Goal: Transaction & Acquisition: Book appointment/travel/reservation

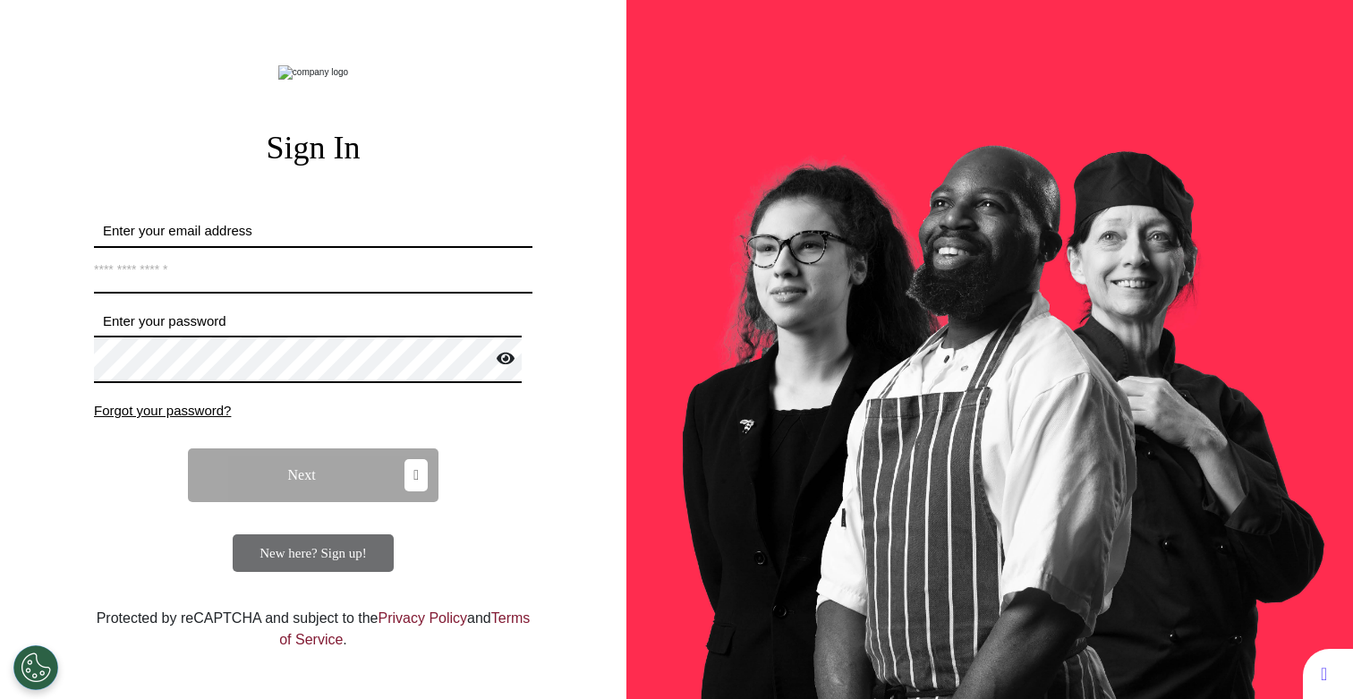
click at [264, 294] on input "Enter your email address" at bounding box center [313, 269] width 439 height 47
type input "**********"
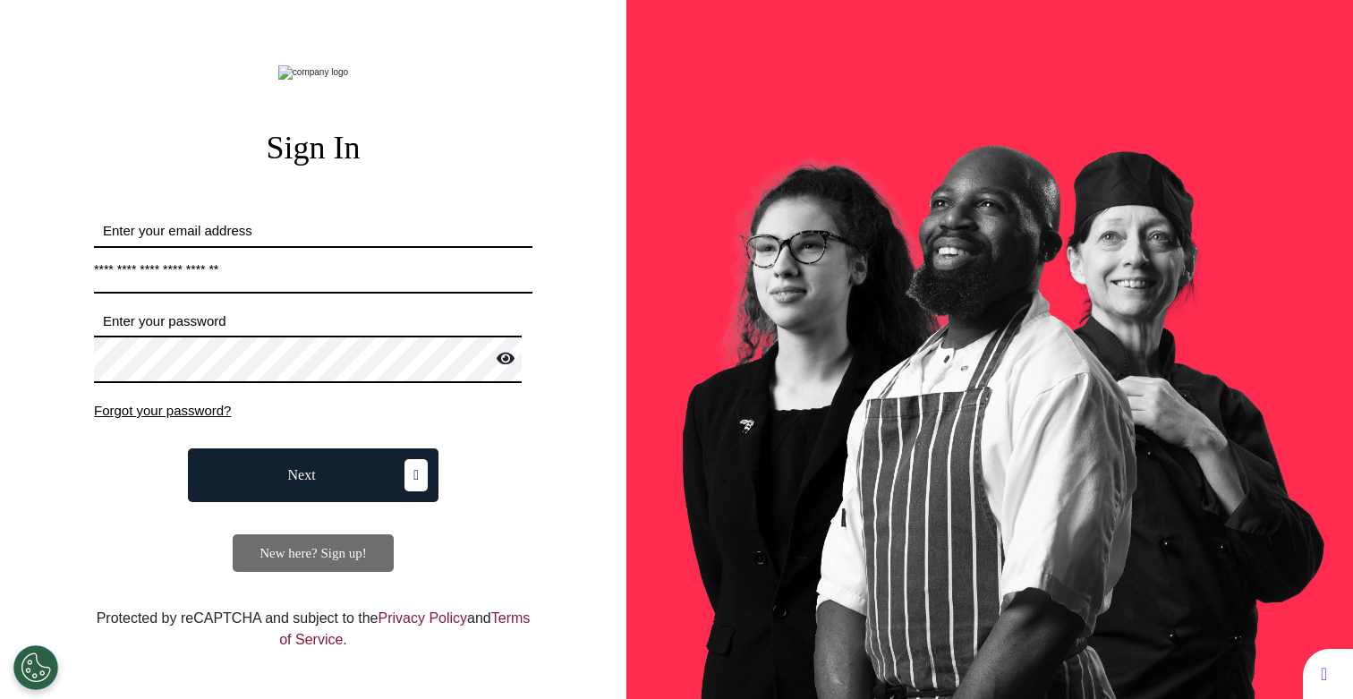
click at [303, 482] on span "Next" at bounding box center [302, 475] width 28 height 14
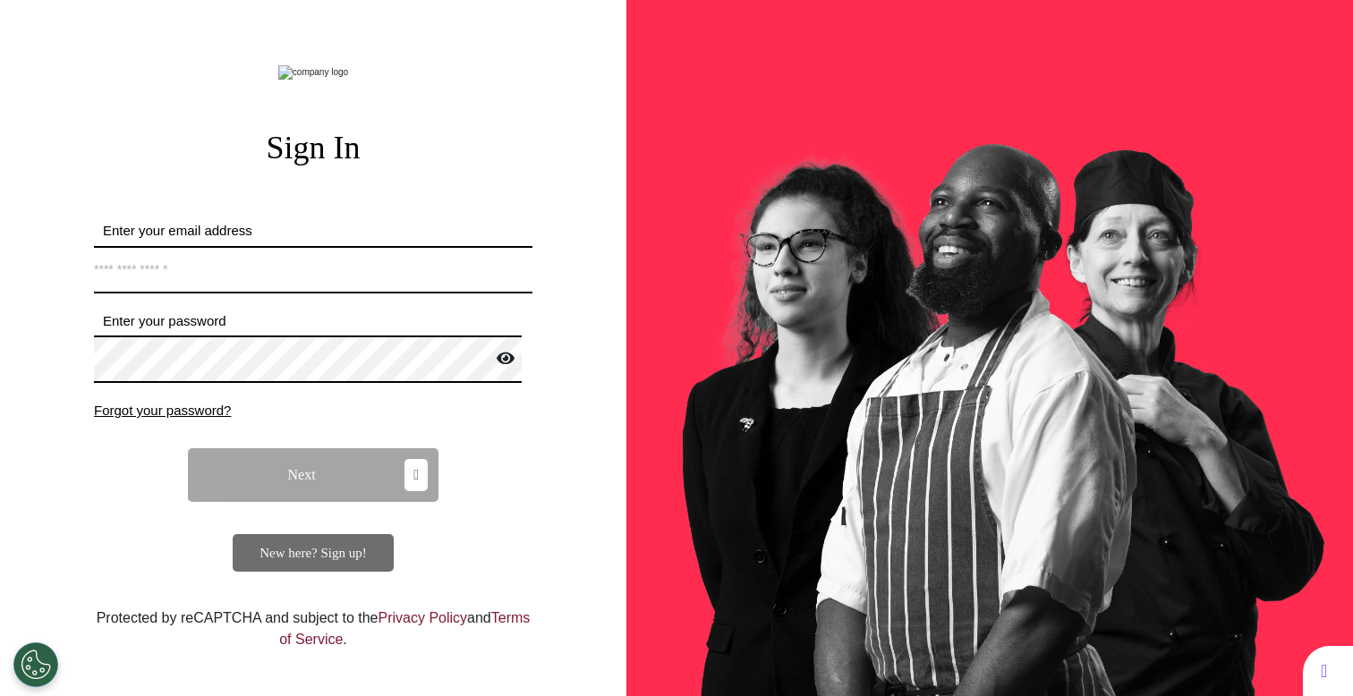
select select "**"
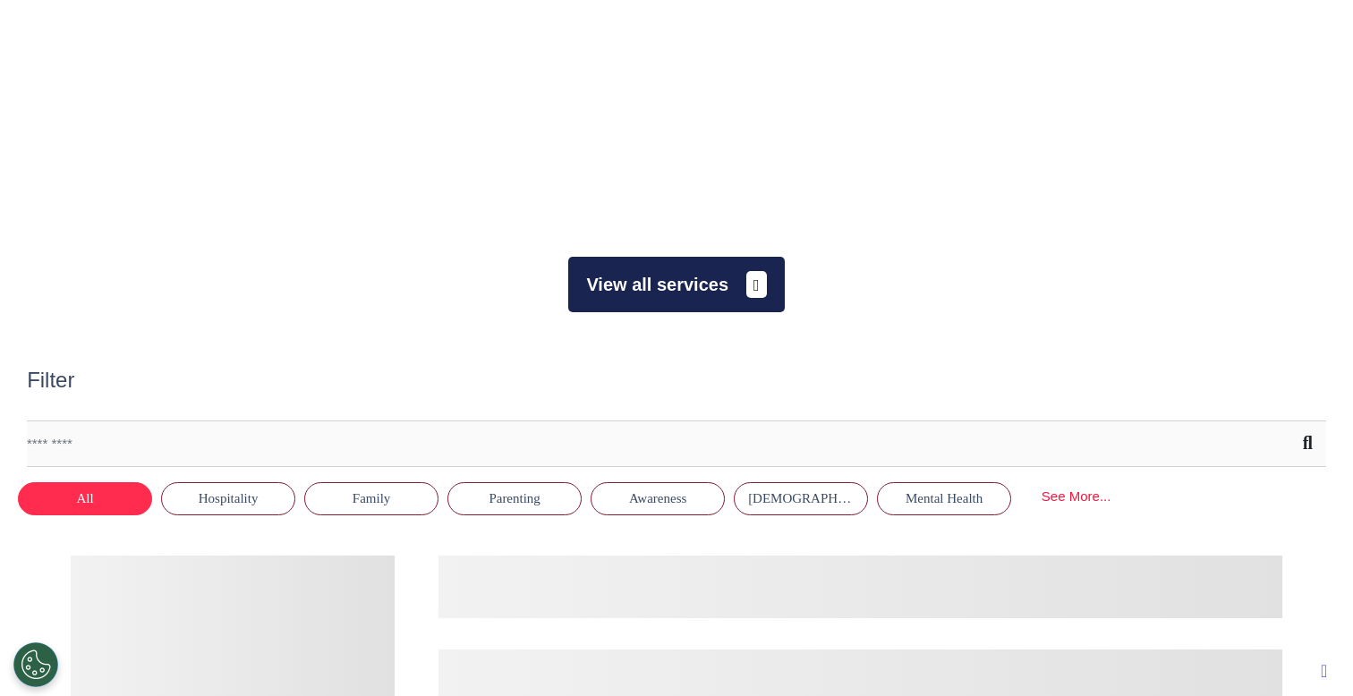
scroll to position [0, 676]
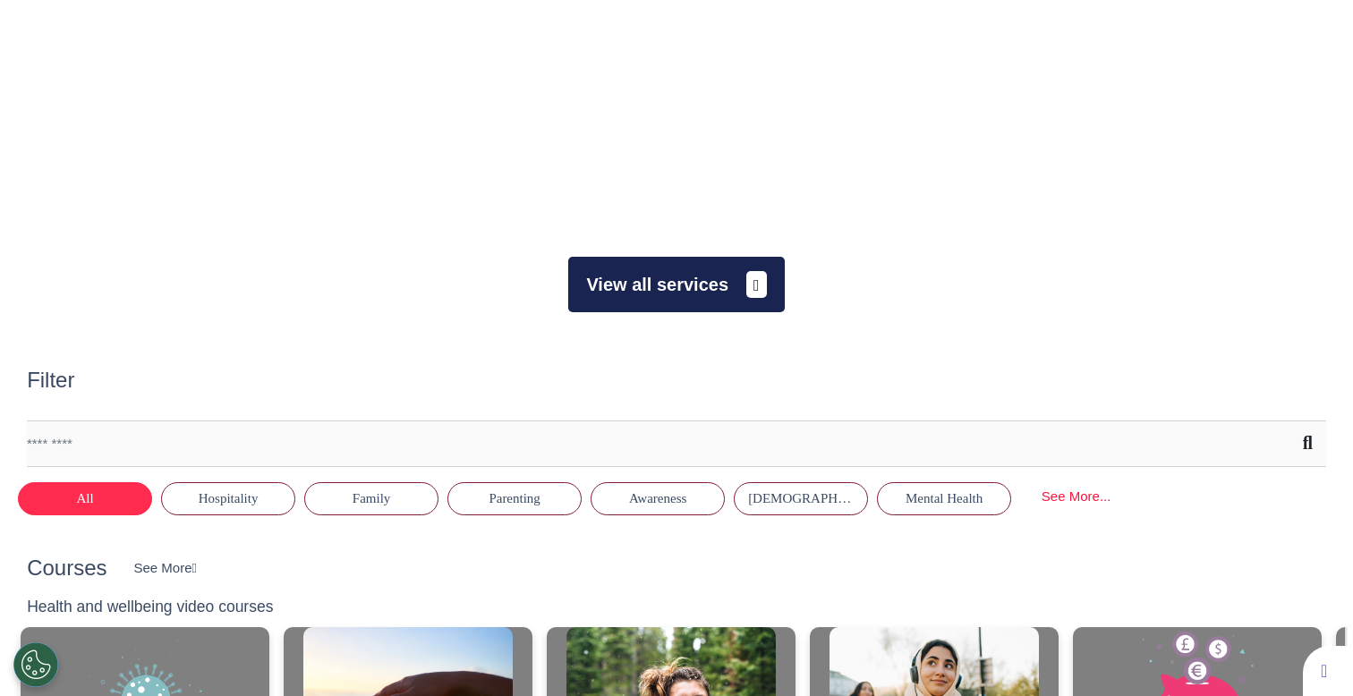
click at [671, 274] on button "View all services" at bounding box center [676, 284] width 216 height 55
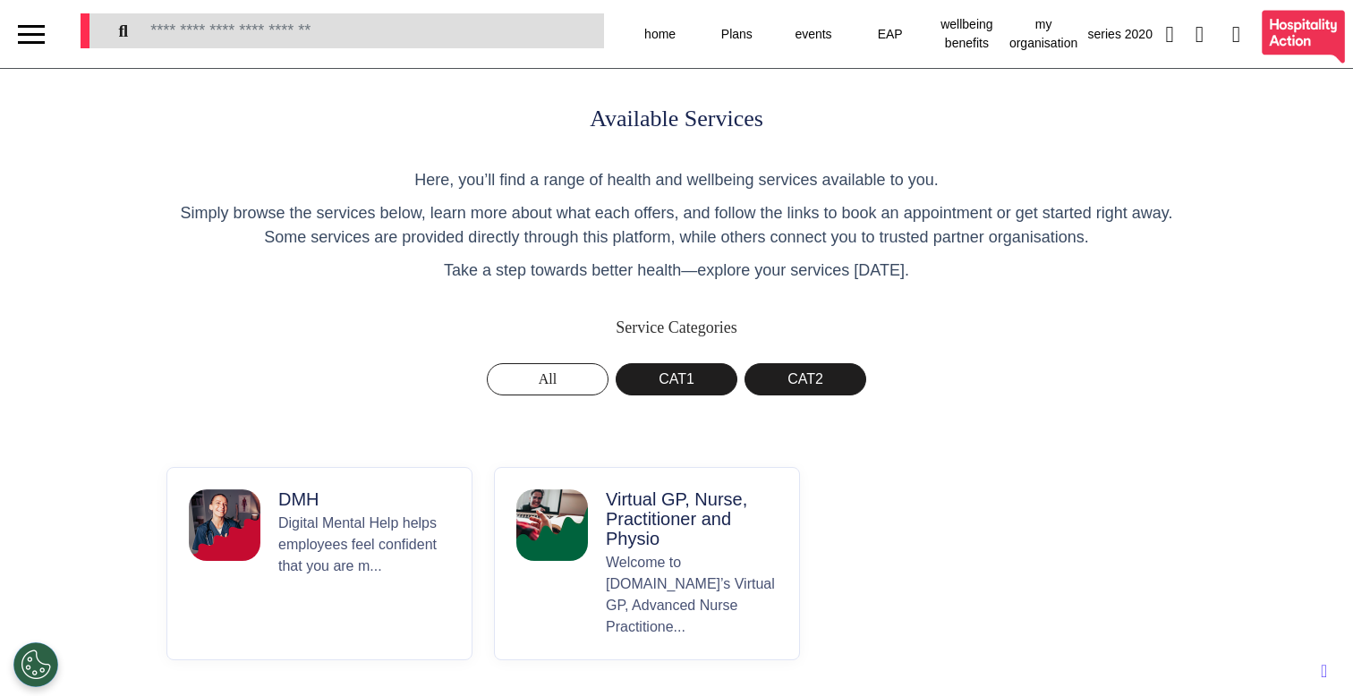
click at [598, 533] on button "Virtual GP, Nurse, Practitioner and Physio Welcome to Spectrum.Life’s Virtual G…" at bounding box center [647, 563] width 306 height 193
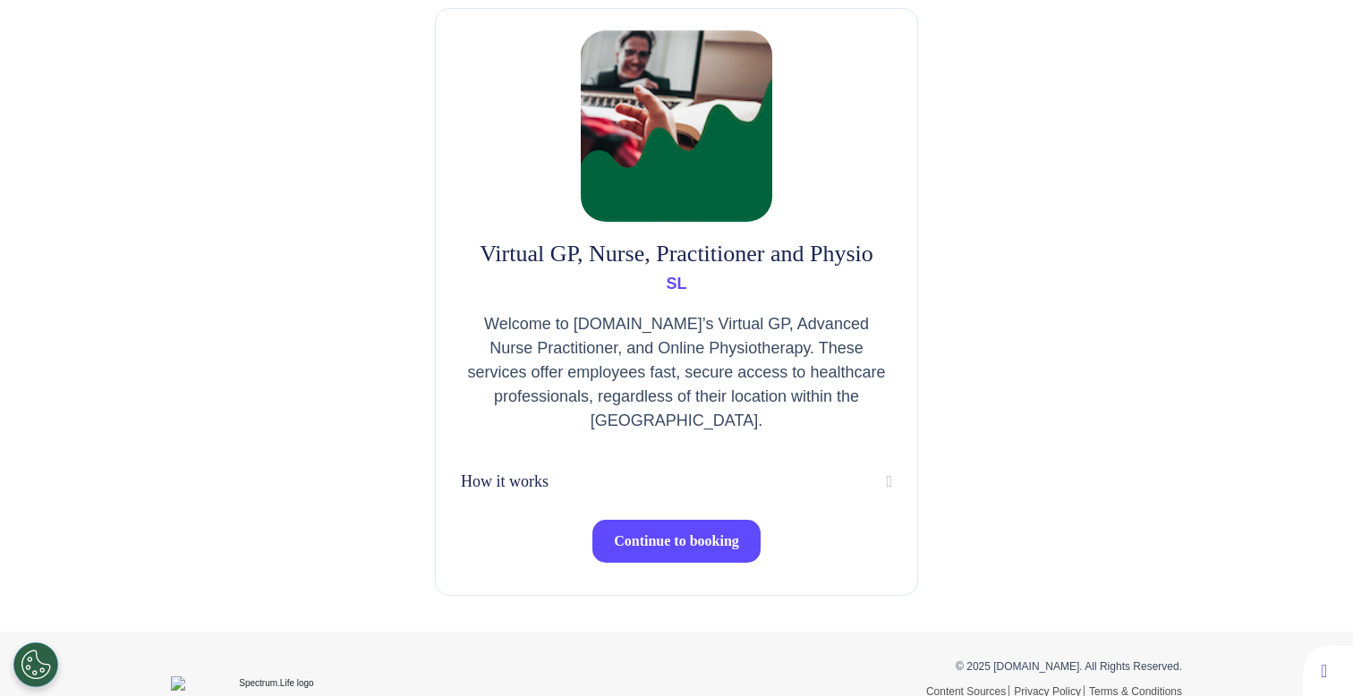
scroll to position [114, 0]
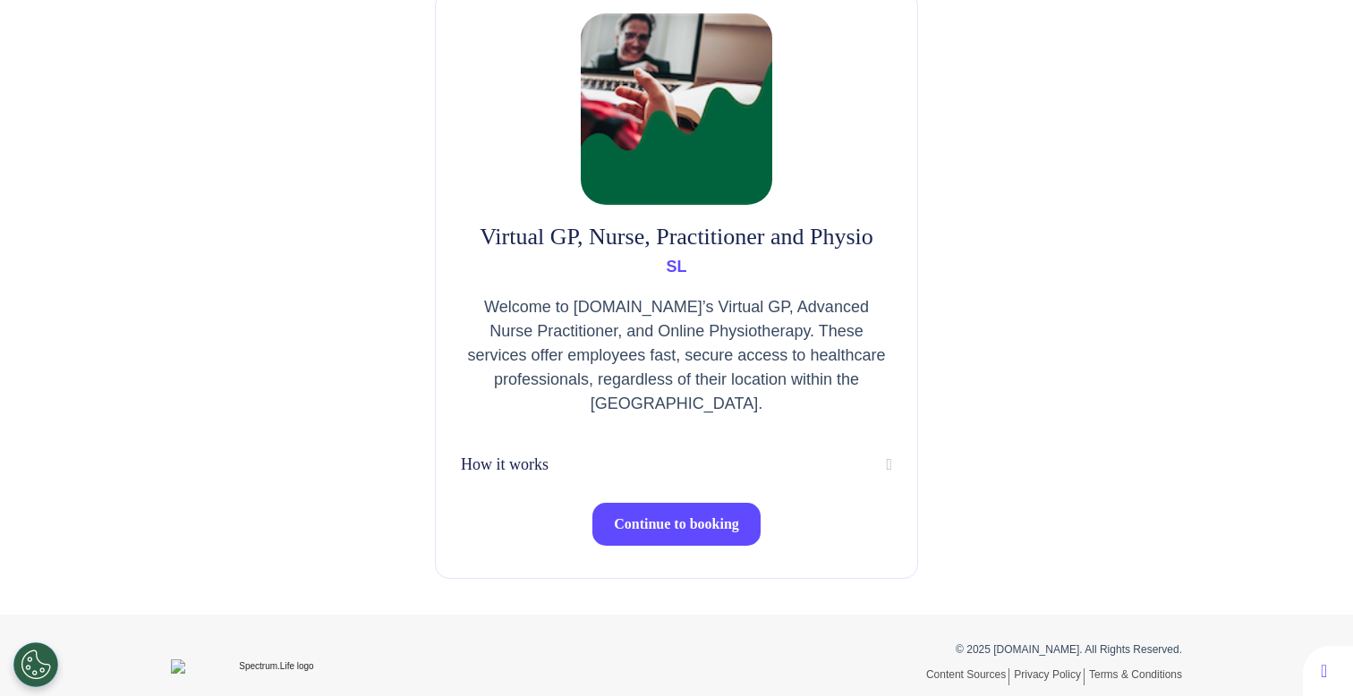
click at [641, 530] on span "Continue to booking" at bounding box center [676, 523] width 125 height 15
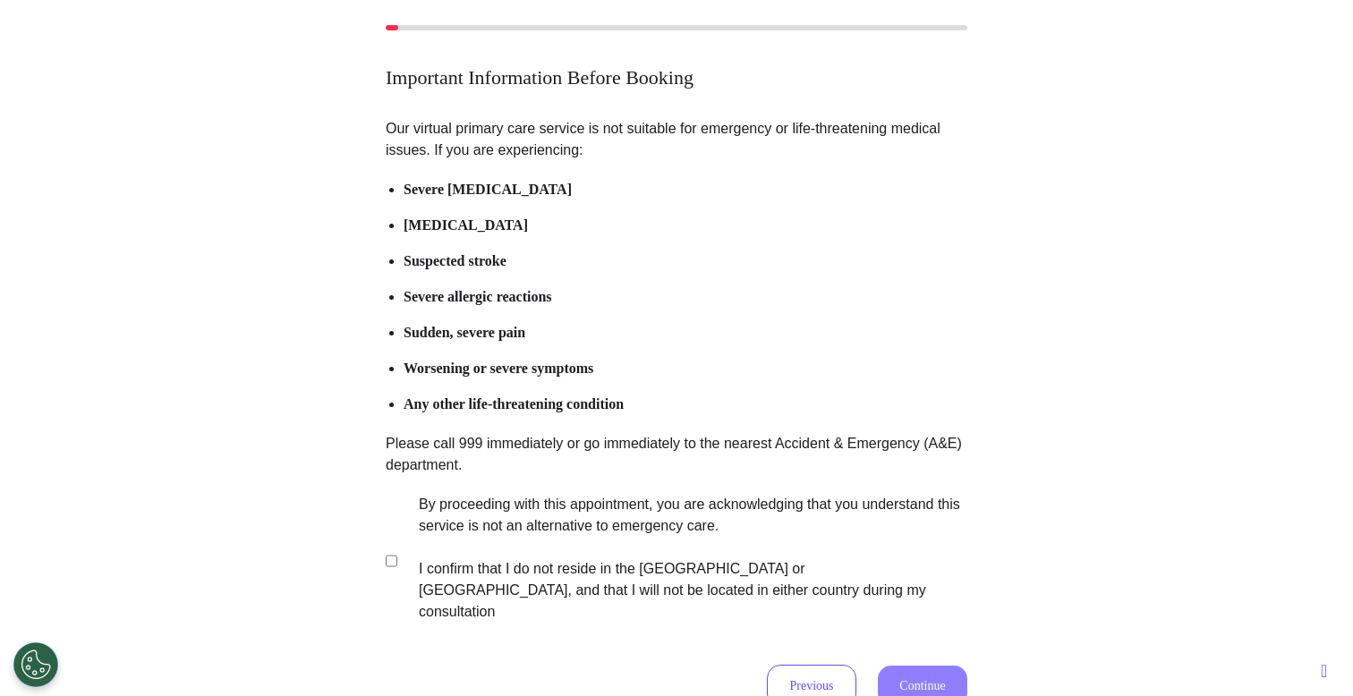
scroll to position [138, 0]
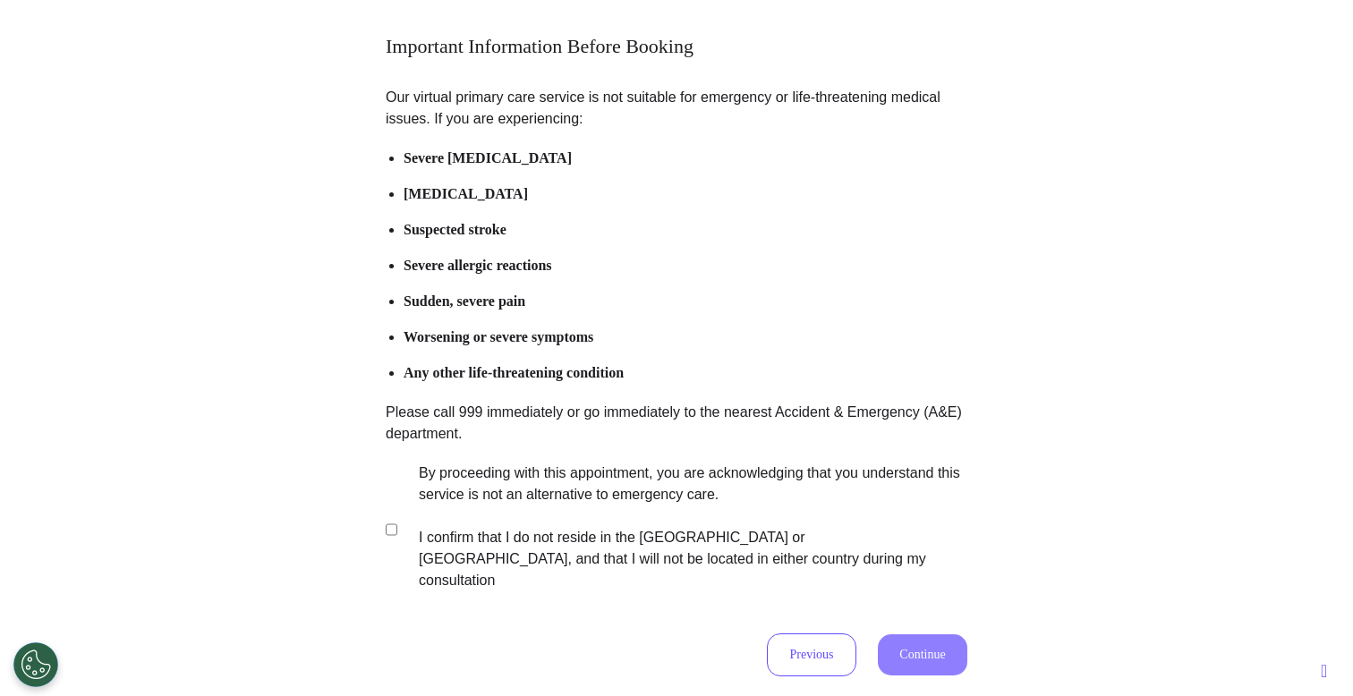
click at [652, 511] on label "By proceeding with this appointment, you are acknowledging that you understand …" at bounding box center [681, 527] width 560 height 129
click at [928, 635] on button "Continue" at bounding box center [922, 655] width 89 height 41
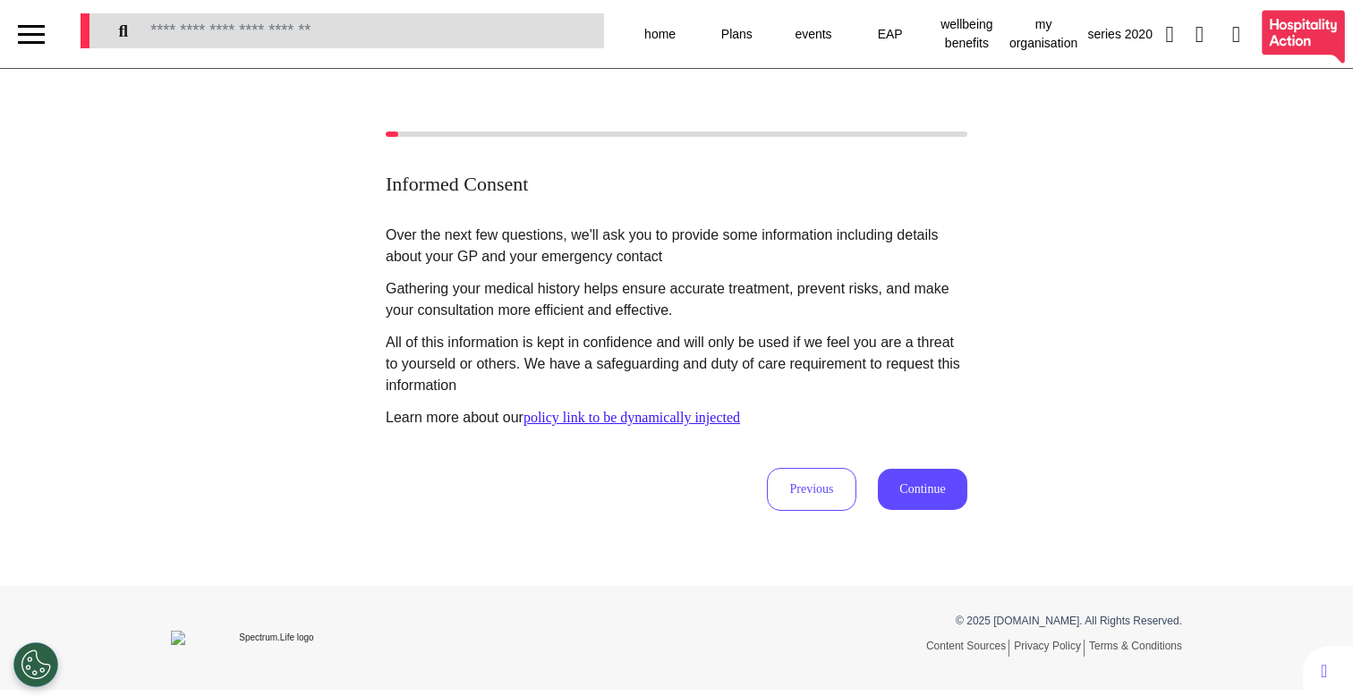
scroll to position [0, 0]
click at [922, 488] on button "Continue" at bounding box center [922, 489] width 89 height 41
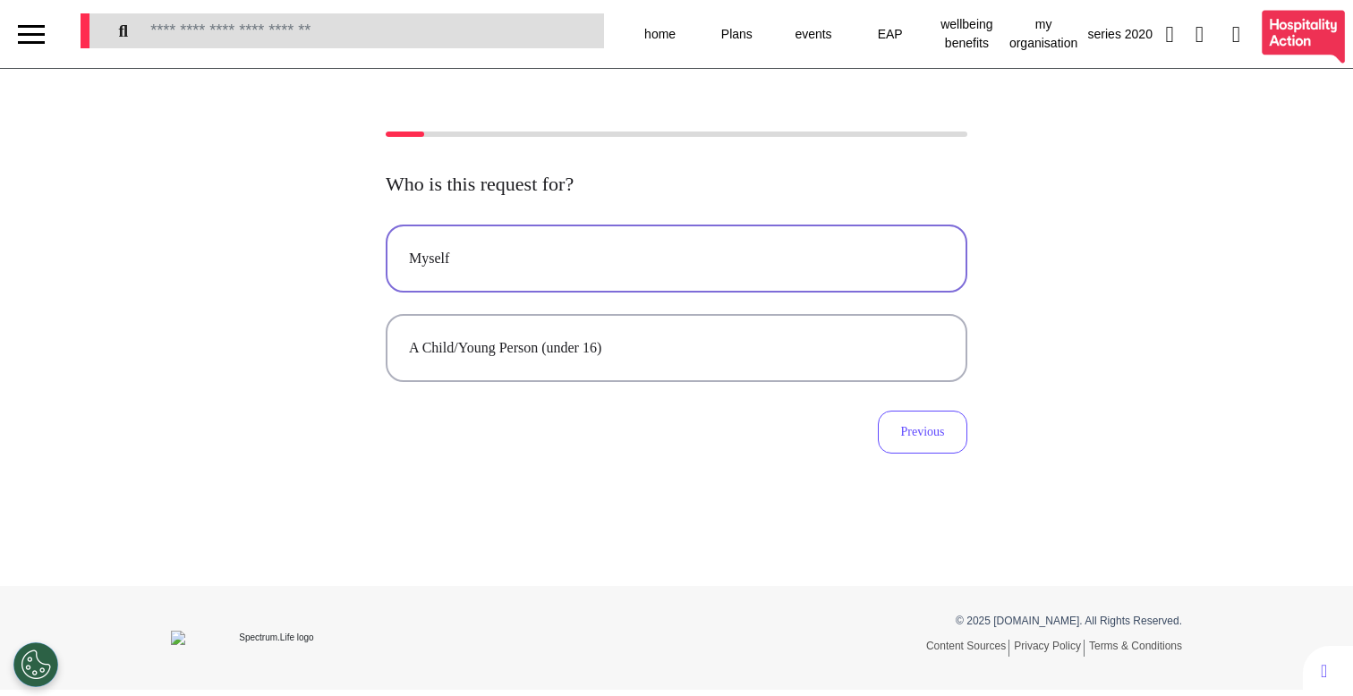
click at [729, 284] on button "Myself" at bounding box center [677, 259] width 582 height 68
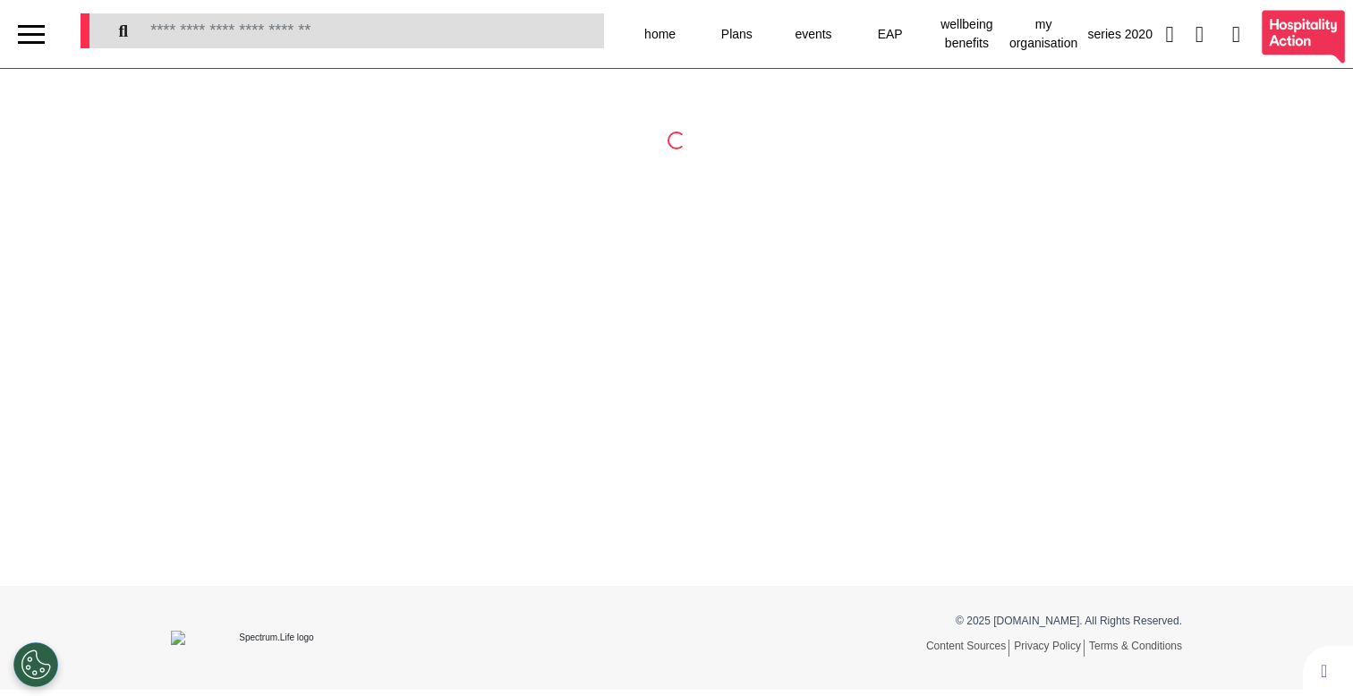
select select "**"
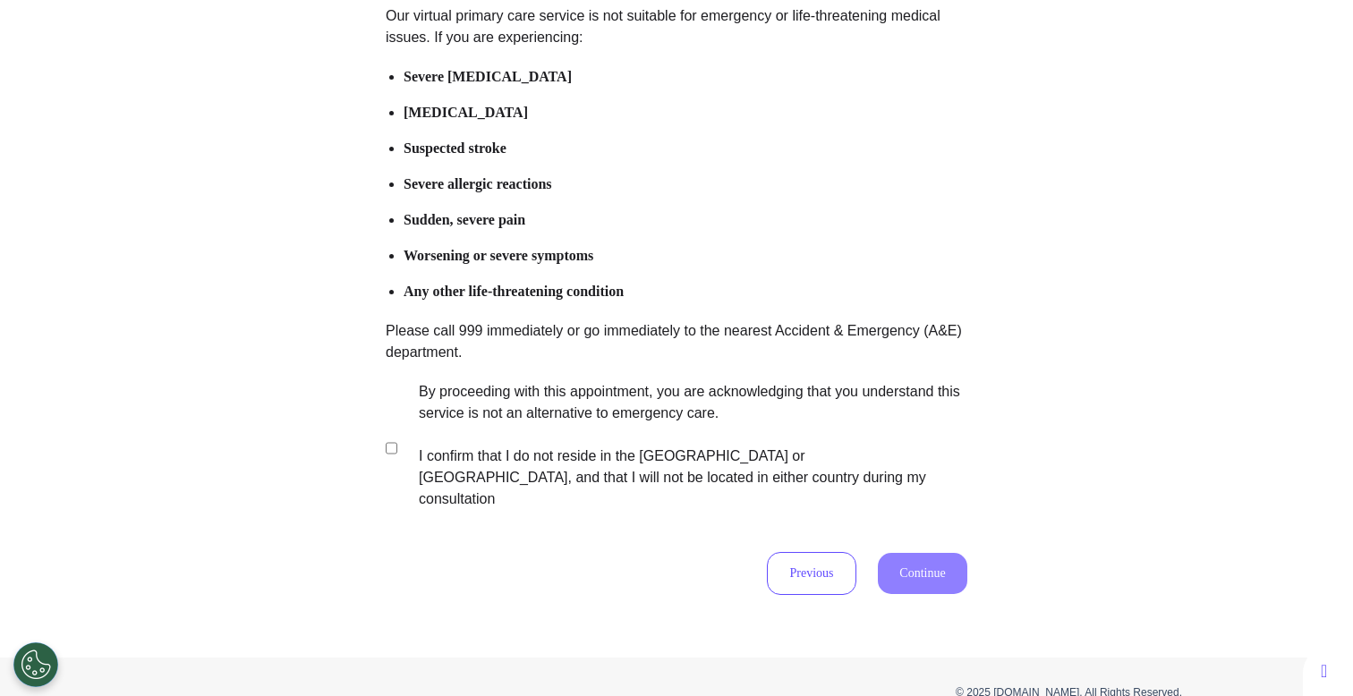
scroll to position [259, 0]
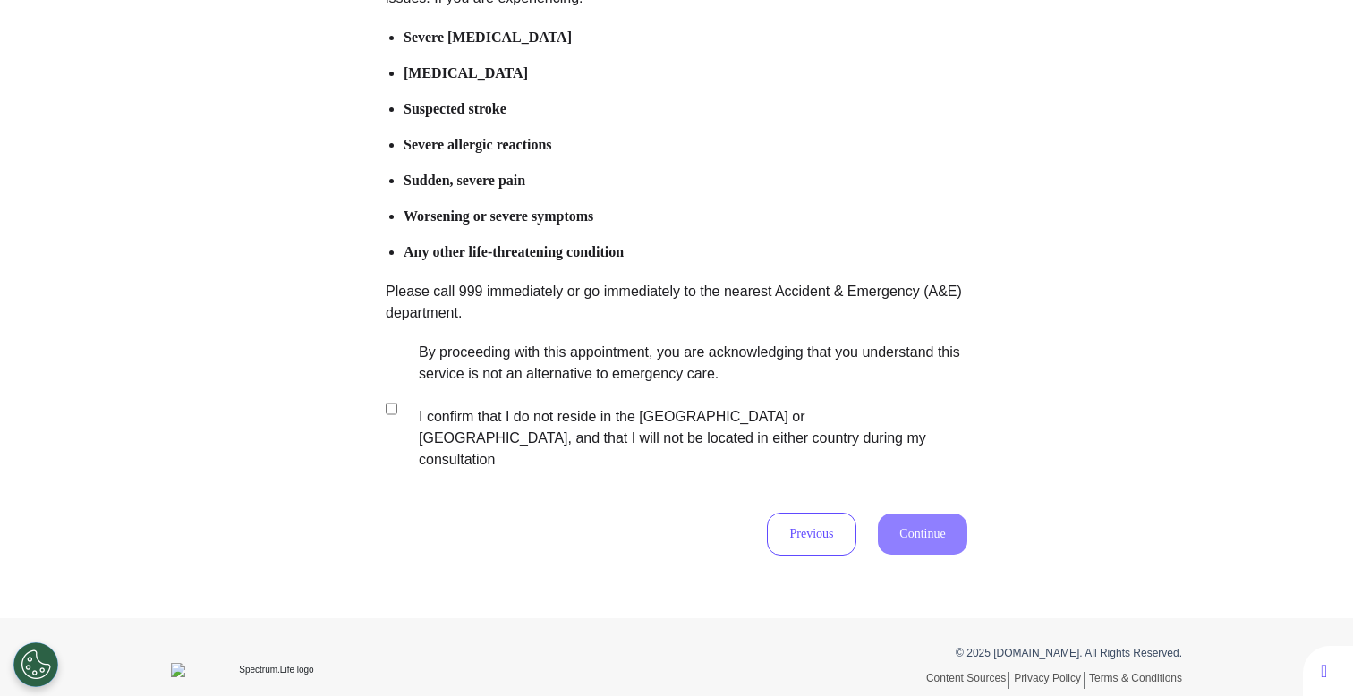
click at [593, 386] on label "By proceeding with this appointment, you are acknowledging that you understand …" at bounding box center [681, 406] width 560 height 129
click at [924, 514] on button "Continue" at bounding box center [922, 534] width 89 height 41
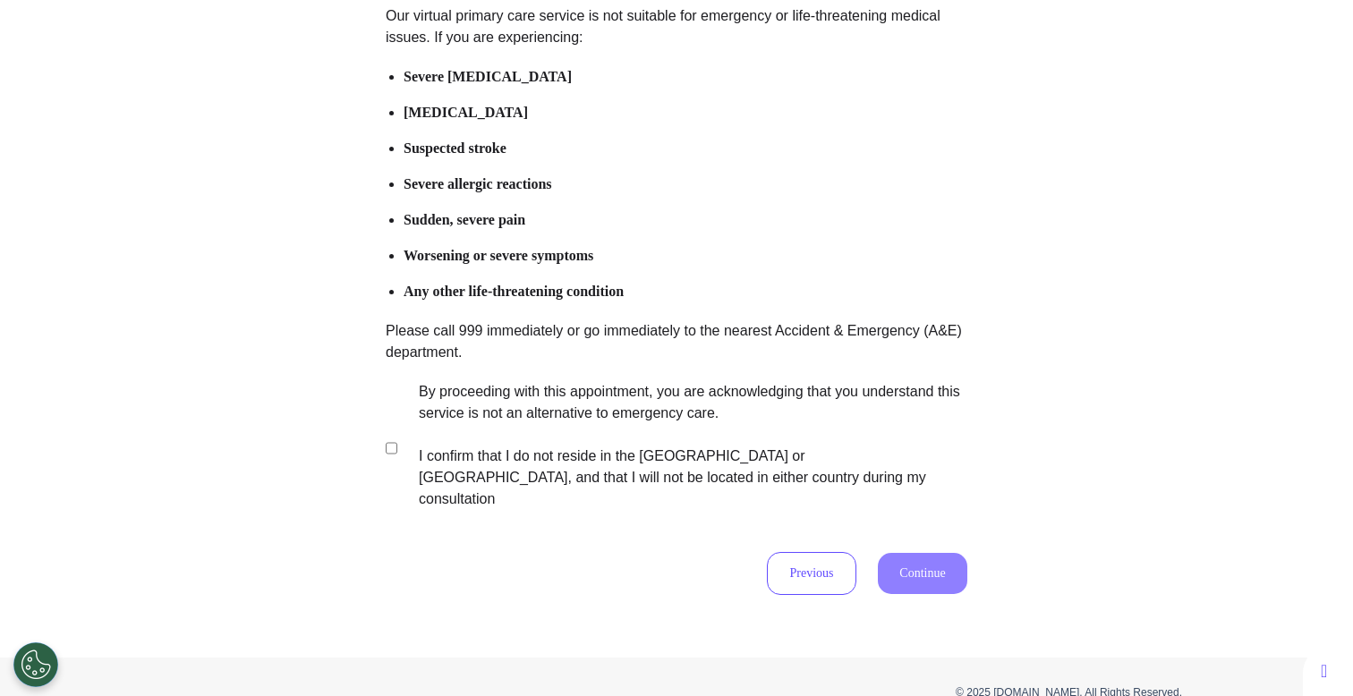
scroll to position [188, 0]
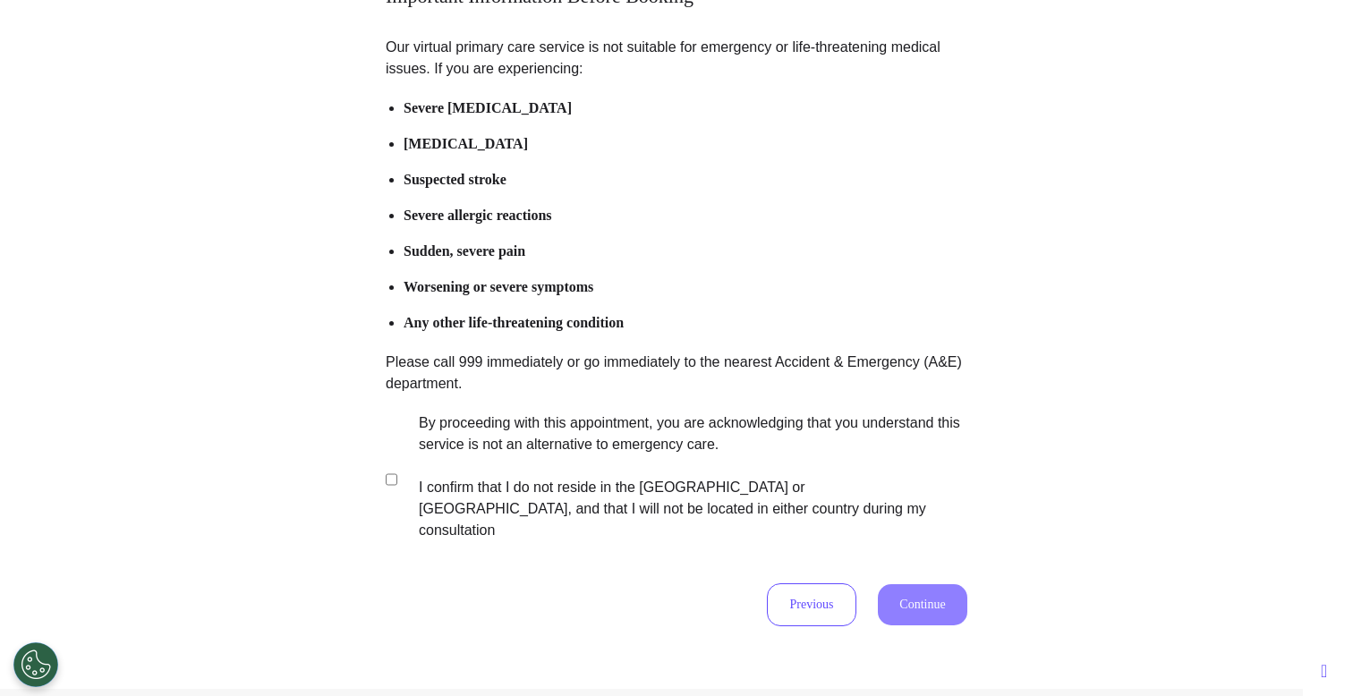
click at [642, 547] on div "Our virtual primary care service is not suitable for emergency or life-threaten…" at bounding box center [677, 332] width 582 height 590
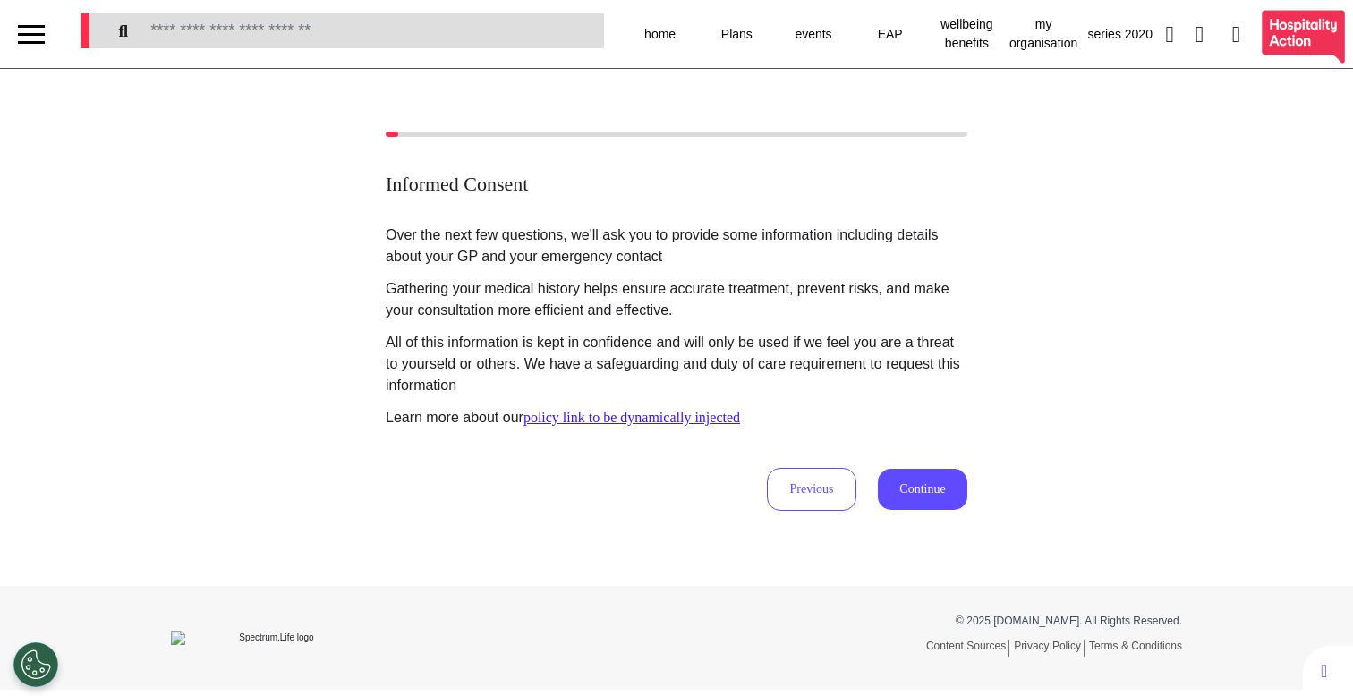
click at [976, 497] on div "Informed Consent Over the next few questions, we'll ask you to provide some inf…" at bounding box center [676, 321] width 1353 height 379
click at [909, 485] on button "Continue" at bounding box center [922, 489] width 89 height 41
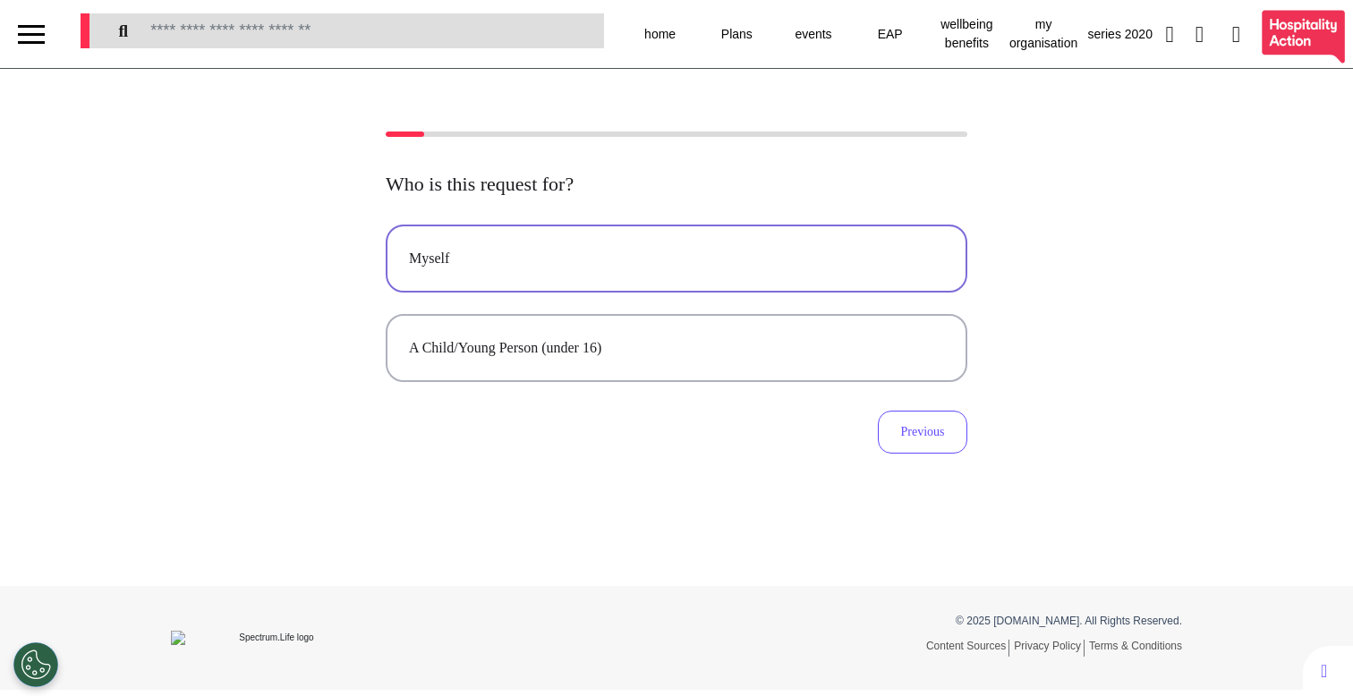
click at [503, 268] on div "Myself" at bounding box center [676, 258] width 535 height 21
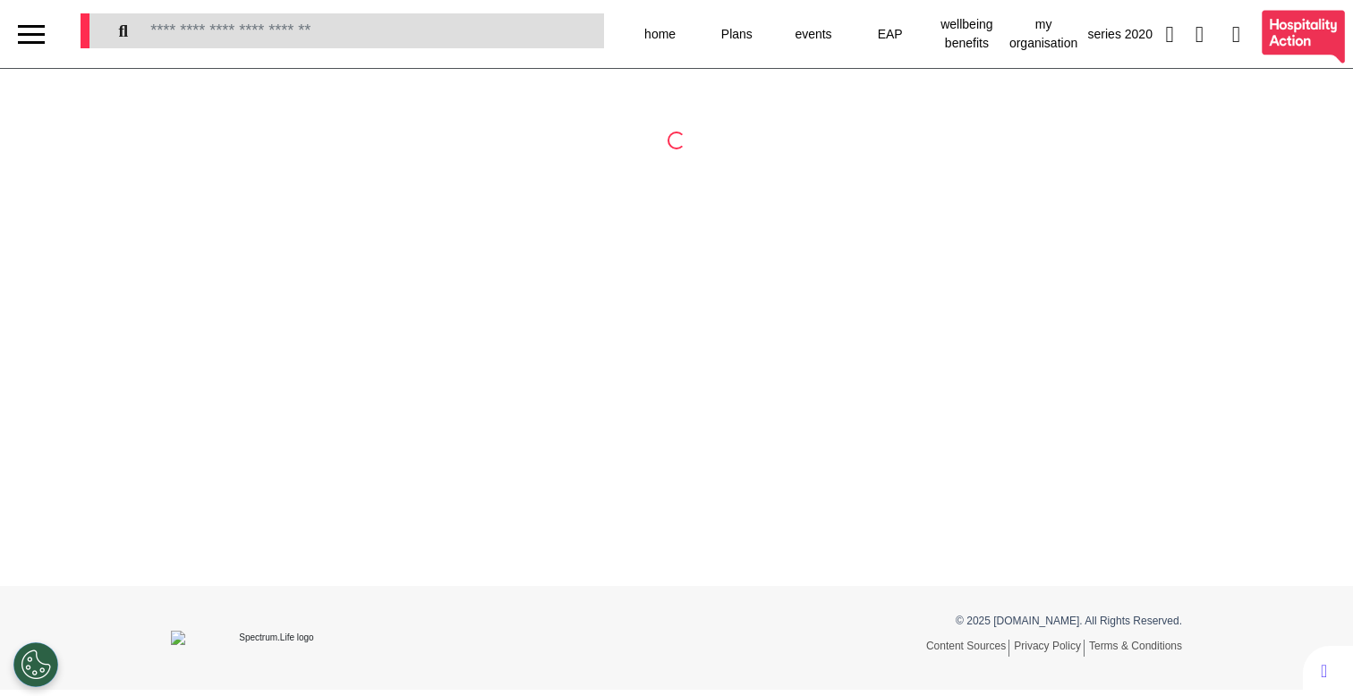
select select "**"
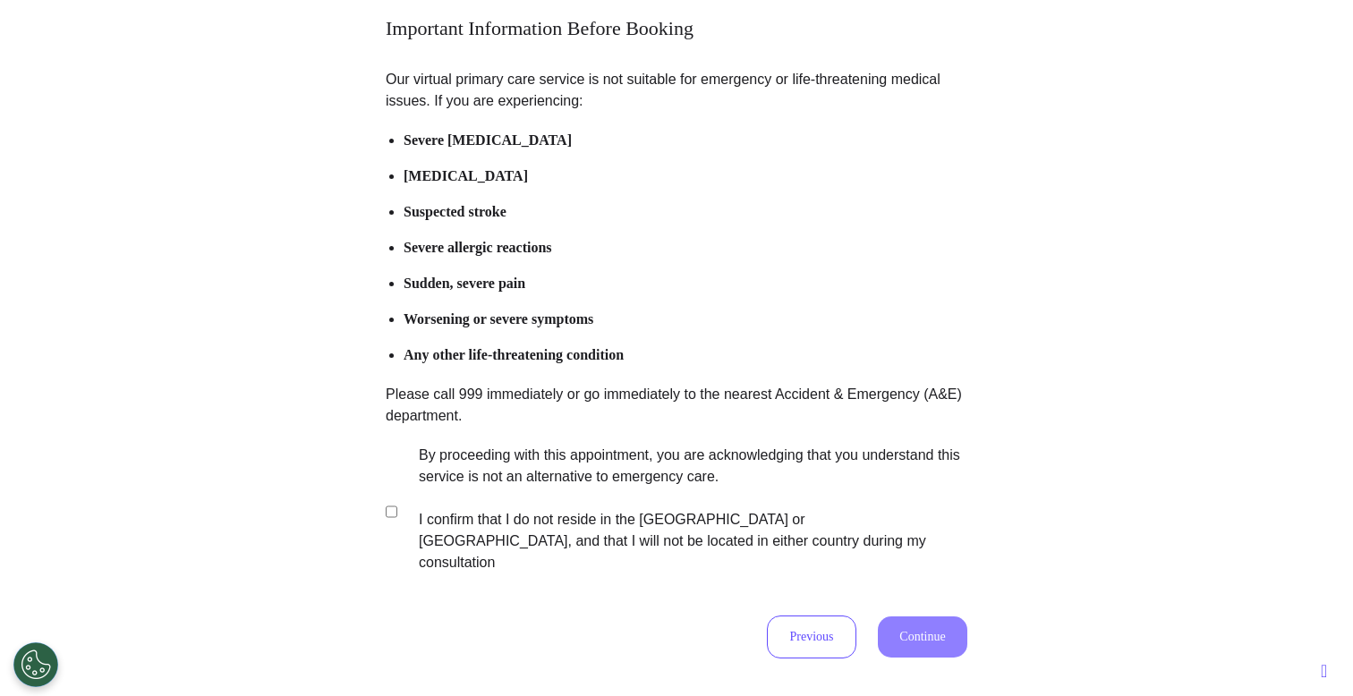
scroll to position [177, 0]
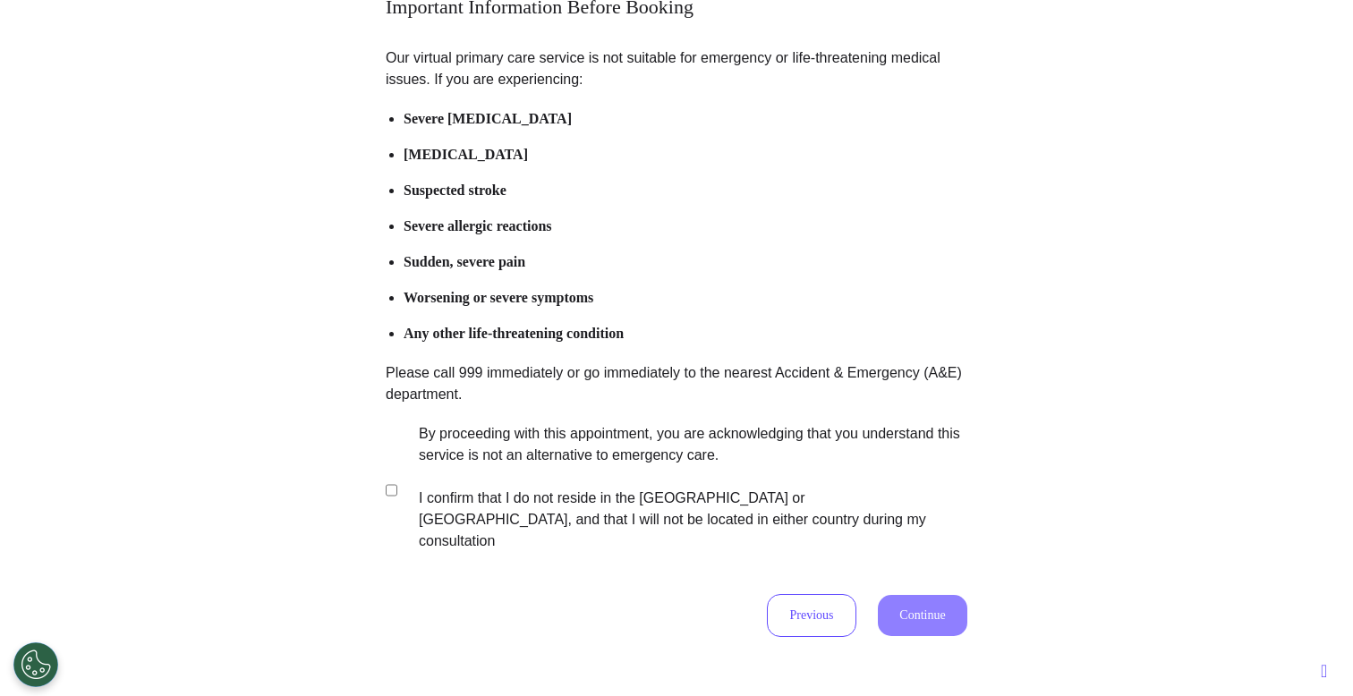
click at [626, 465] on label "By proceeding with this appointment, you are acknowledging that you understand …" at bounding box center [681, 487] width 560 height 129
click at [898, 595] on button "Continue" at bounding box center [922, 615] width 89 height 41
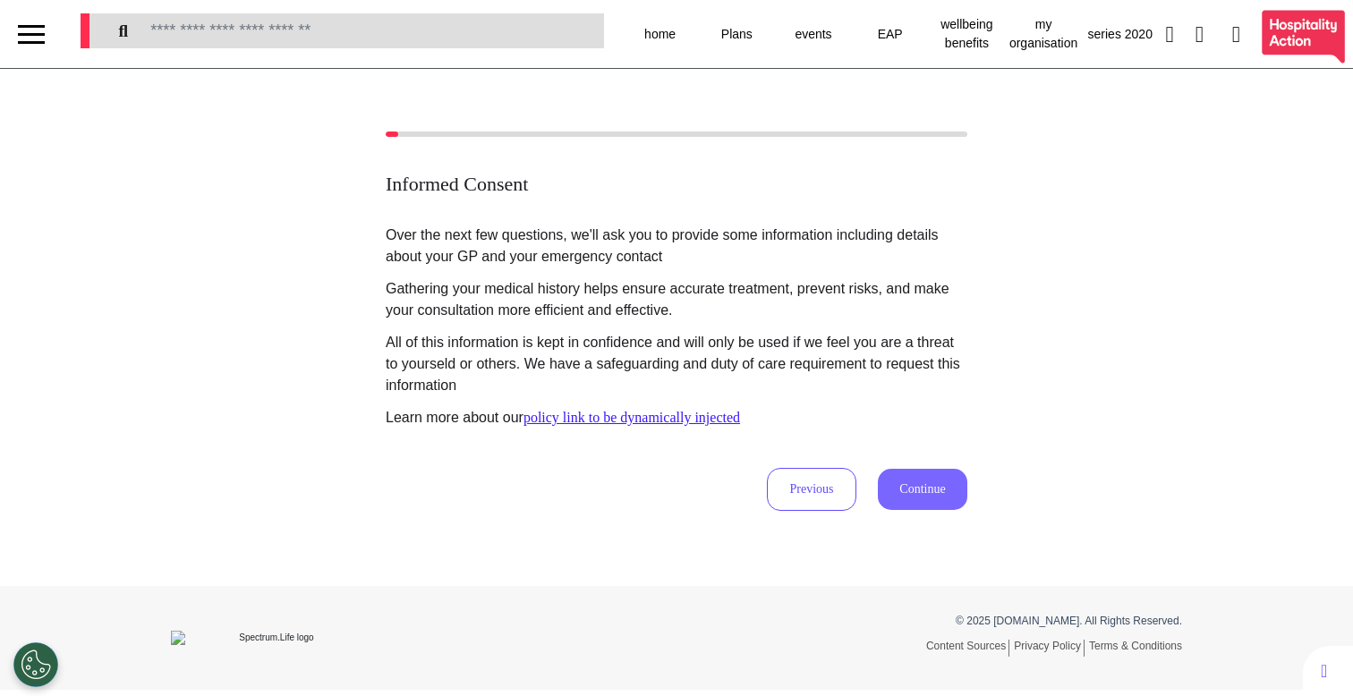
click at [893, 491] on button "Continue" at bounding box center [922, 489] width 89 height 41
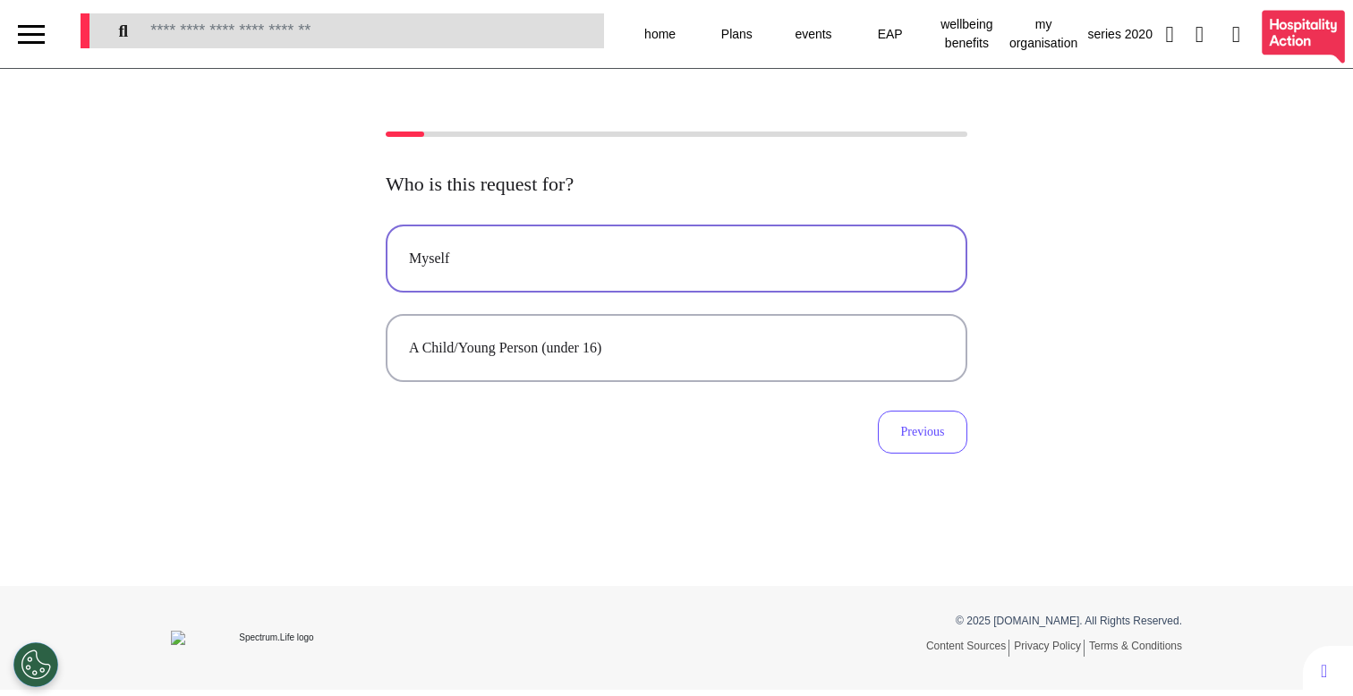
click at [602, 257] on div "Myself" at bounding box center [676, 258] width 535 height 21
select select "******"
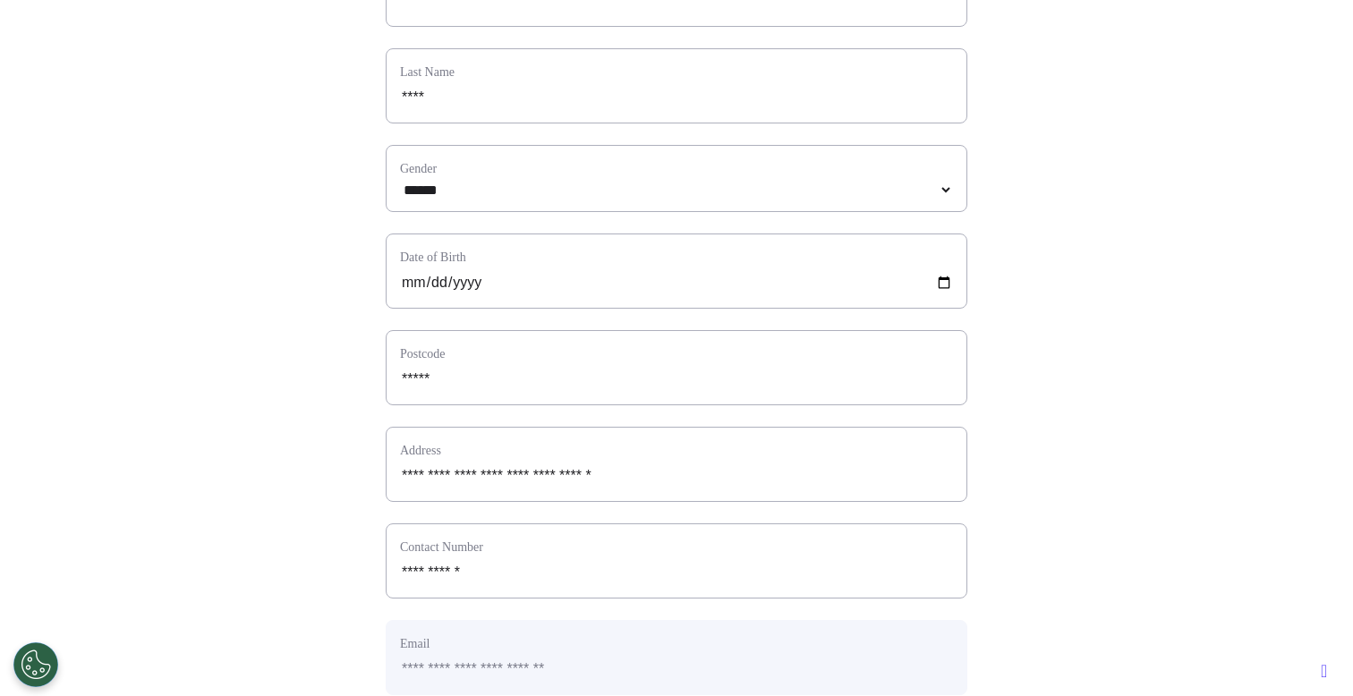
scroll to position [801, 0]
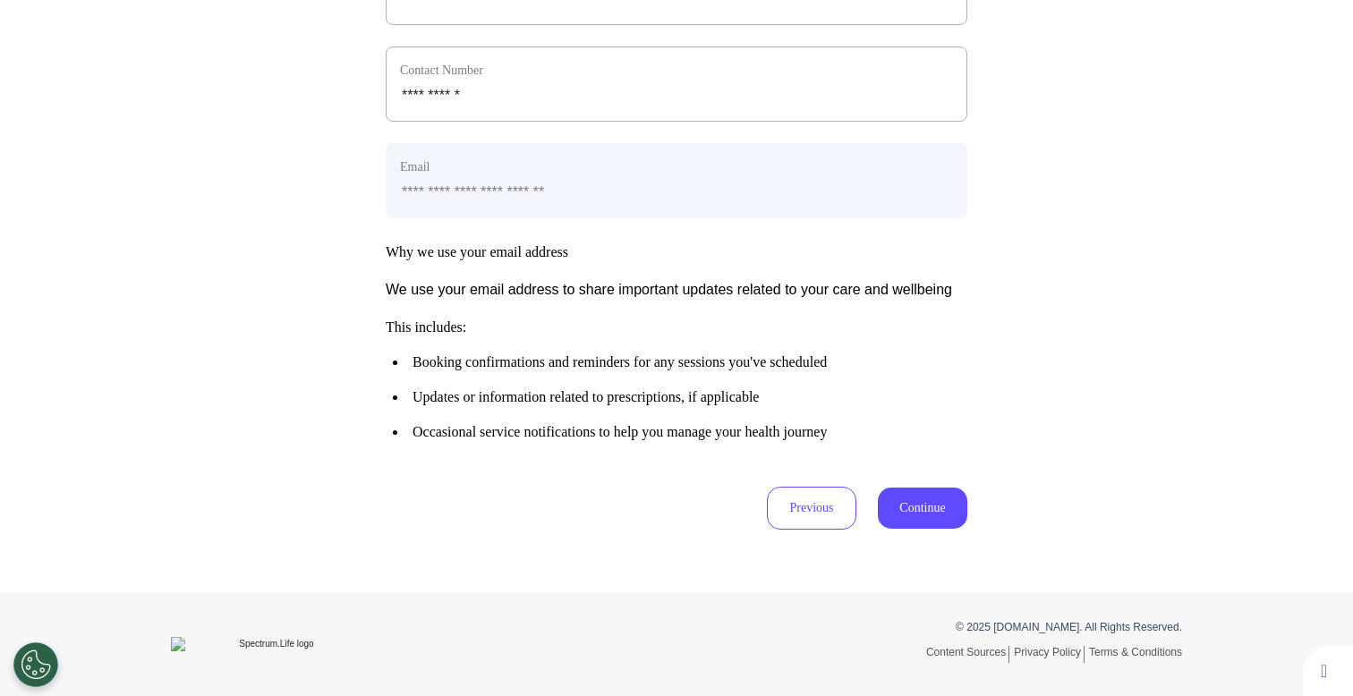
click at [946, 515] on button "Continue" at bounding box center [922, 508] width 89 height 41
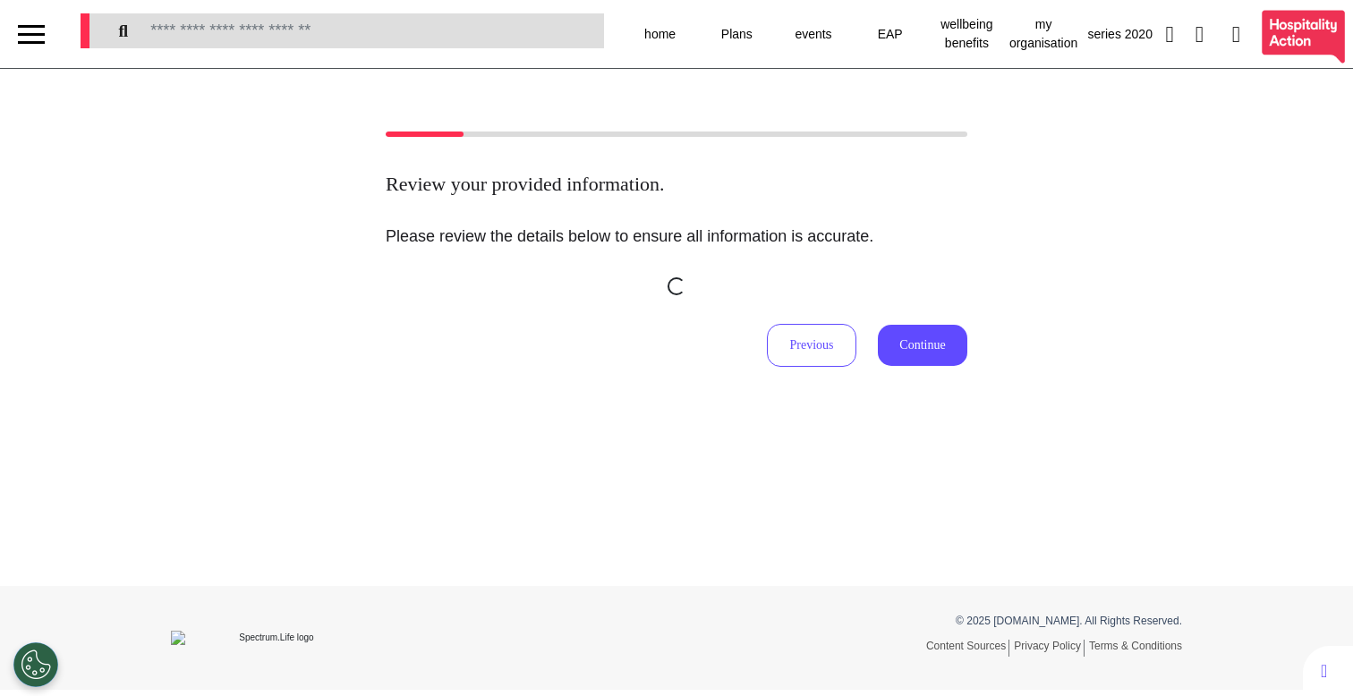
scroll to position [0, 0]
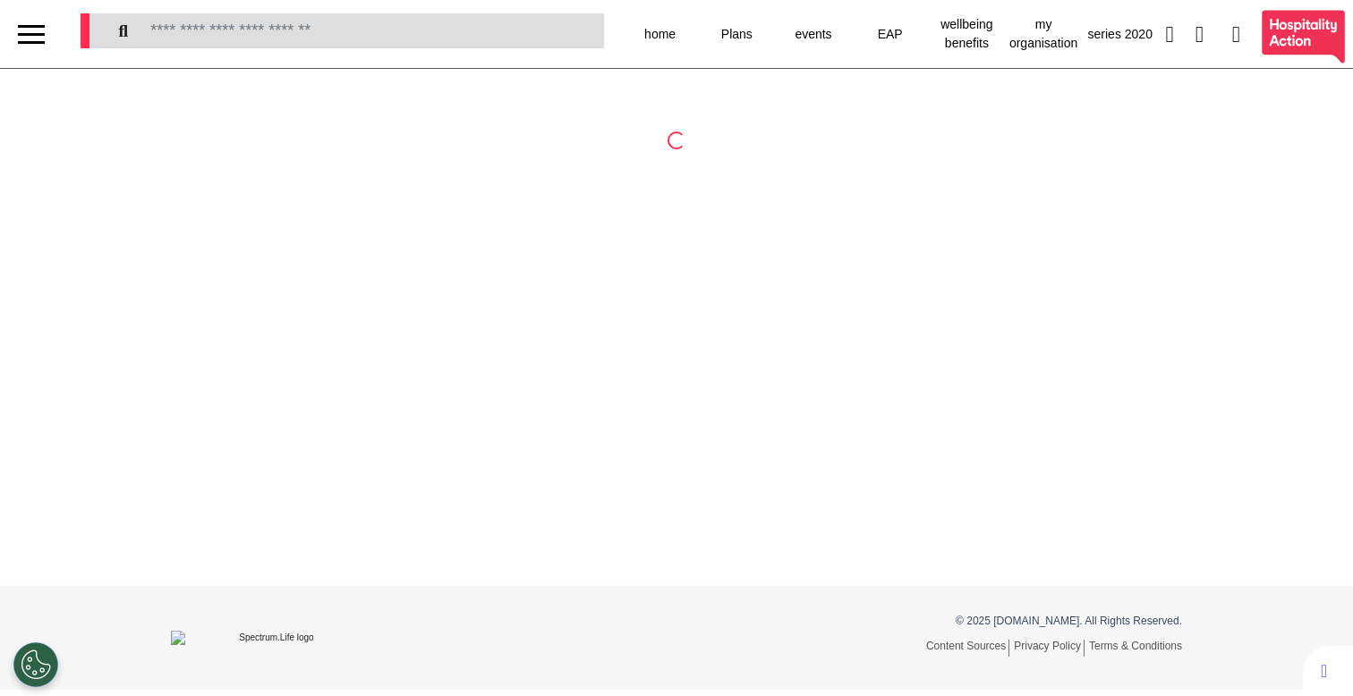
select select "**"
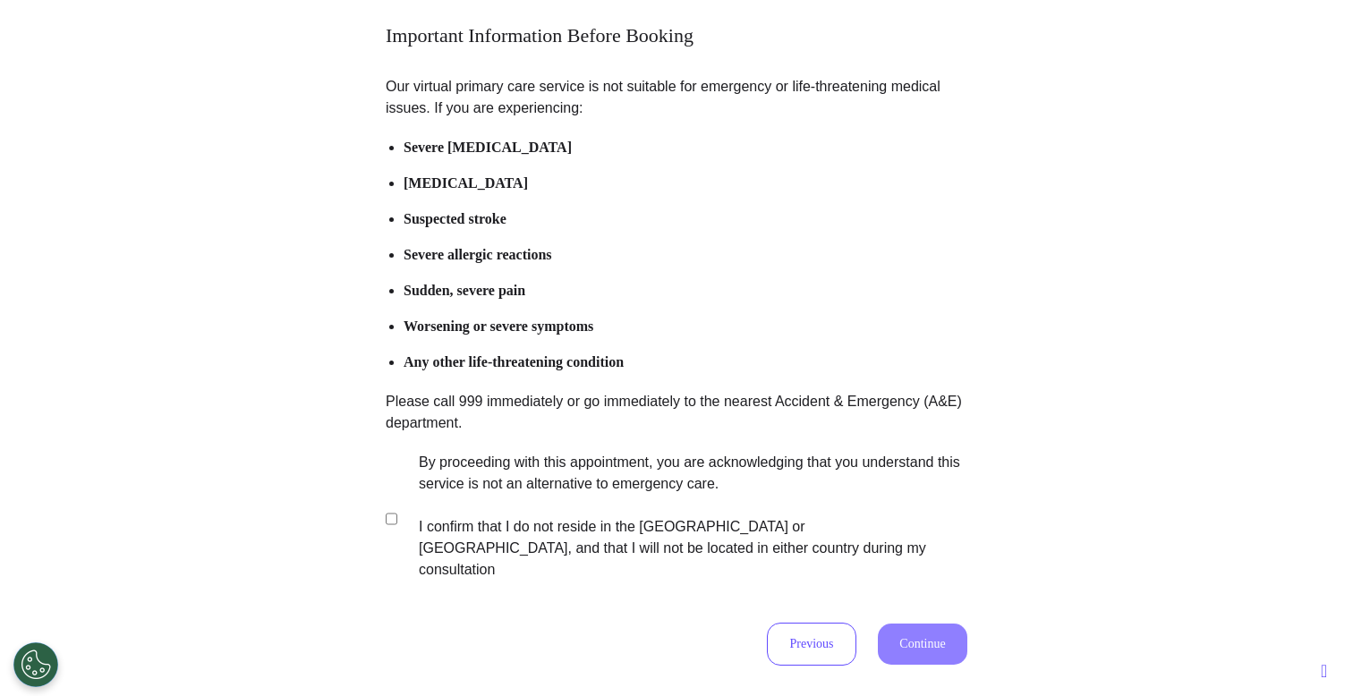
scroll to position [200, 0]
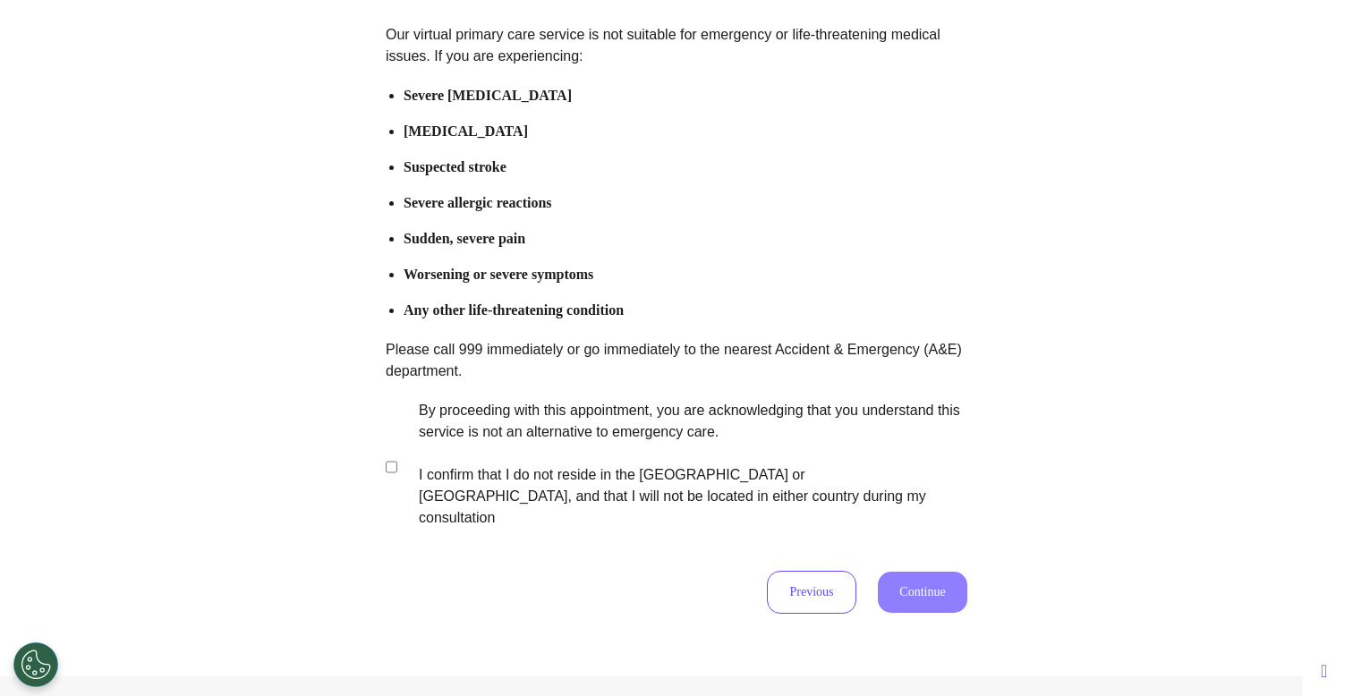
click at [612, 448] on label "By proceeding with this appointment, you are acknowledging that you understand …" at bounding box center [681, 464] width 560 height 129
click at [916, 580] on button "Continue" at bounding box center [922, 592] width 89 height 41
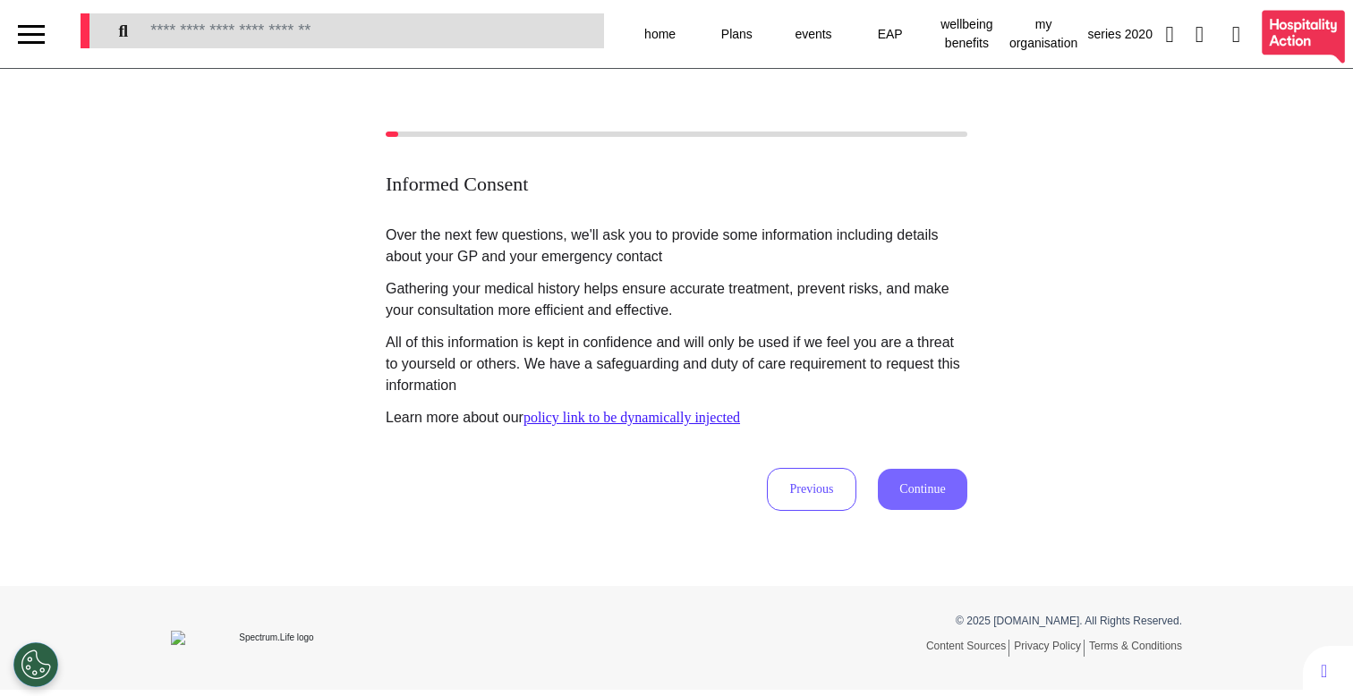
click at [919, 497] on button "Continue" at bounding box center [922, 489] width 89 height 41
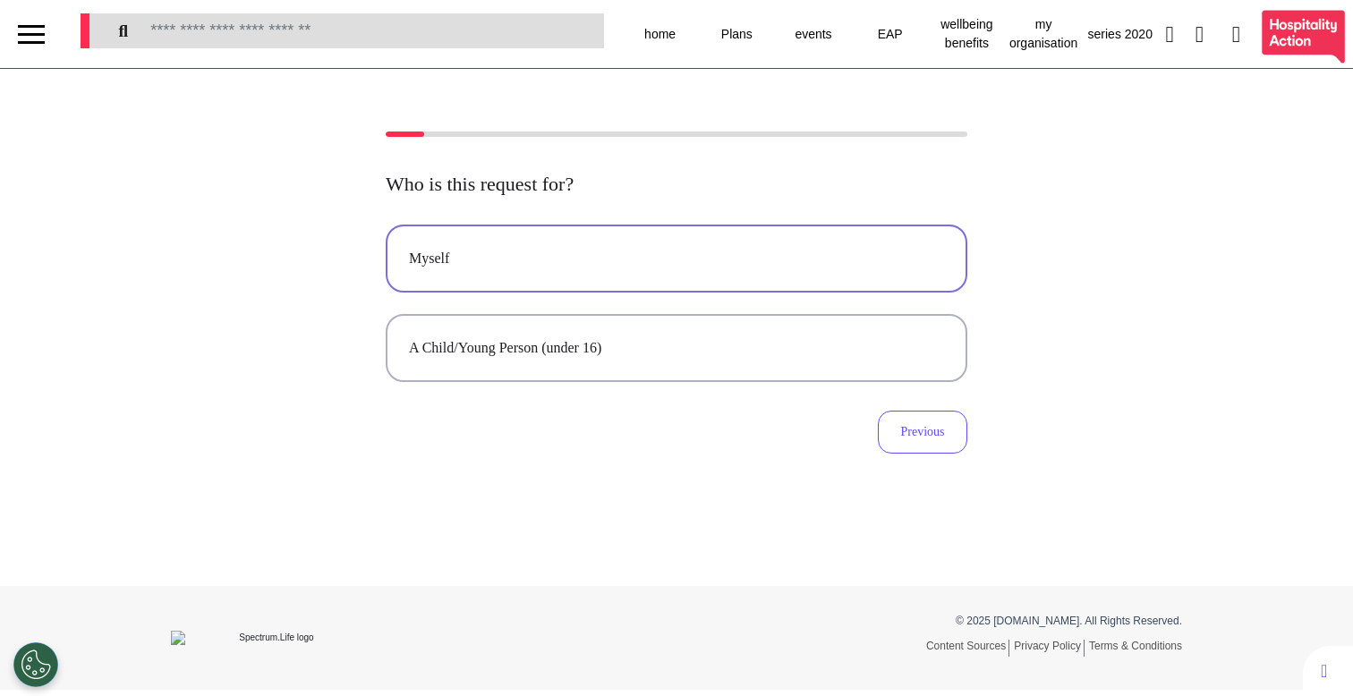
click at [562, 256] on div "Myself" at bounding box center [676, 258] width 535 height 21
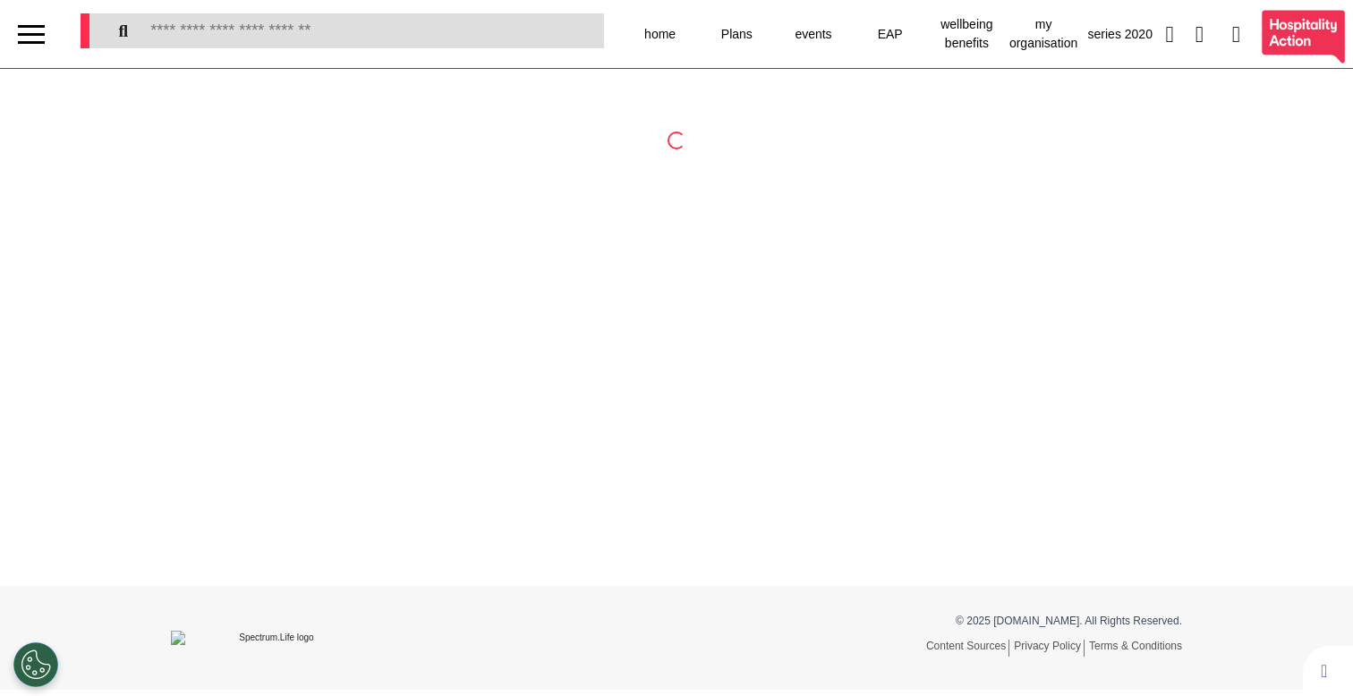
select select "**"
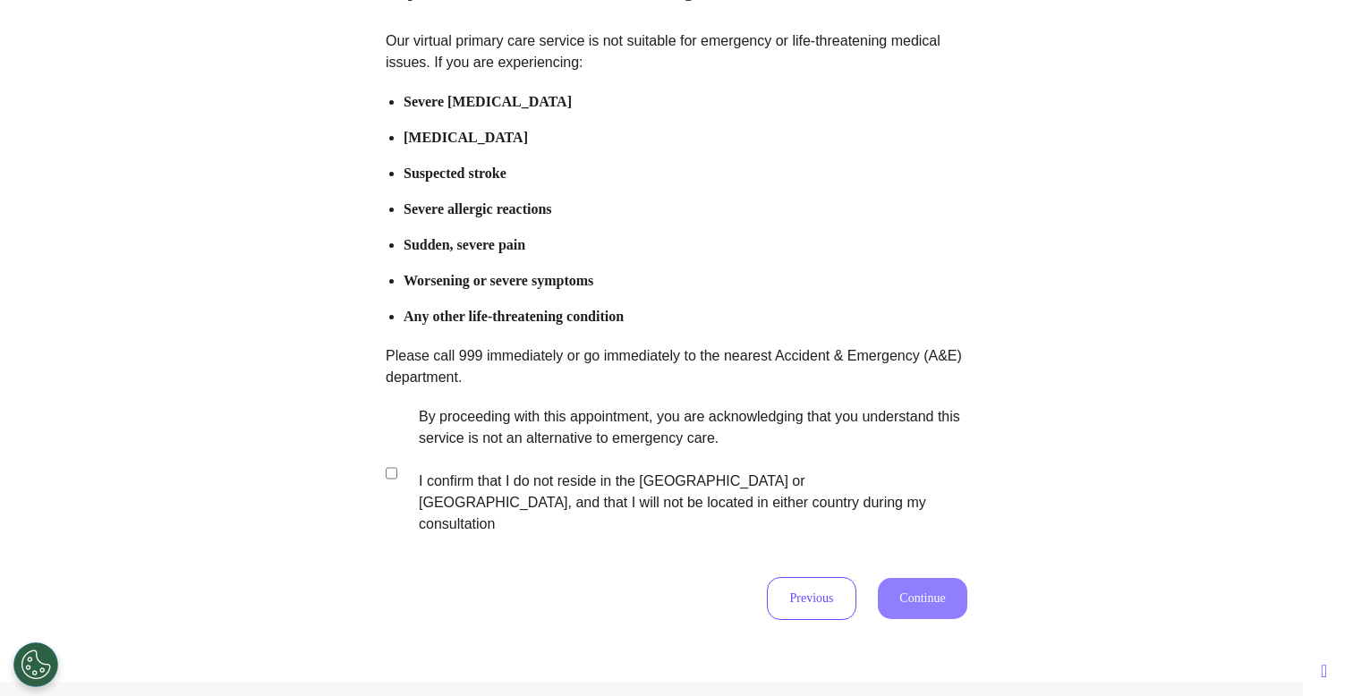
scroll to position [204, 0]
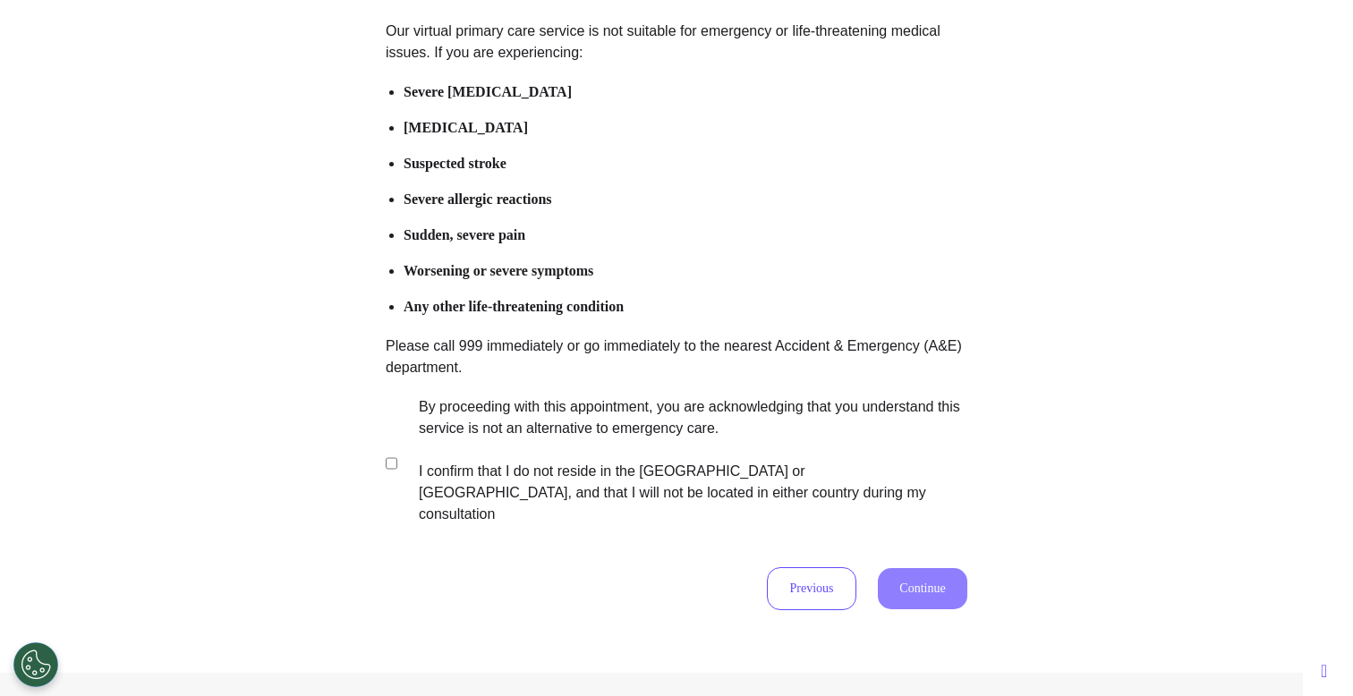
click at [653, 445] on label "By proceeding with this appointment, you are acknowledging that you understand …" at bounding box center [681, 460] width 560 height 129
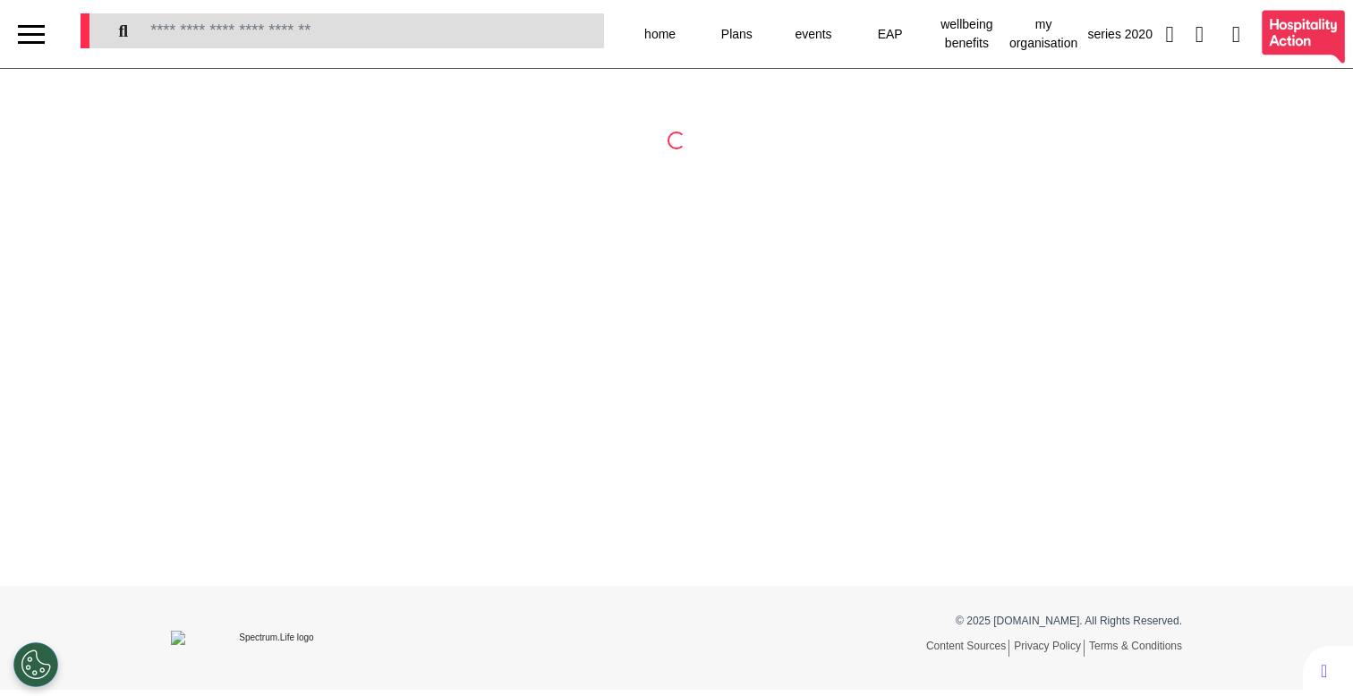
select select "**"
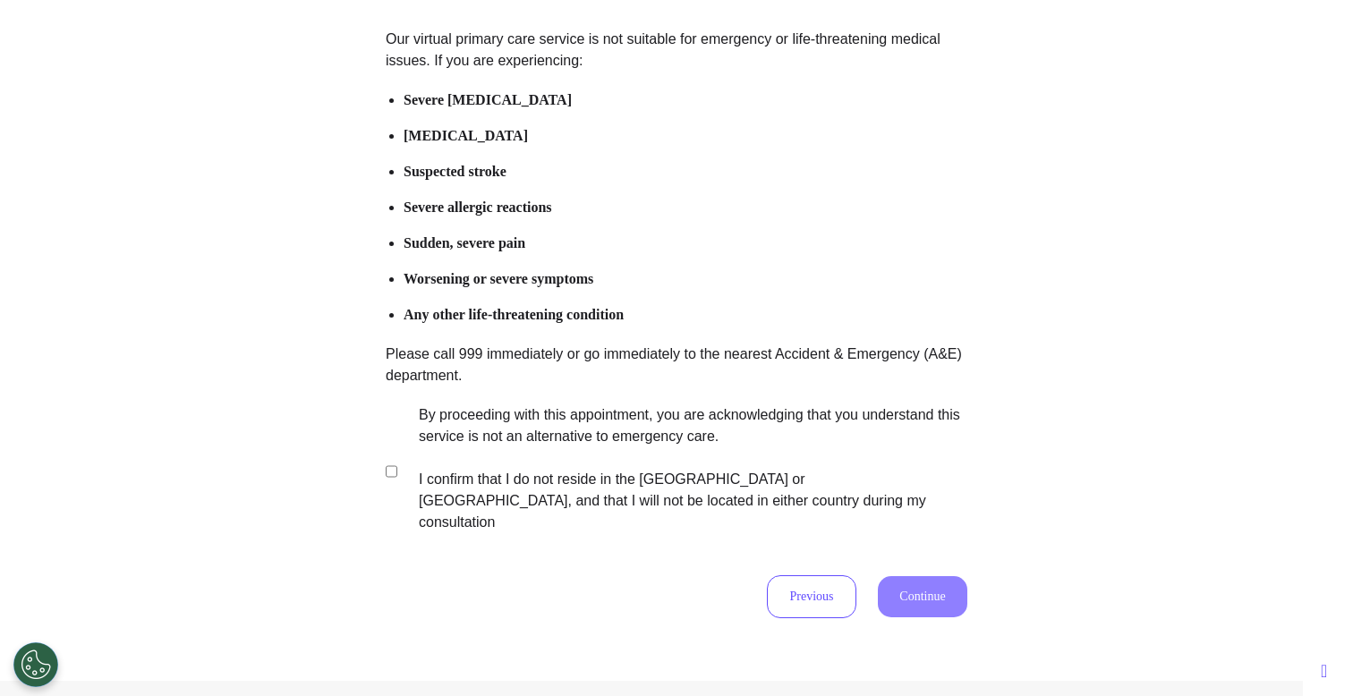
scroll to position [263, 0]
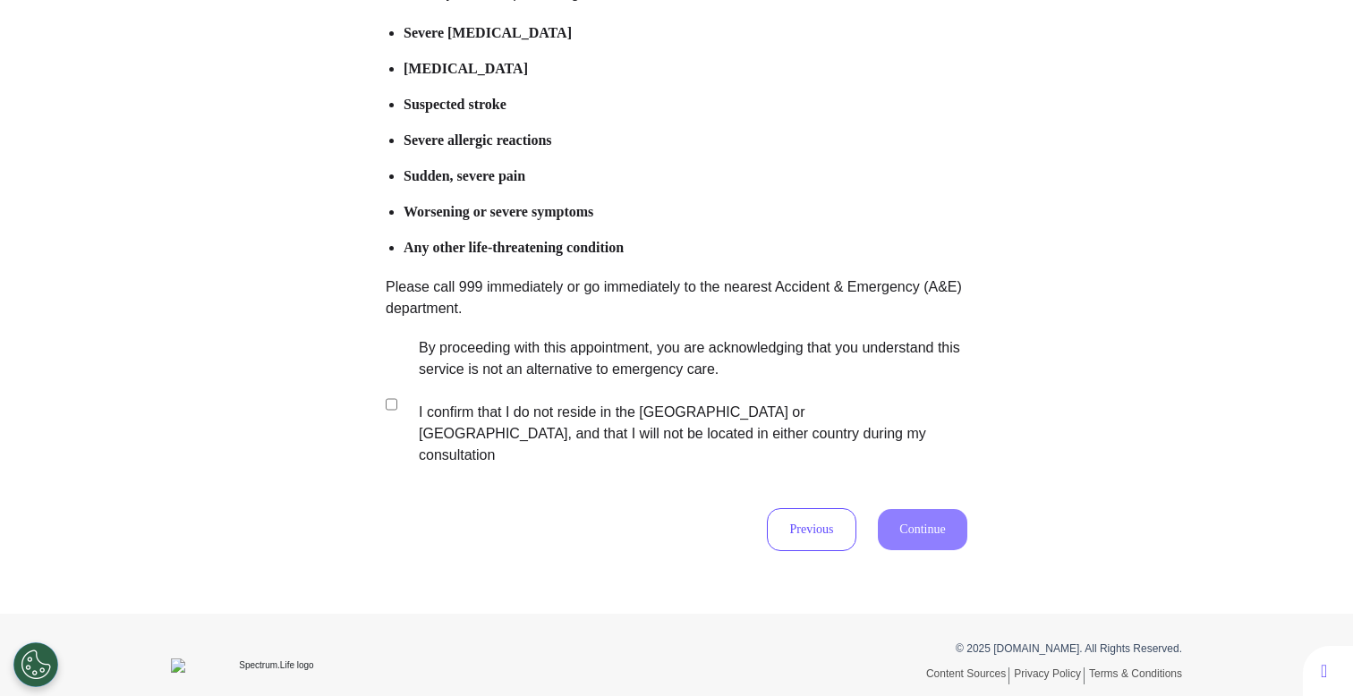
click at [577, 367] on label "By proceeding with this appointment, you are acknowledging that you understand …" at bounding box center [681, 401] width 560 height 129
click at [944, 539] on div "Important Information Before Booking Our virtual primary care service is not su…" at bounding box center [676, 210] width 1353 height 808
click at [944, 526] on button "Continue" at bounding box center [922, 529] width 89 height 41
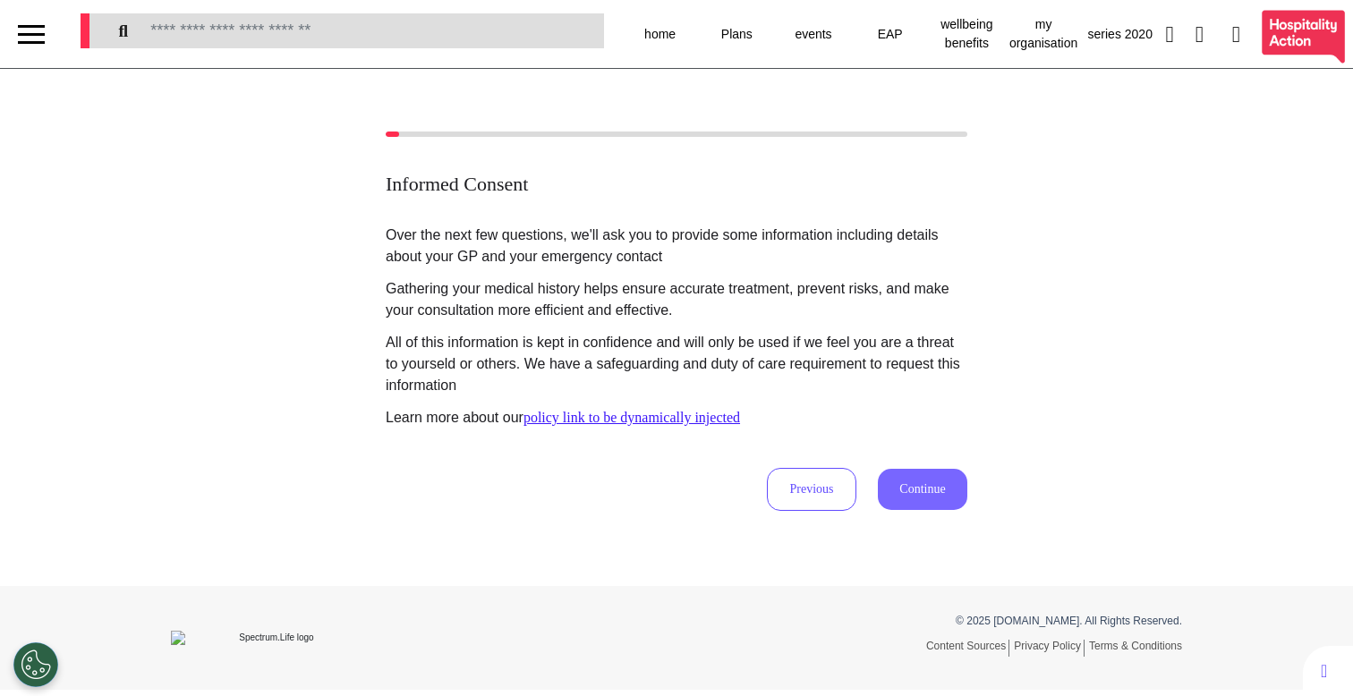
click at [932, 494] on button "Continue" at bounding box center [922, 489] width 89 height 41
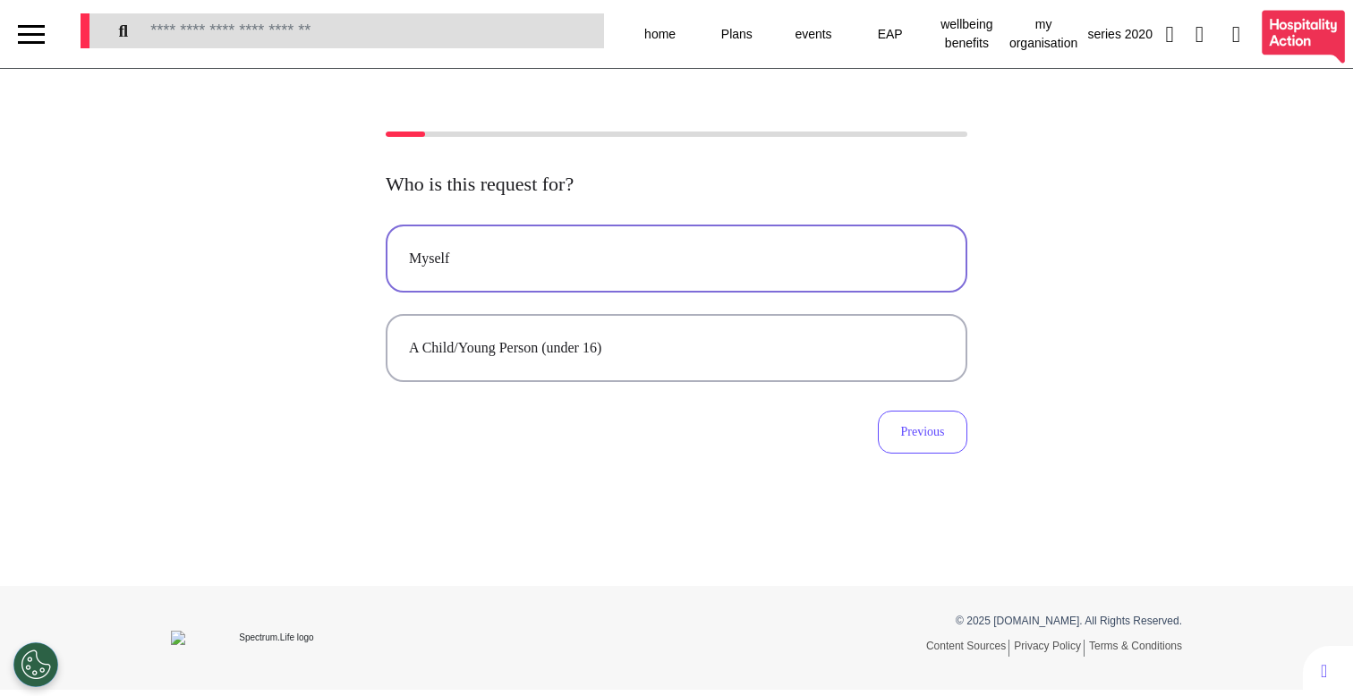
click at [734, 258] on div "Myself" at bounding box center [676, 258] width 535 height 21
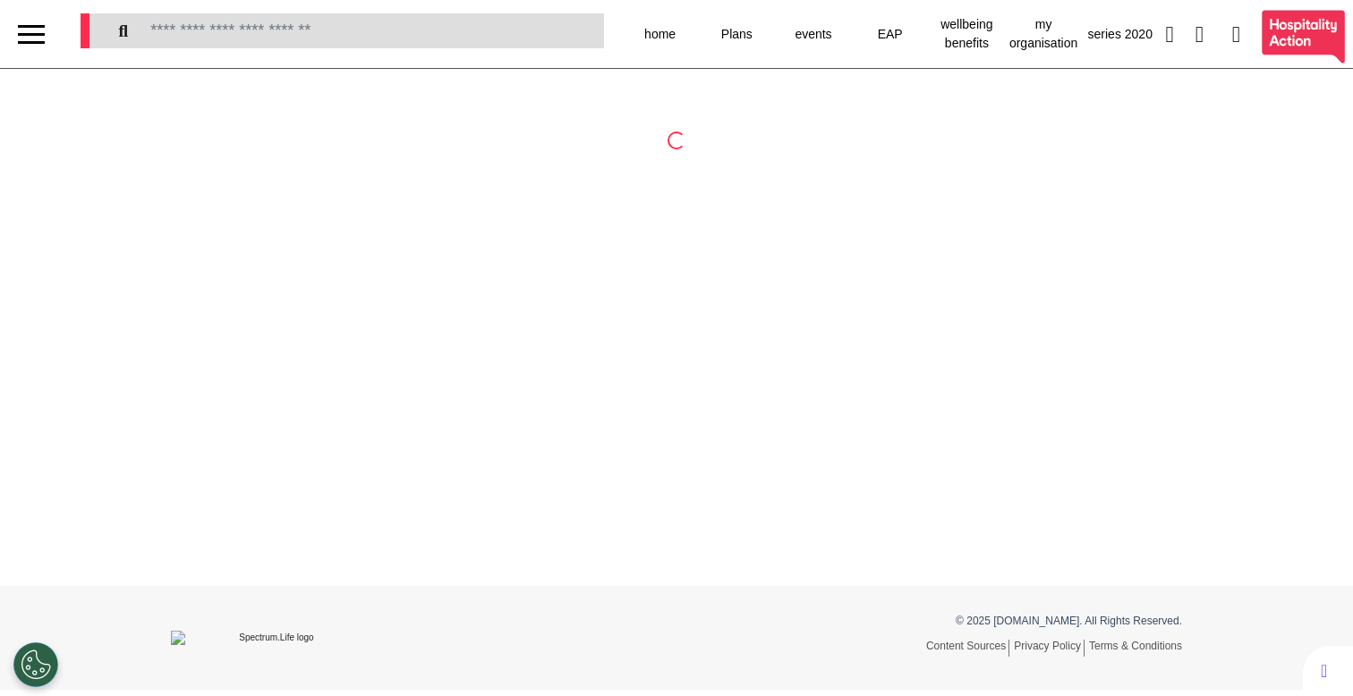
select select "**"
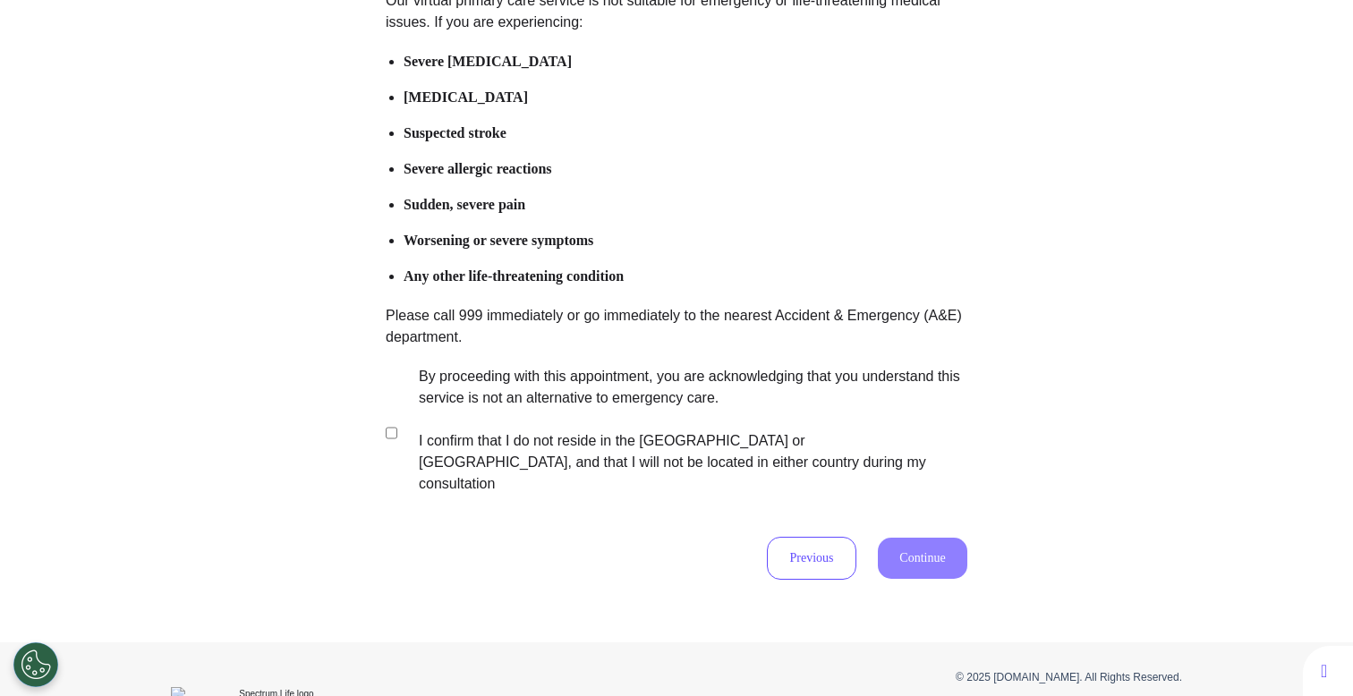
scroll to position [263, 0]
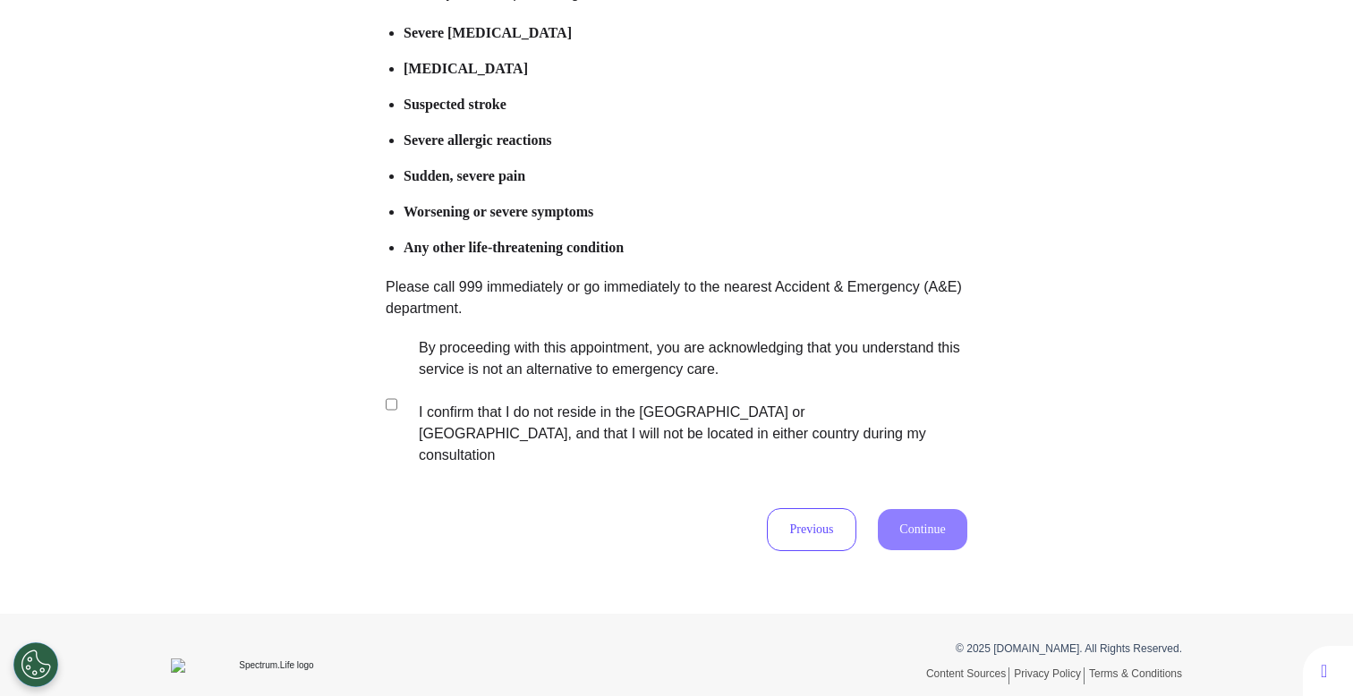
click at [693, 390] on label "By proceeding with this appointment, you are acknowledging that you understand …" at bounding box center [681, 401] width 560 height 129
click at [909, 509] on button "Continue" at bounding box center [922, 529] width 89 height 41
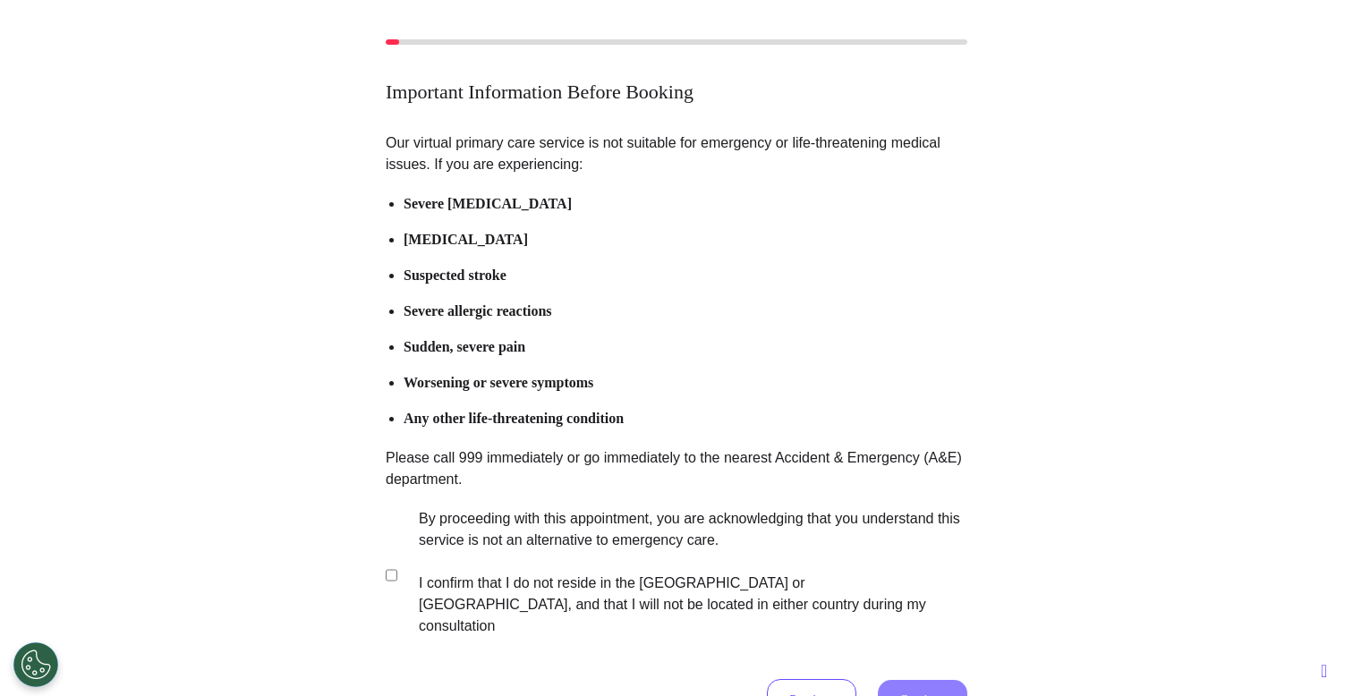
scroll to position [79, 0]
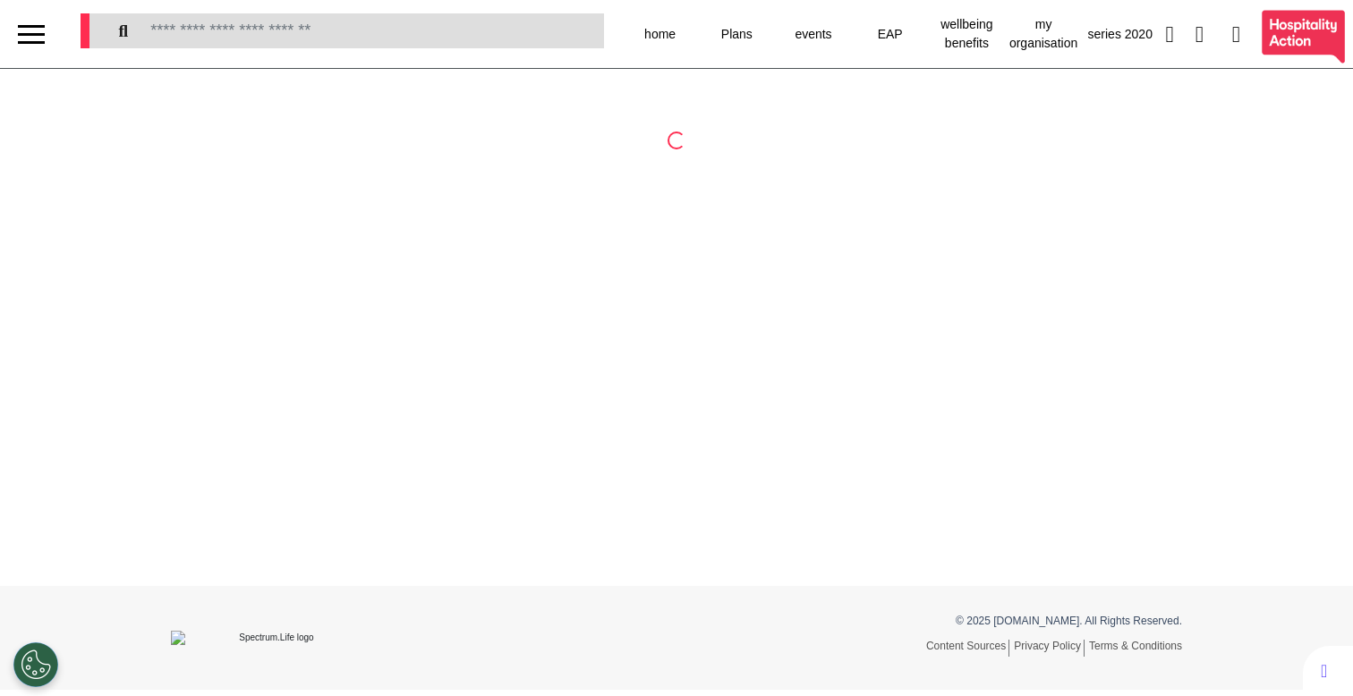
select select "**"
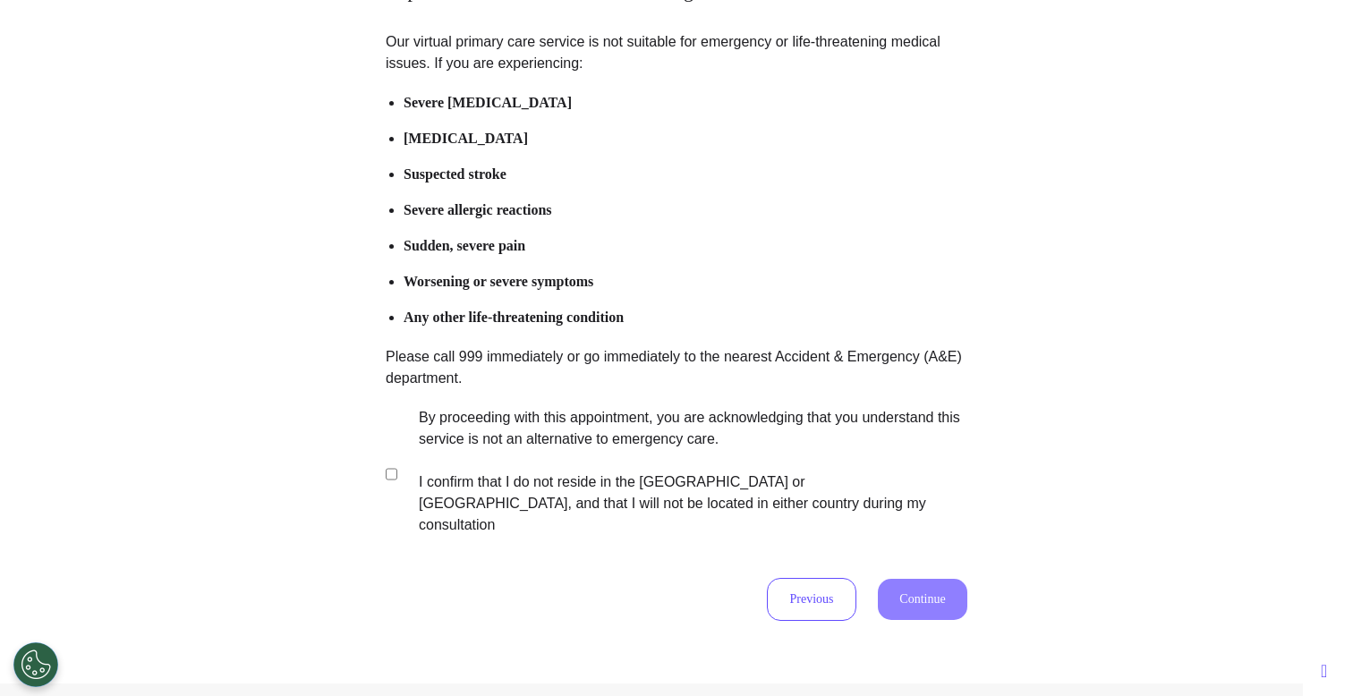
scroll to position [263, 0]
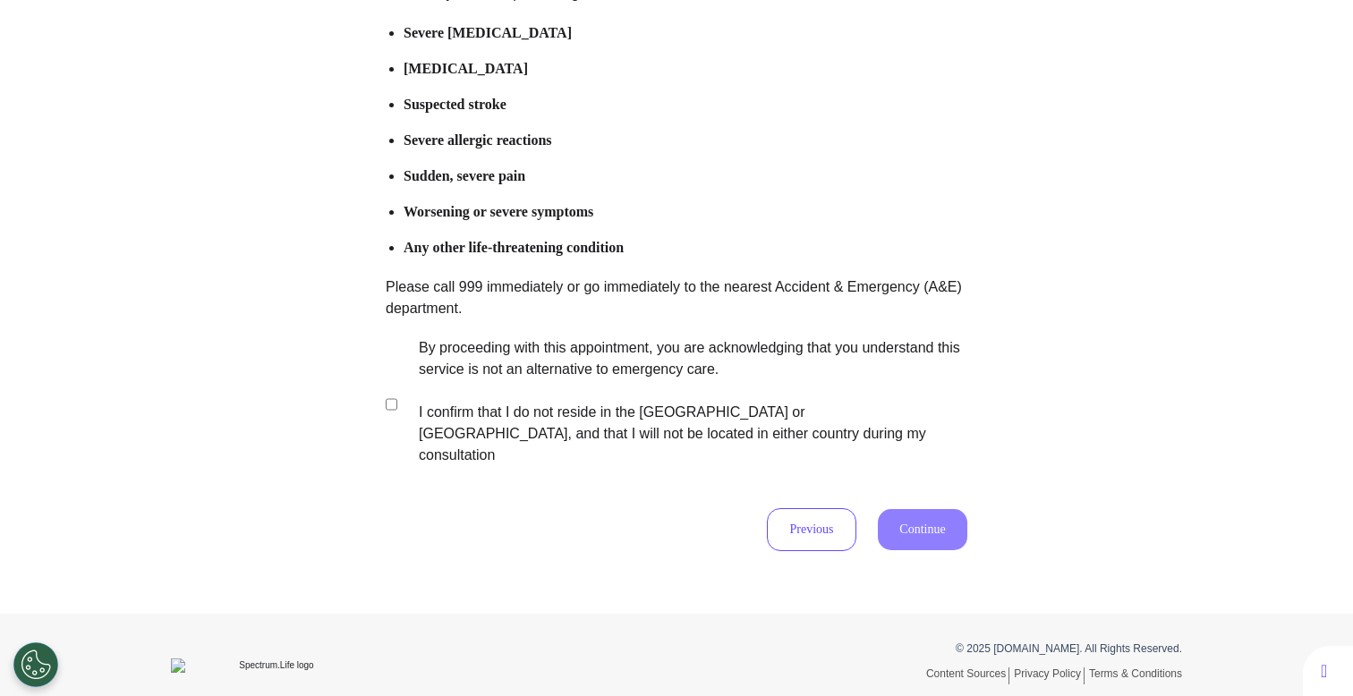
click at [503, 380] on label "By proceeding with this appointment, you are acknowledging that you understand …" at bounding box center [681, 401] width 560 height 129
click at [916, 515] on button "Continue" at bounding box center [922, 529] width 89 height 41
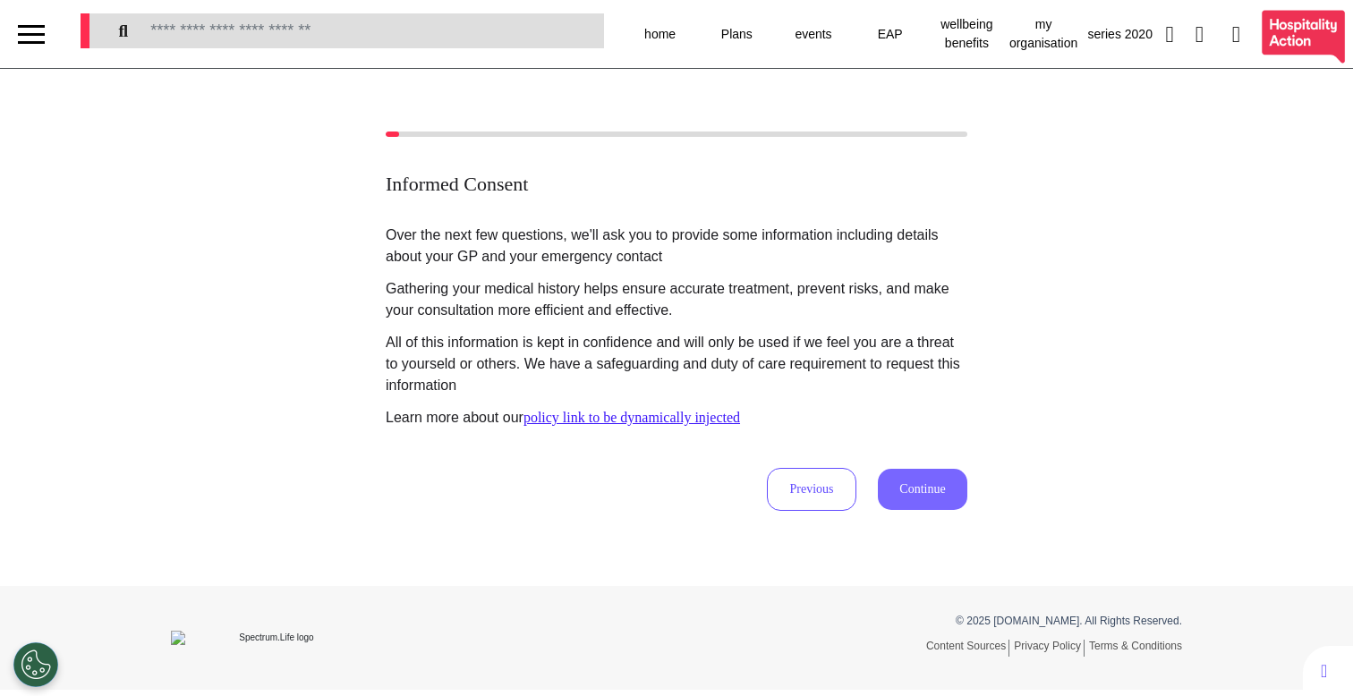
click at [920, 482] on button "Continue" at bounding box center [922, 489] width 89 height 41
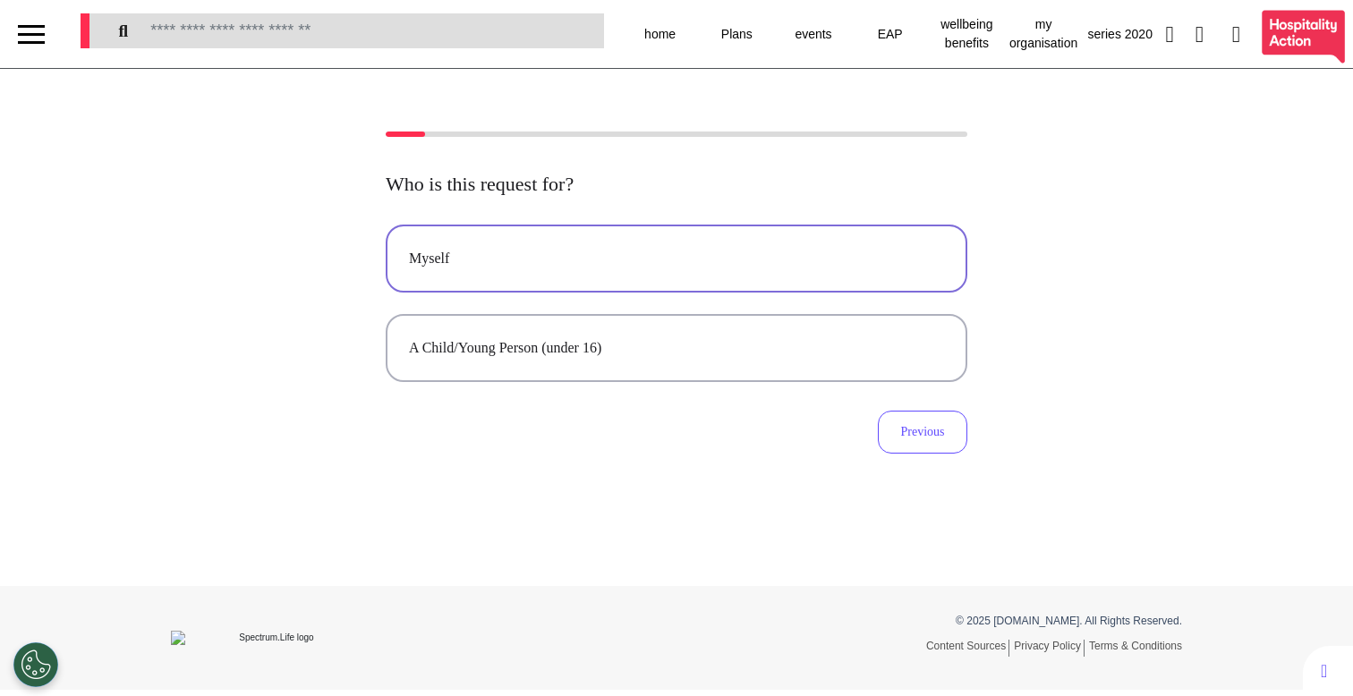
click at [524, 286] on button "Myself" at bounding box center [677, 259] width 582 height 68
select select "******"
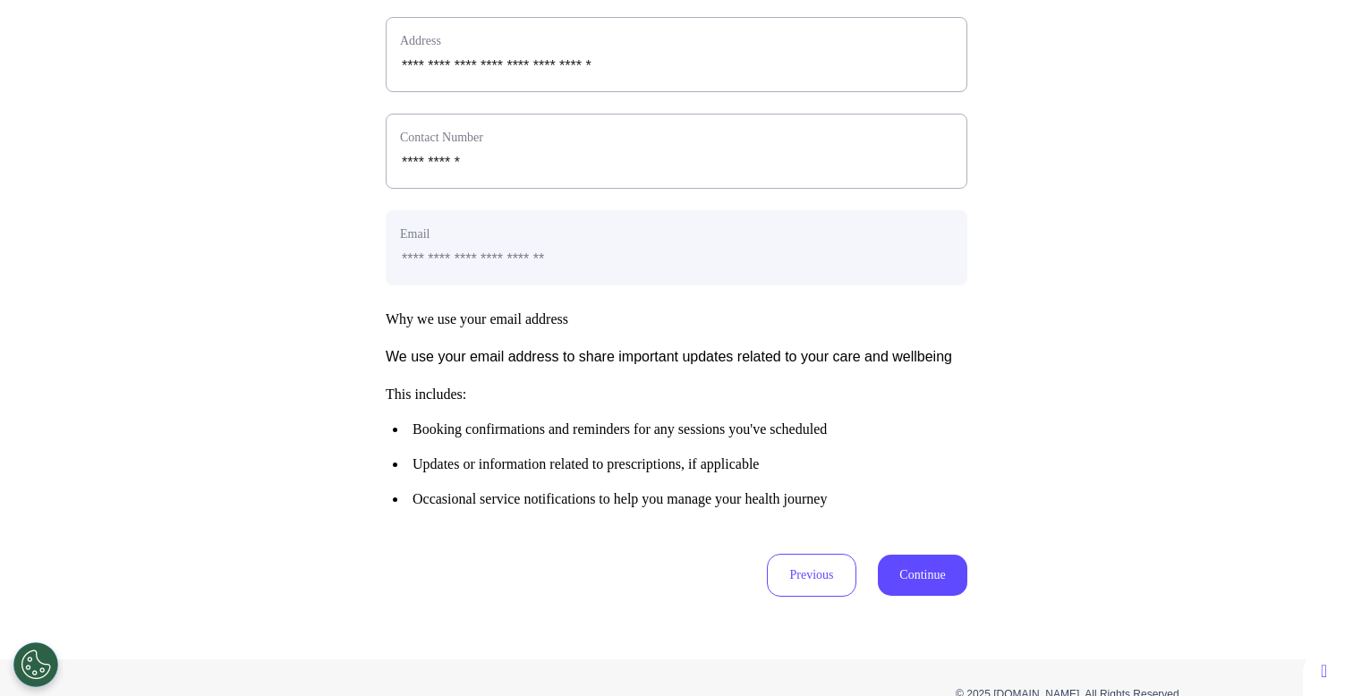
scroll to position [704, 0]
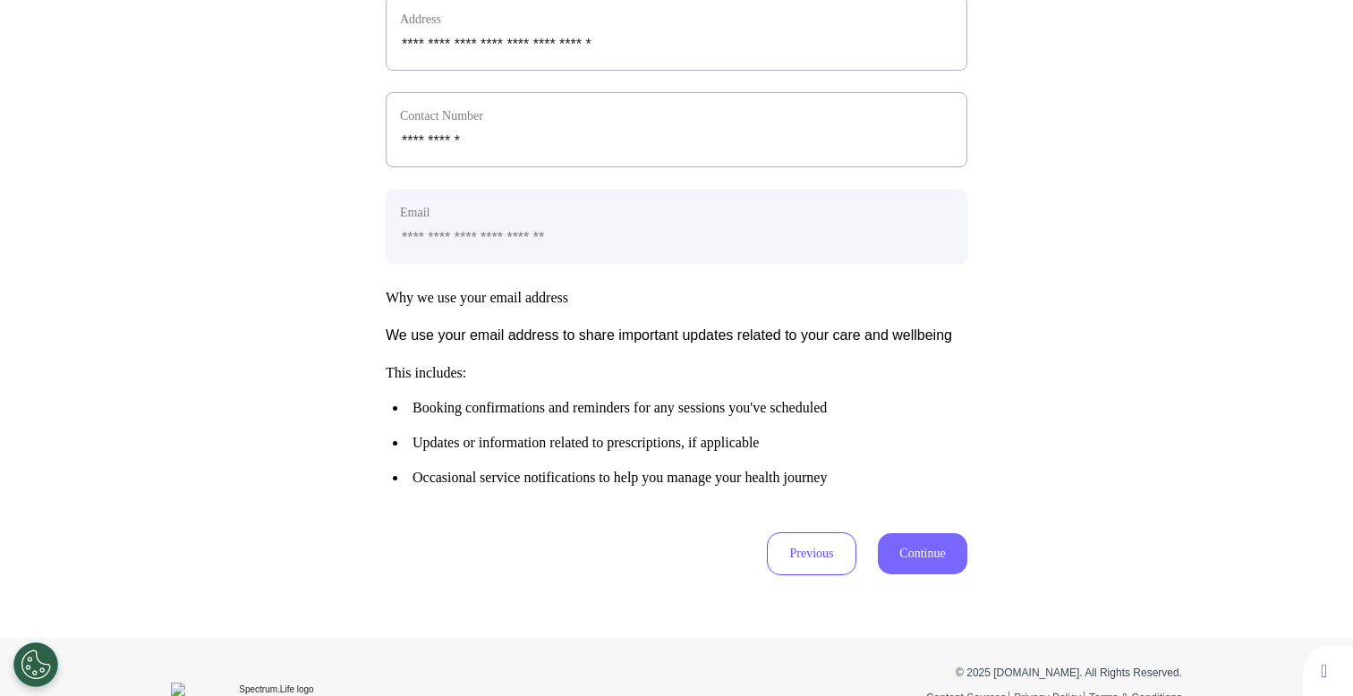
click at [882, 575] on button "Continue" at bounding box center [922, 553] width 89 height 41
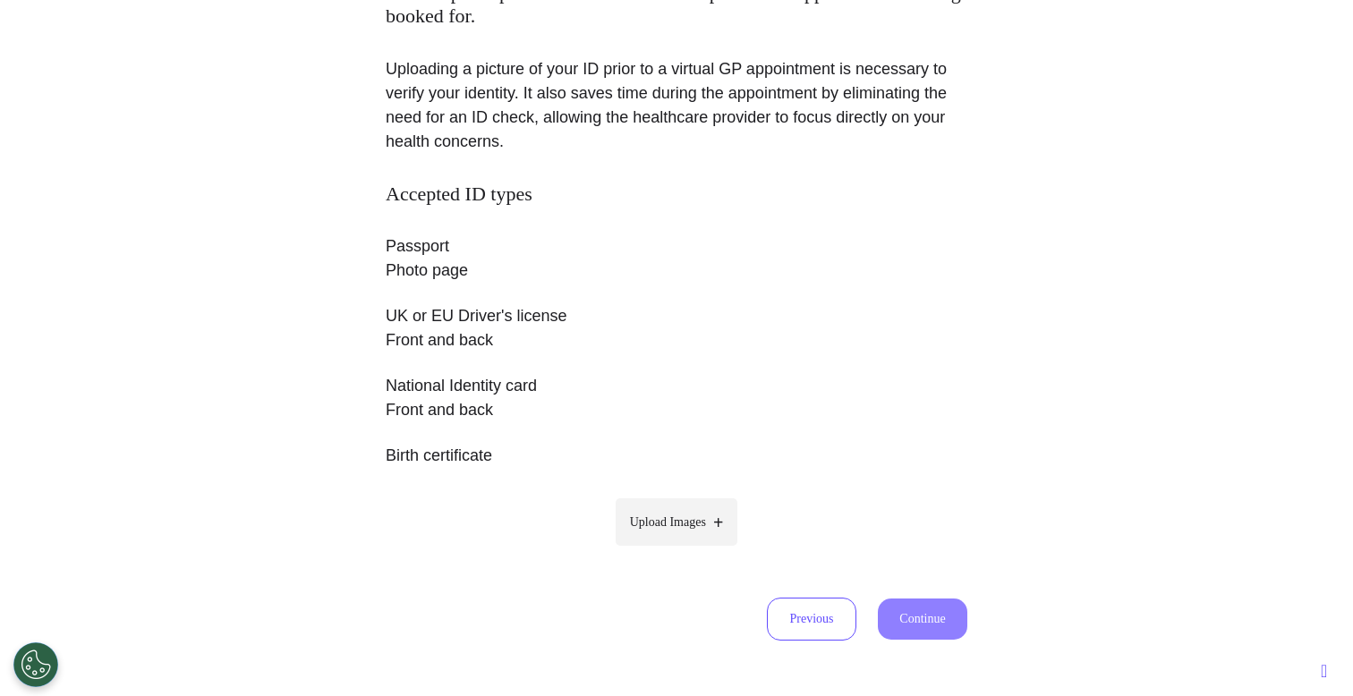
scroll to position [188, 0]
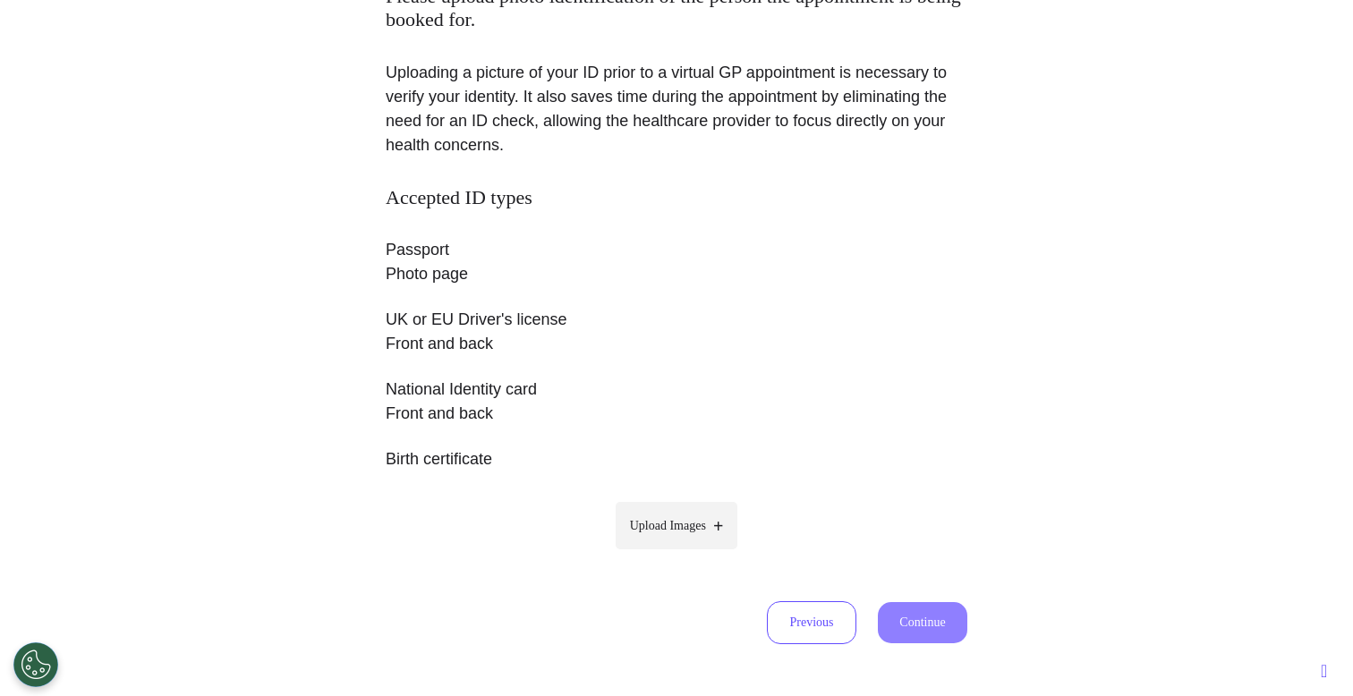
click at [413, 548] on div "Accepted ID types Passport Photo page UK or EU Driver's license Front and back …" at bounding box center [677, 379] width 582 height 387
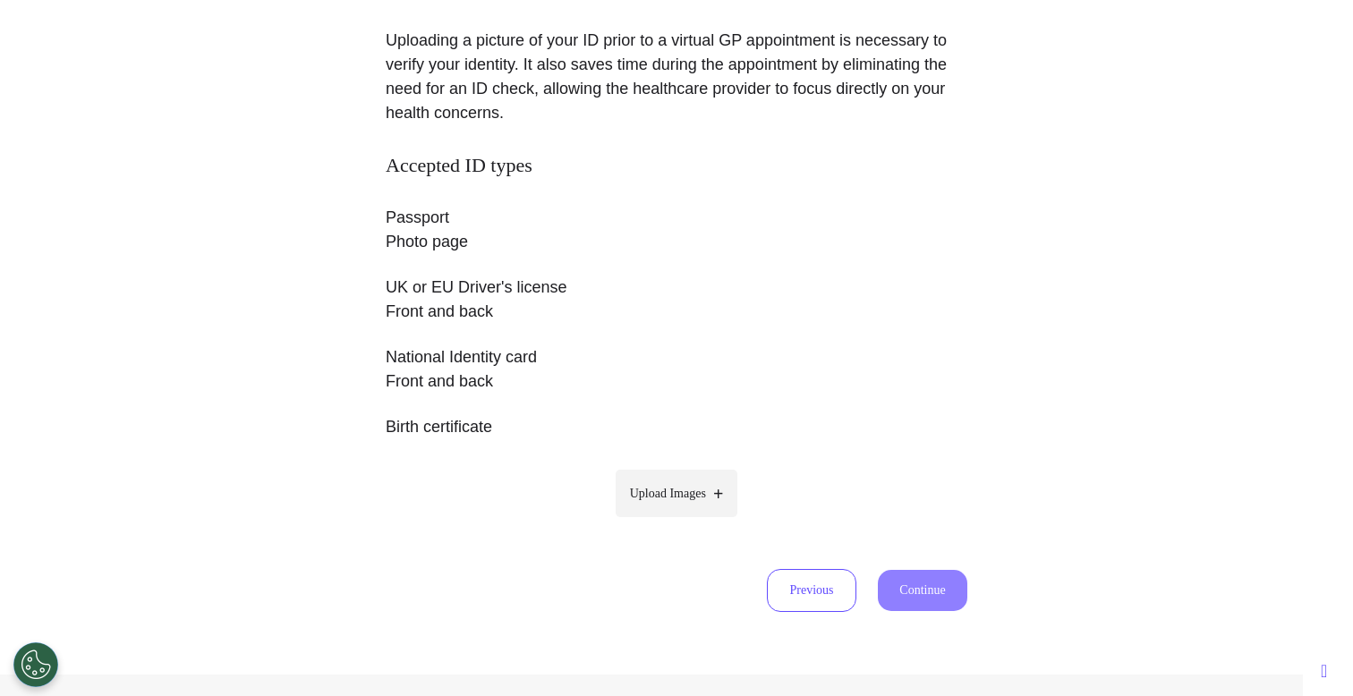
scroll to position [232, 0]
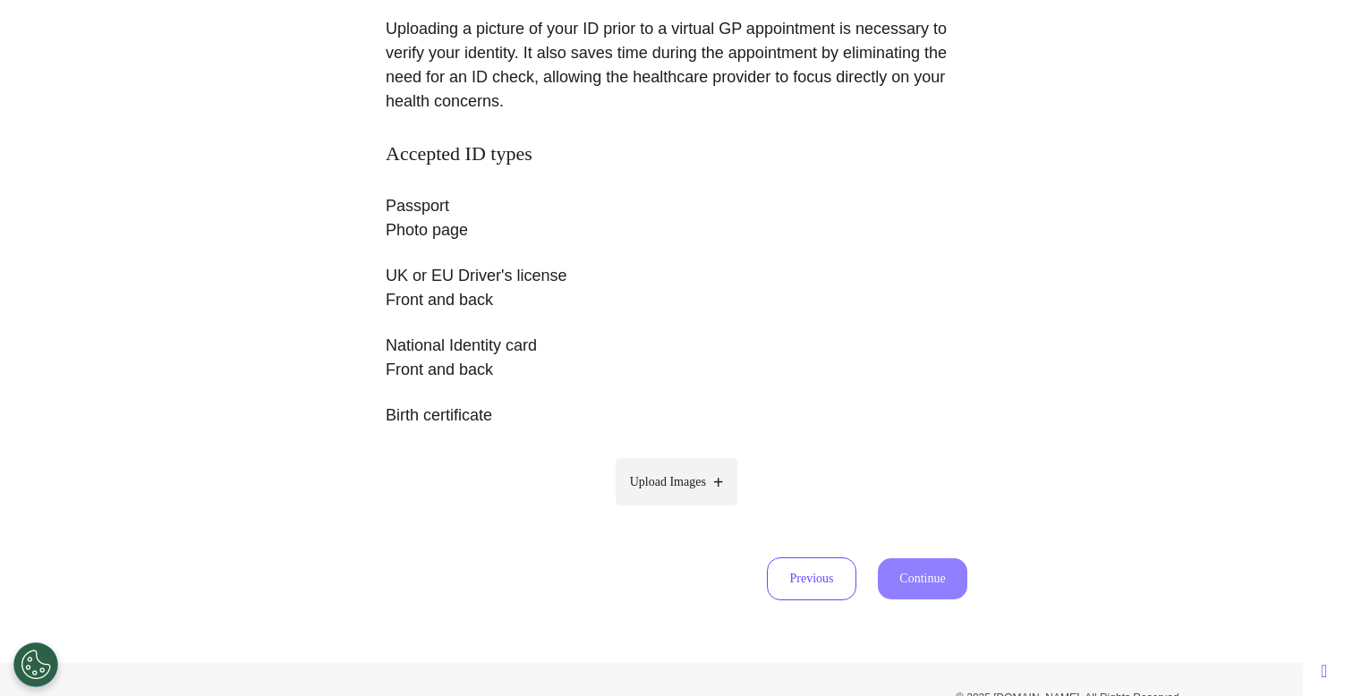
click at [647, 480] on span "Upload Images" at bounding box center [668, 482] width 76 height 19
click at [647, 510] on input "Upload Images" at bounding box center [677, 519] width 170 height 19
type input "**********"
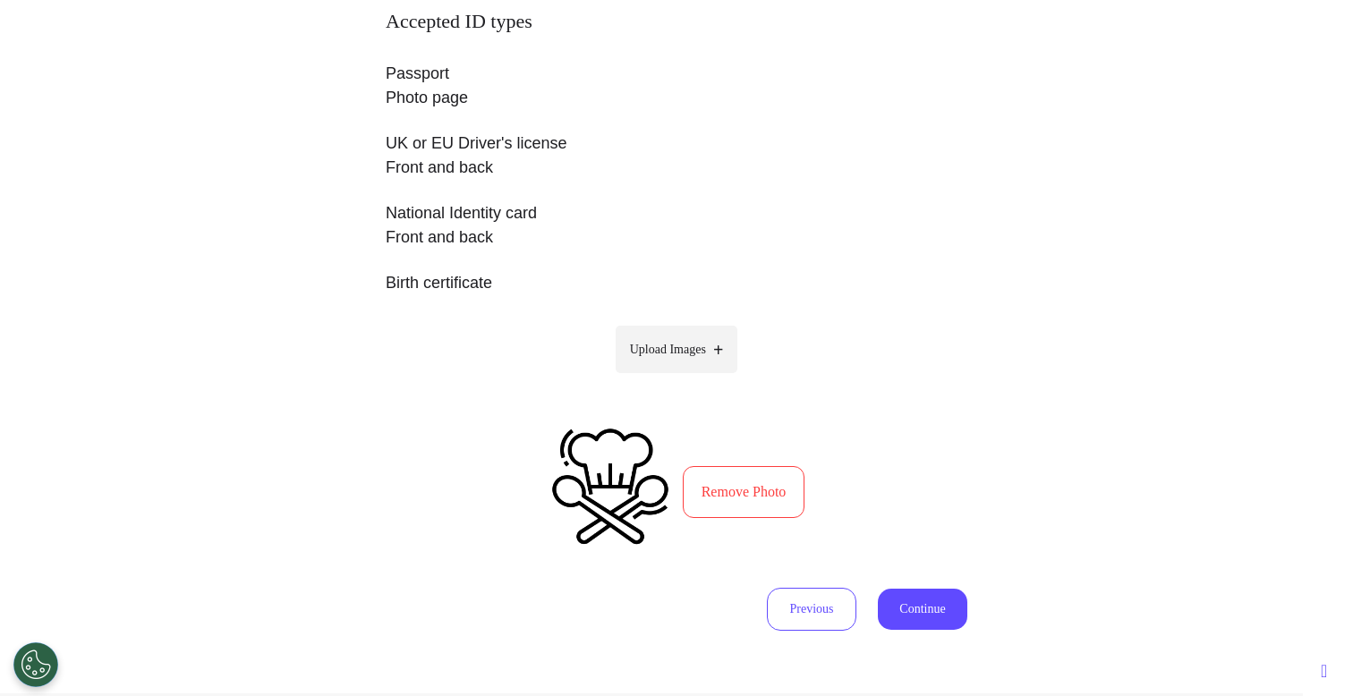
scroll to position [462, 0]
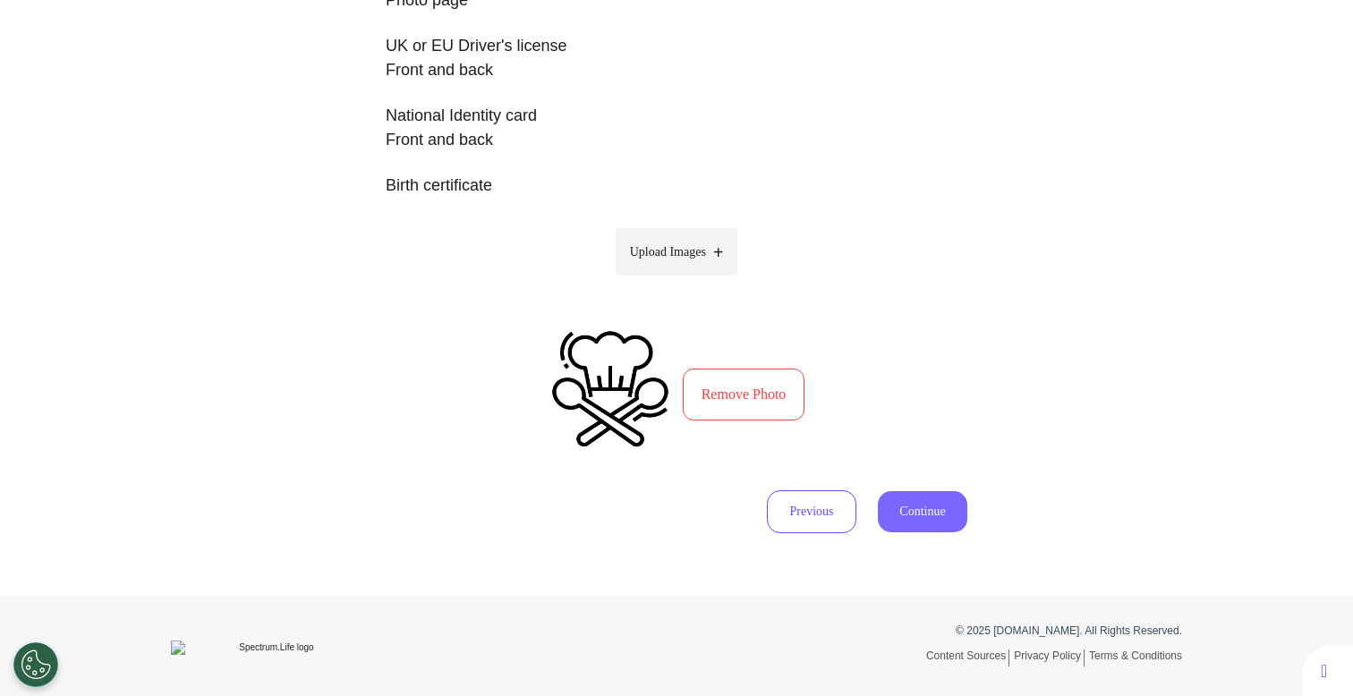
click at [910, 520] on button "Continue" at bounding box center [922, 511] width 89 height 41
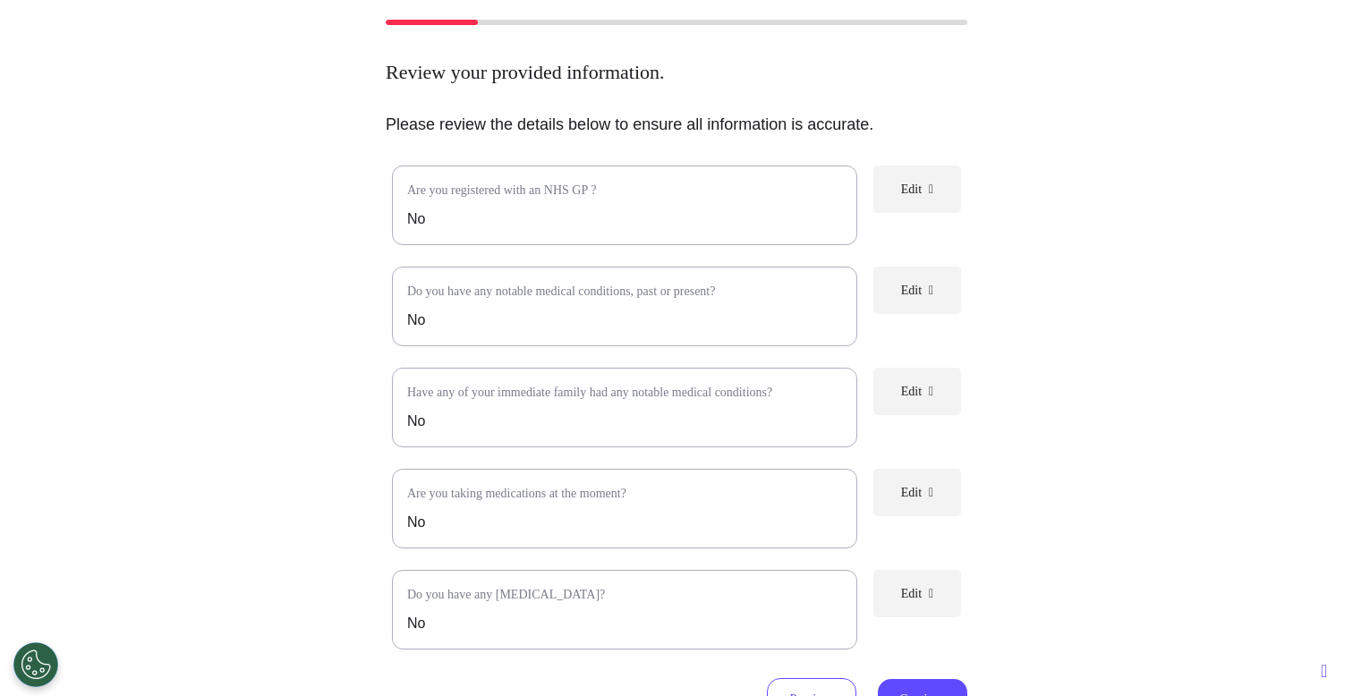
scroll to position [322, 0]
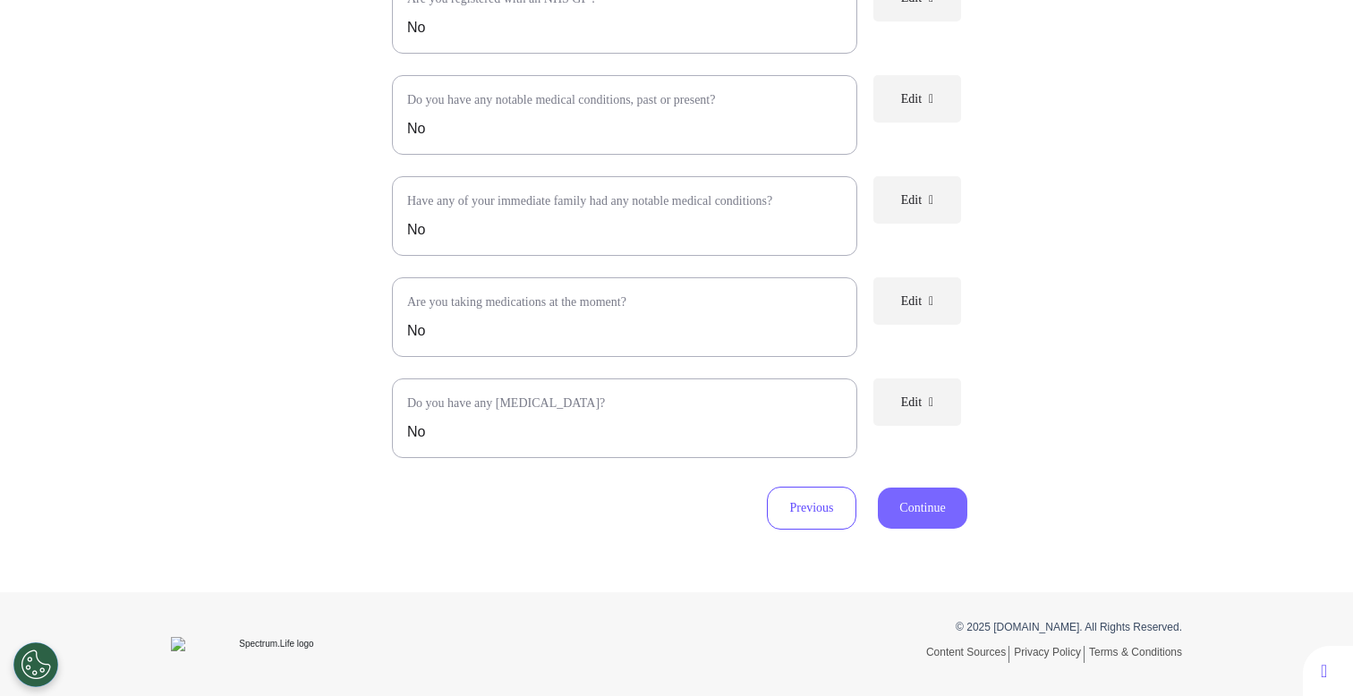
click at [919, 500] on button "Continue" at bounding box center [922, 508] width 89 height 41
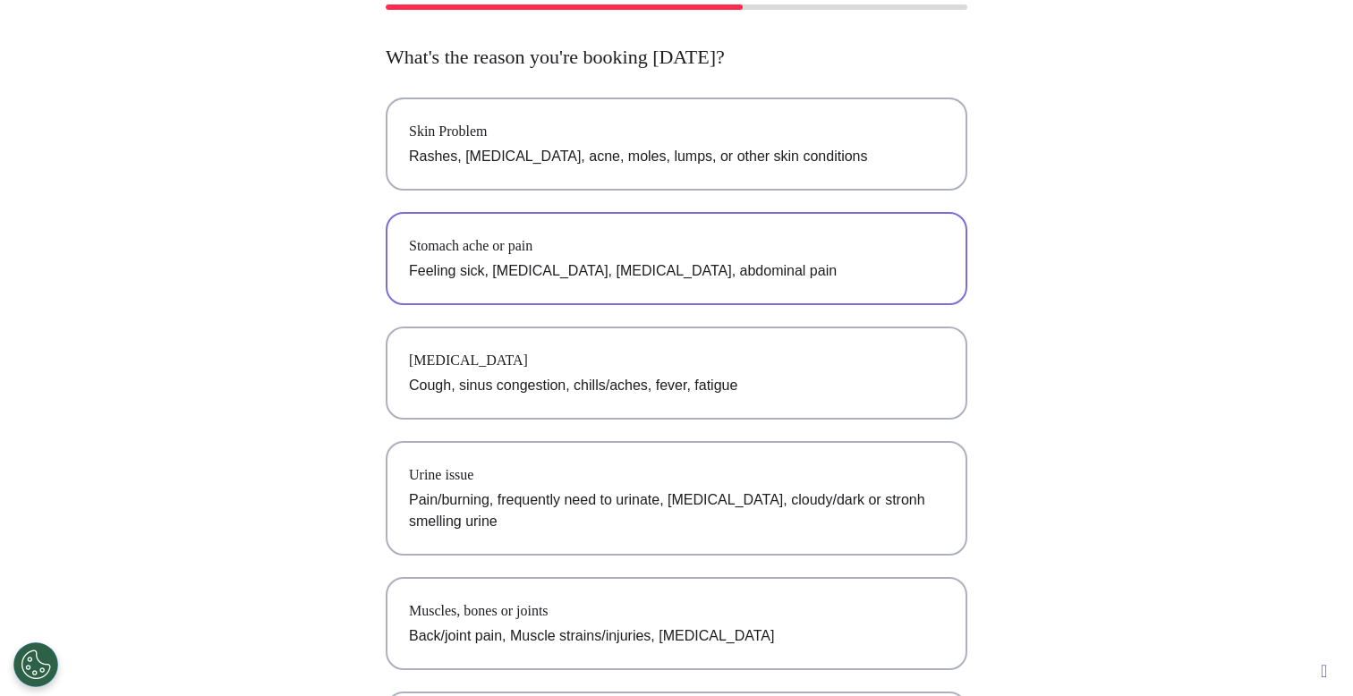
scroll to position [166, 0]
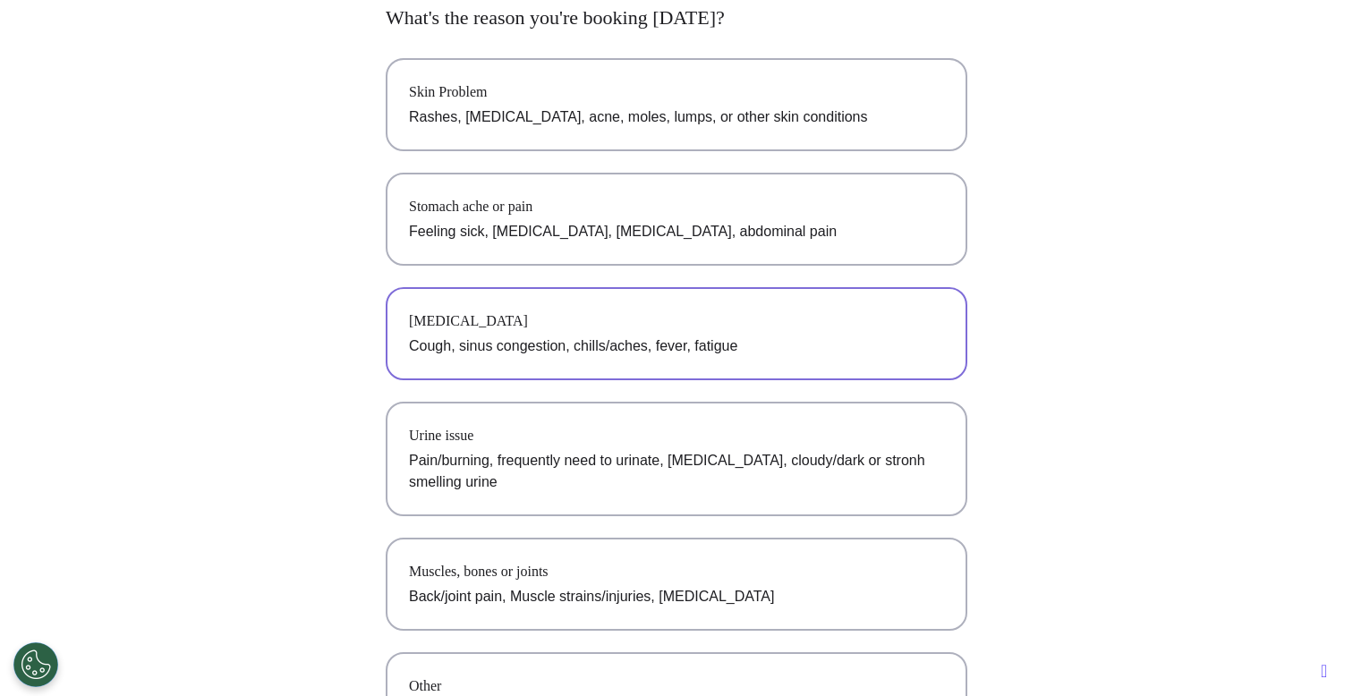
click at [797, 341] on p "Cough, sinus congestion, chills/aches, fever, fatigue" at bounding box center [676, 346] width 535 height 21
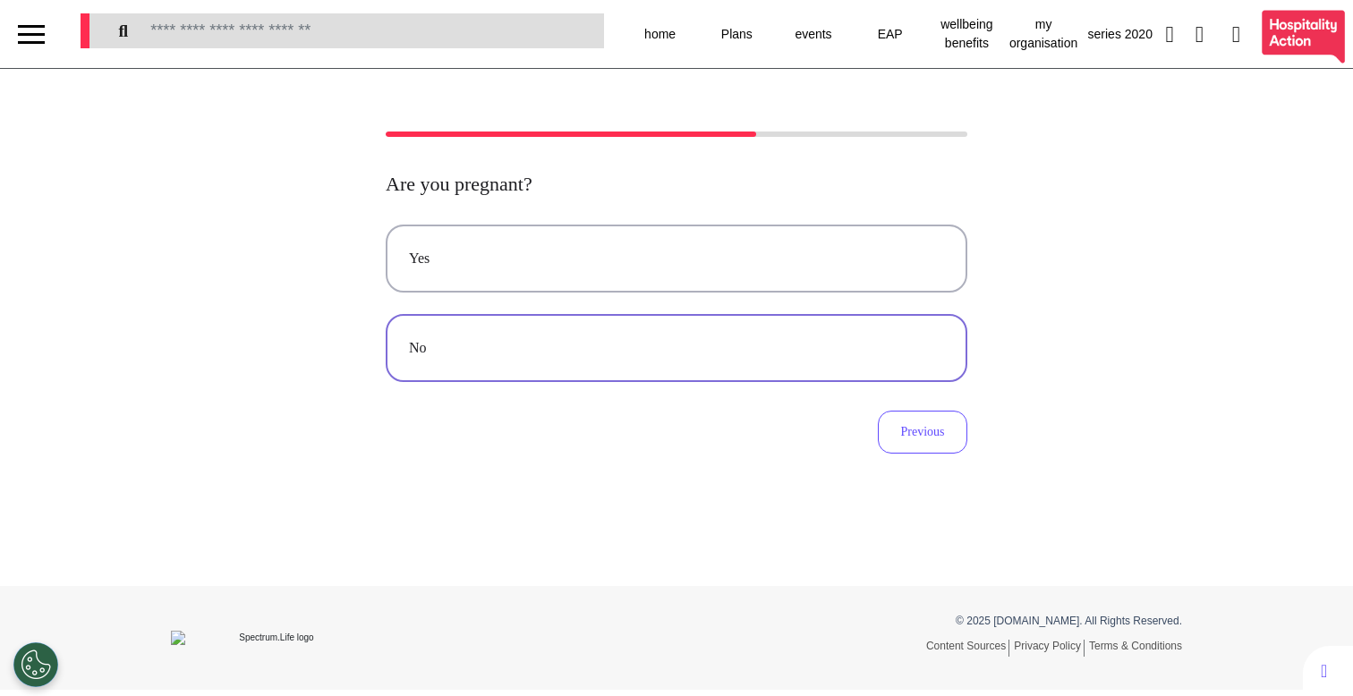
click at [758, 340] on div "No" at bounding box center [676, 347] width 535 height 21
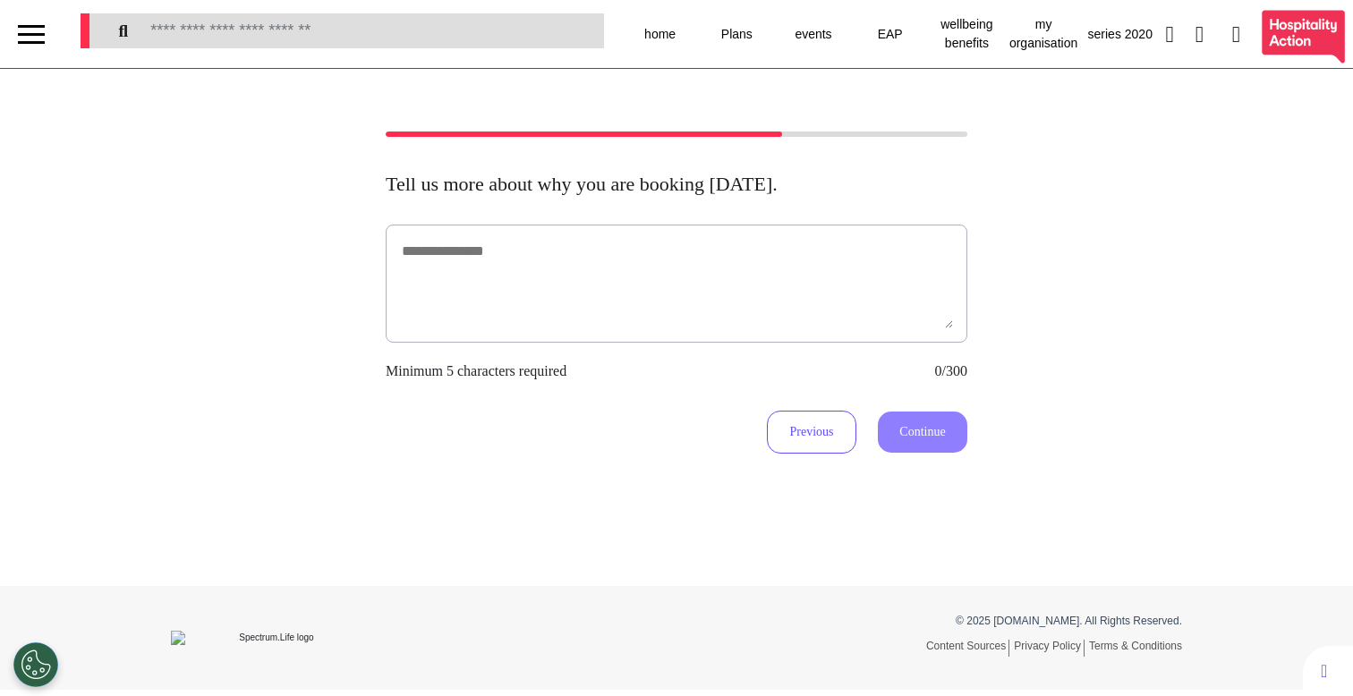
click at [738, 336] on div at bounding box center [677, 284] width 582 height 118
click at [651, 295] on textarea at bounding box center [676, 283] width 553 height 89
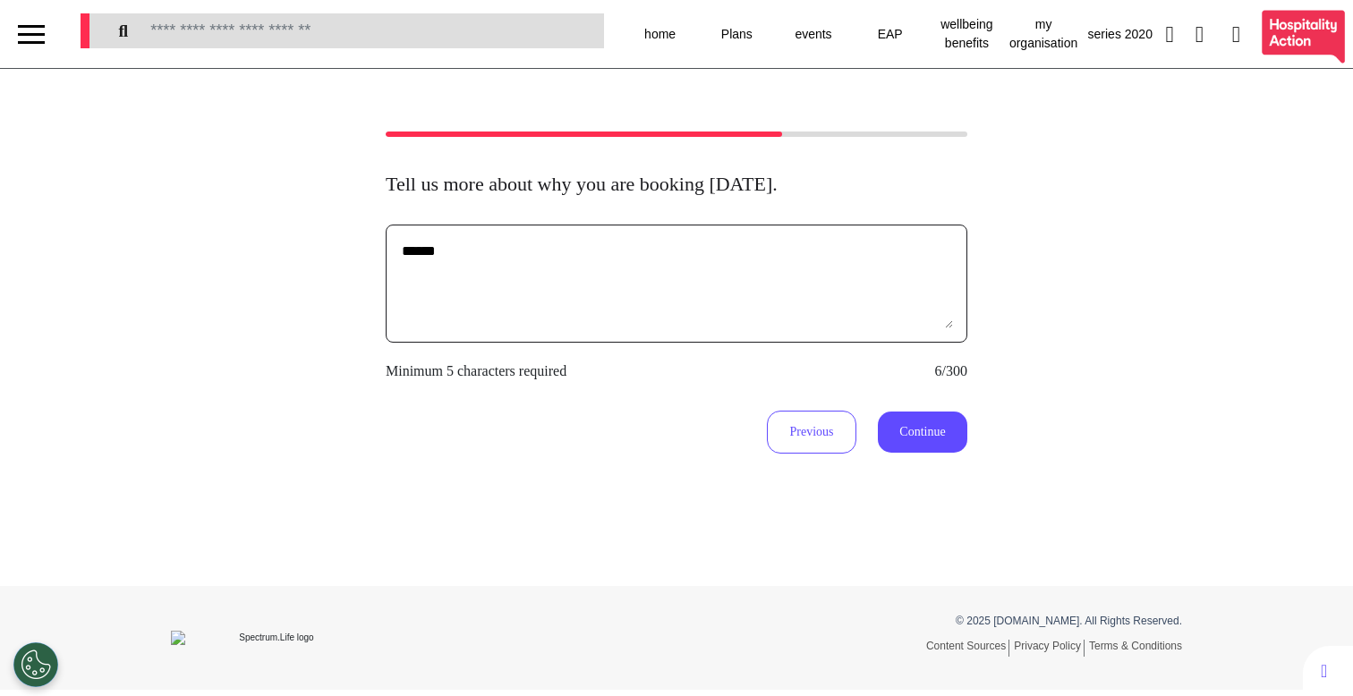
type textarea "******"
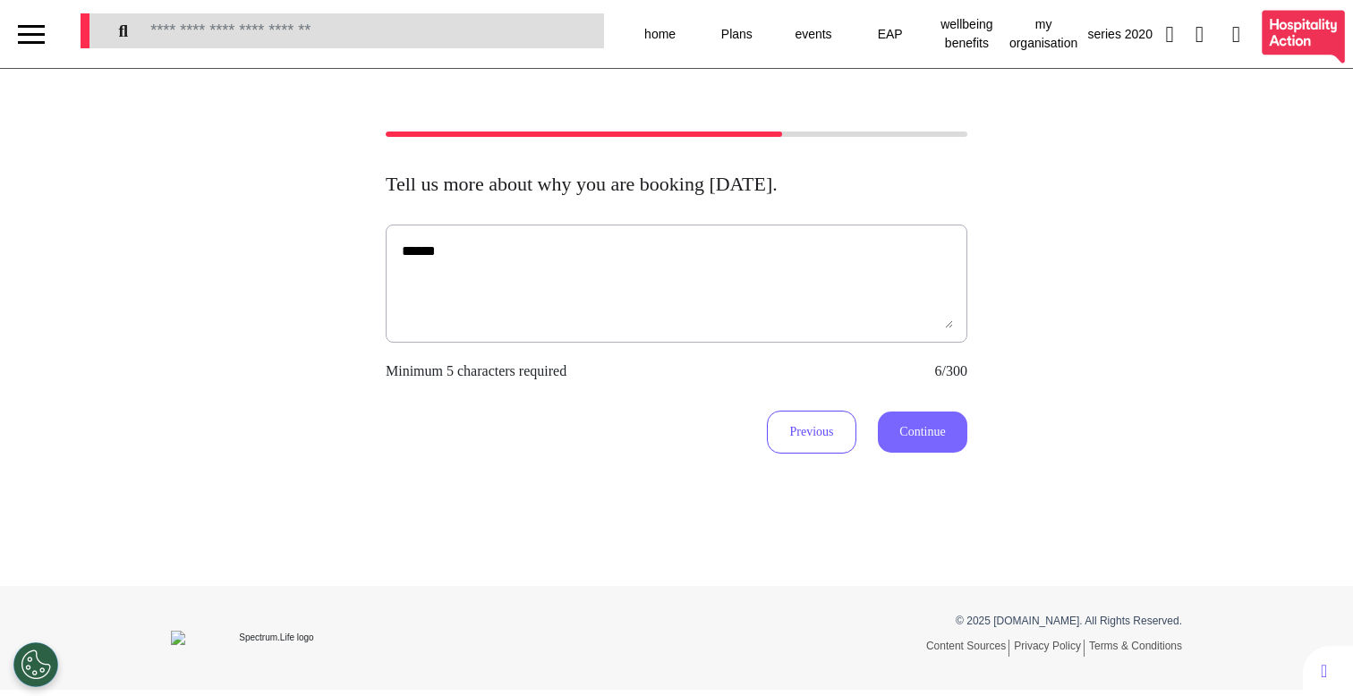
click at [894, 428] on button "Continue" at bounding box center [922, 432] width 89 height 41
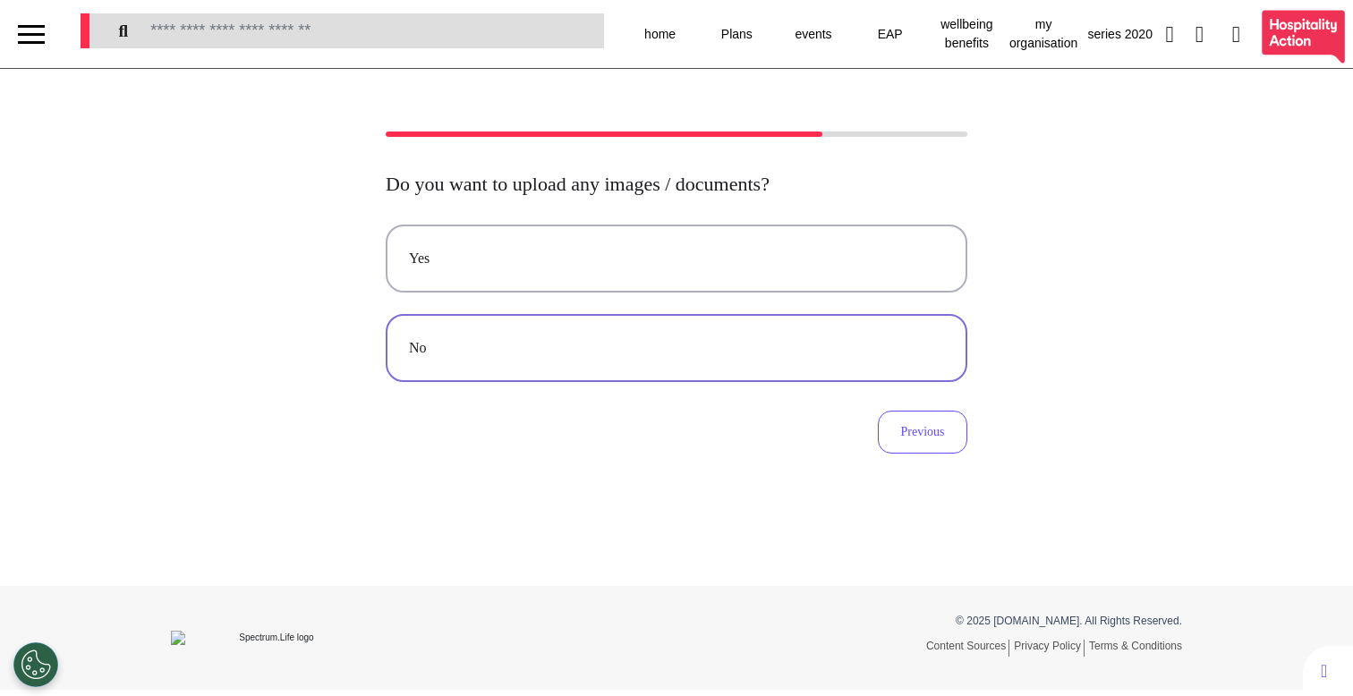
click at [766, 356] on div "No" at bounding box center [676, 347] width 535 height 21
click at [592, 277] on button "Video" at bounding box center [677, 259] width 582 height 68
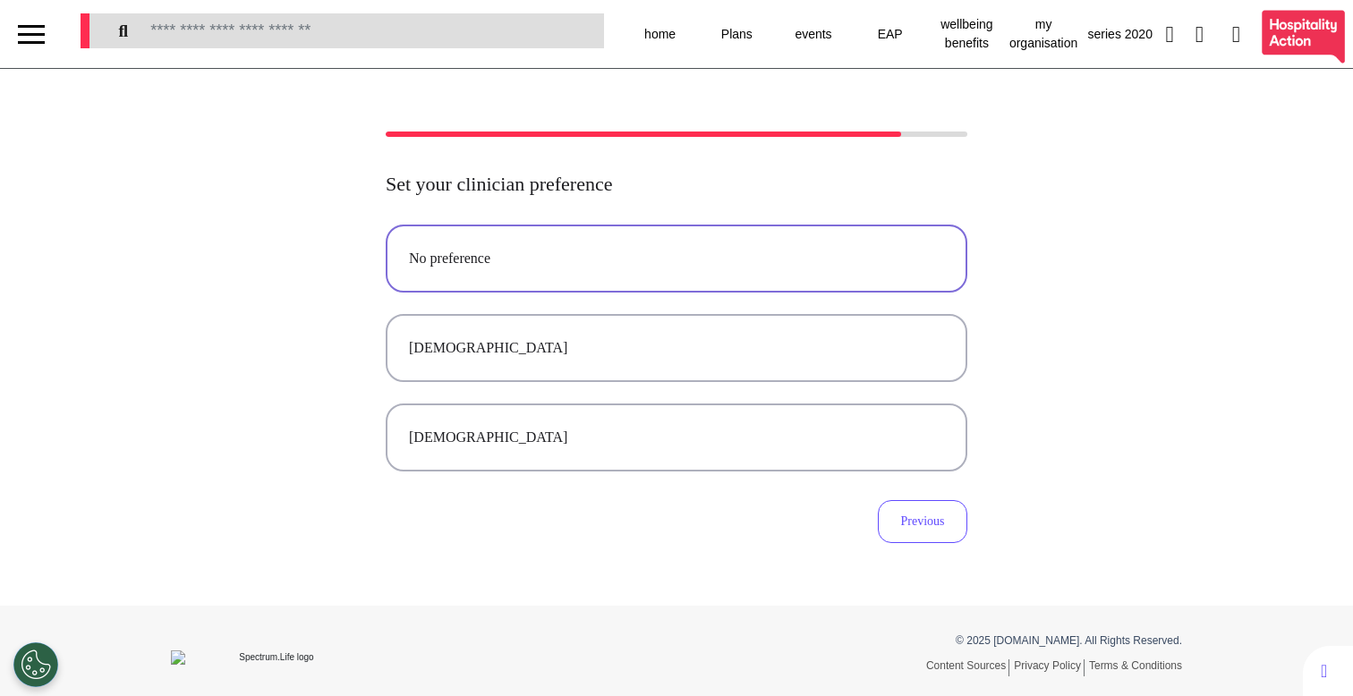
click at [667, 290] on button "No preference" at bounding box center [677, 259] width 582 height 68
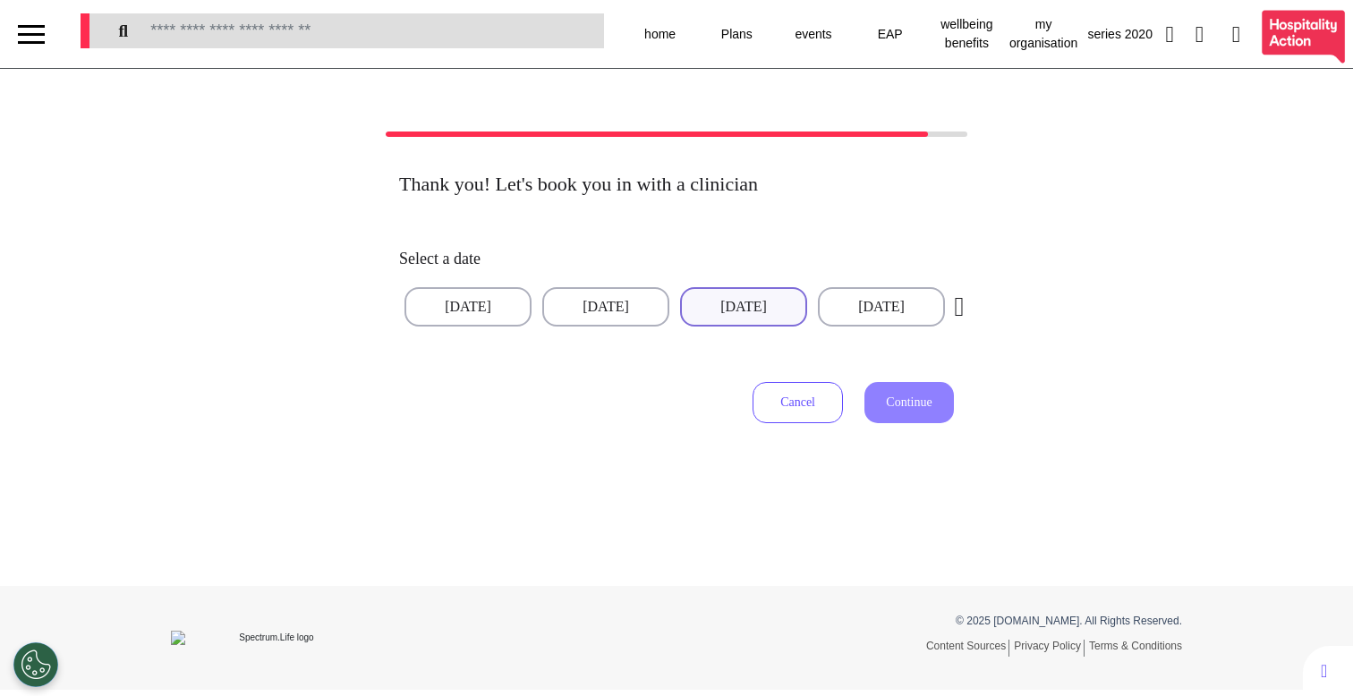
click at [737, 303] on button "[DATE]" at bounding box center [743, 306] width 127 height 39
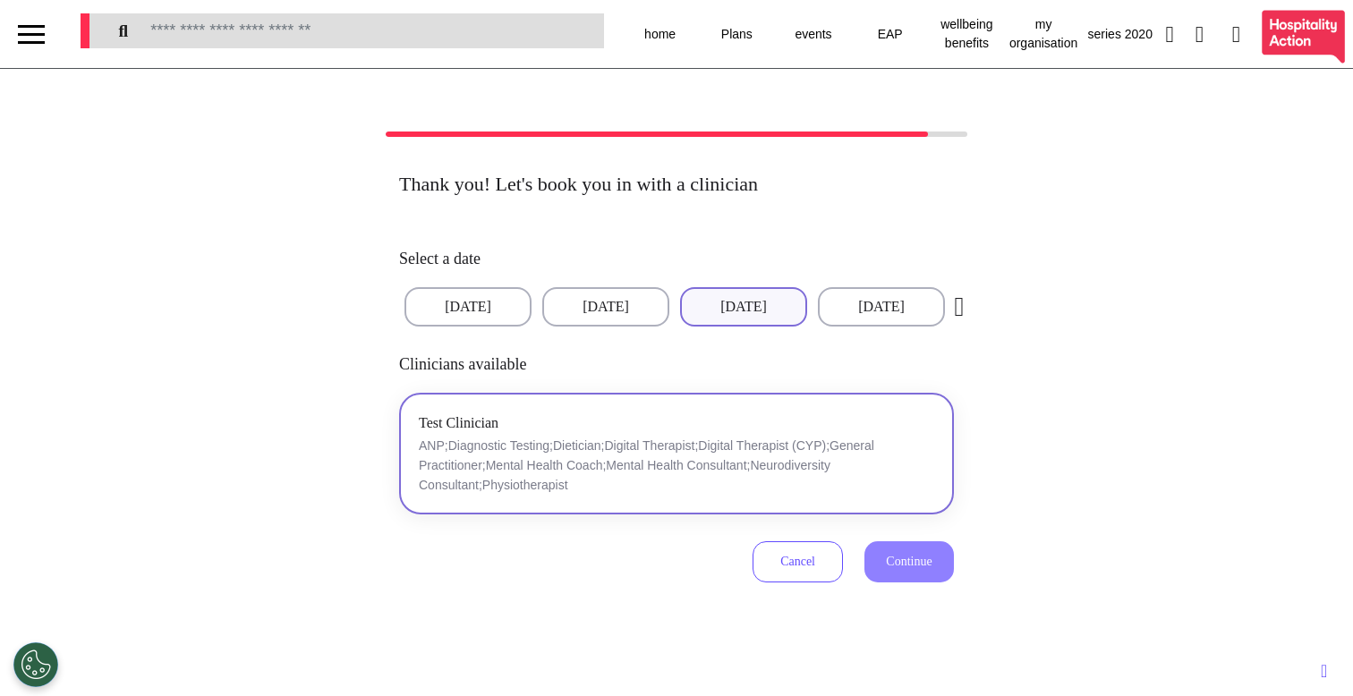
click at [741, 447] on p "ANP;Diagnostic Testing;Dietician;Digital Therapist;Digital Therapist (CYP);Gene…" at bounding box center [677, 465] width 516 height 59
click at [886, 558] on span "Continue" at bounding box center [909, 561] width 46 height 13
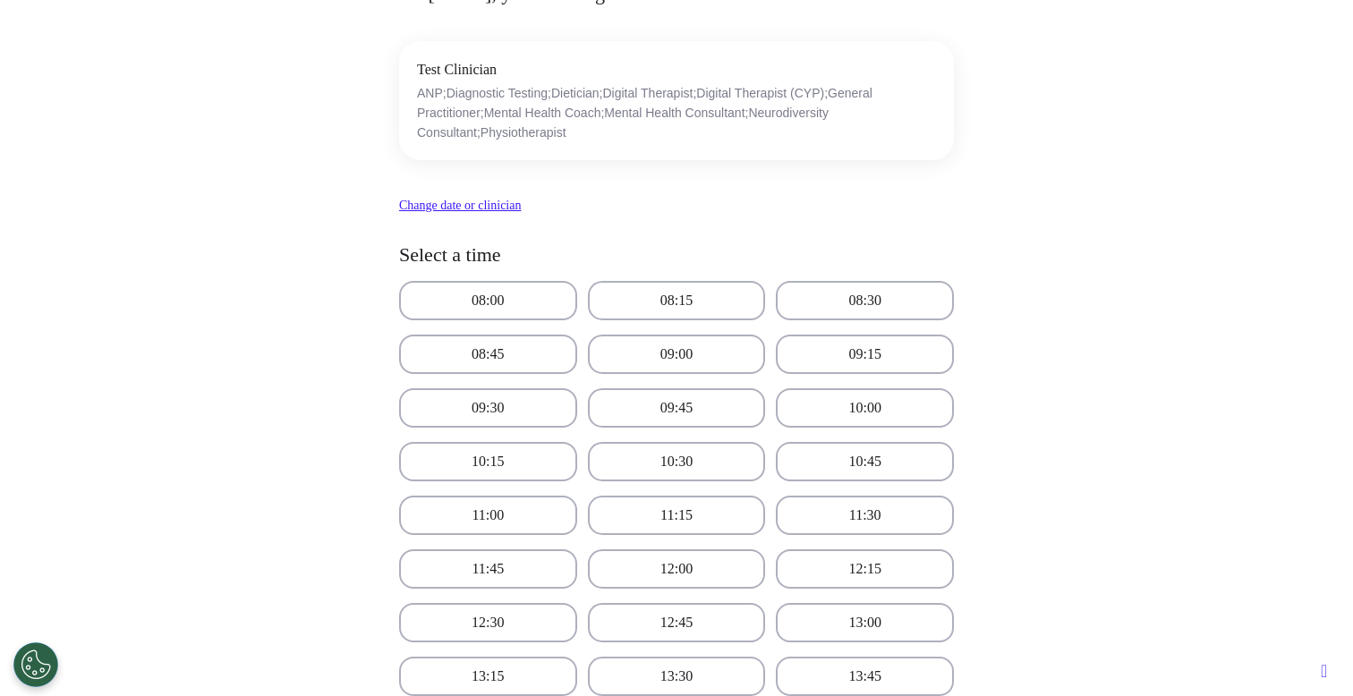
scroll to position [206, 0]
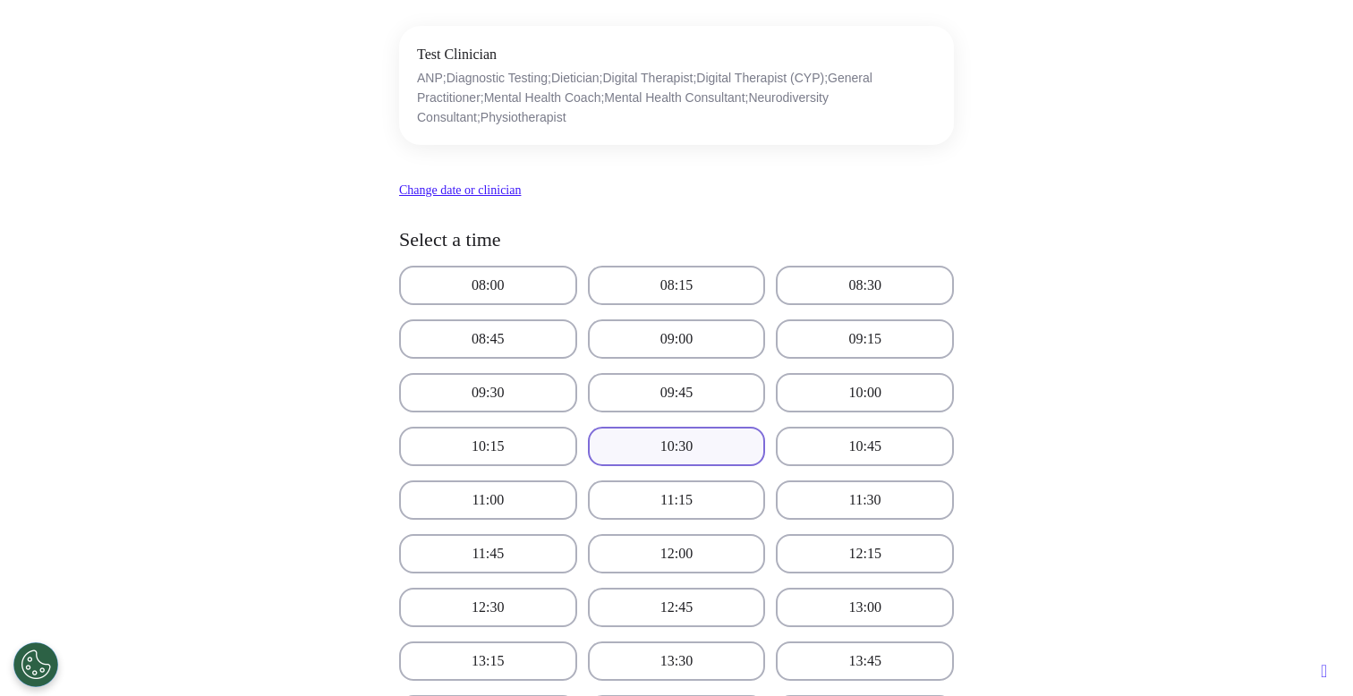
click at [677, 457] on button "10:30" at bounding box center [677, 446] width 178 height 39
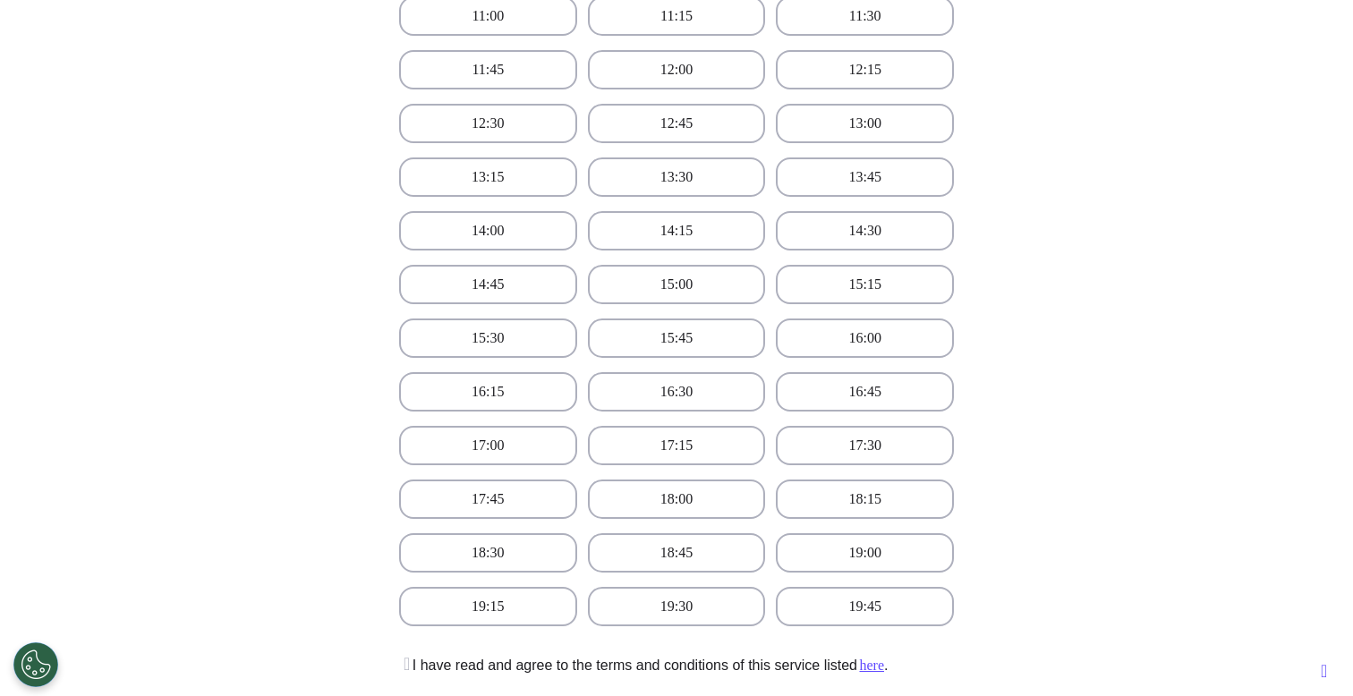
scroll to position [967, 0]
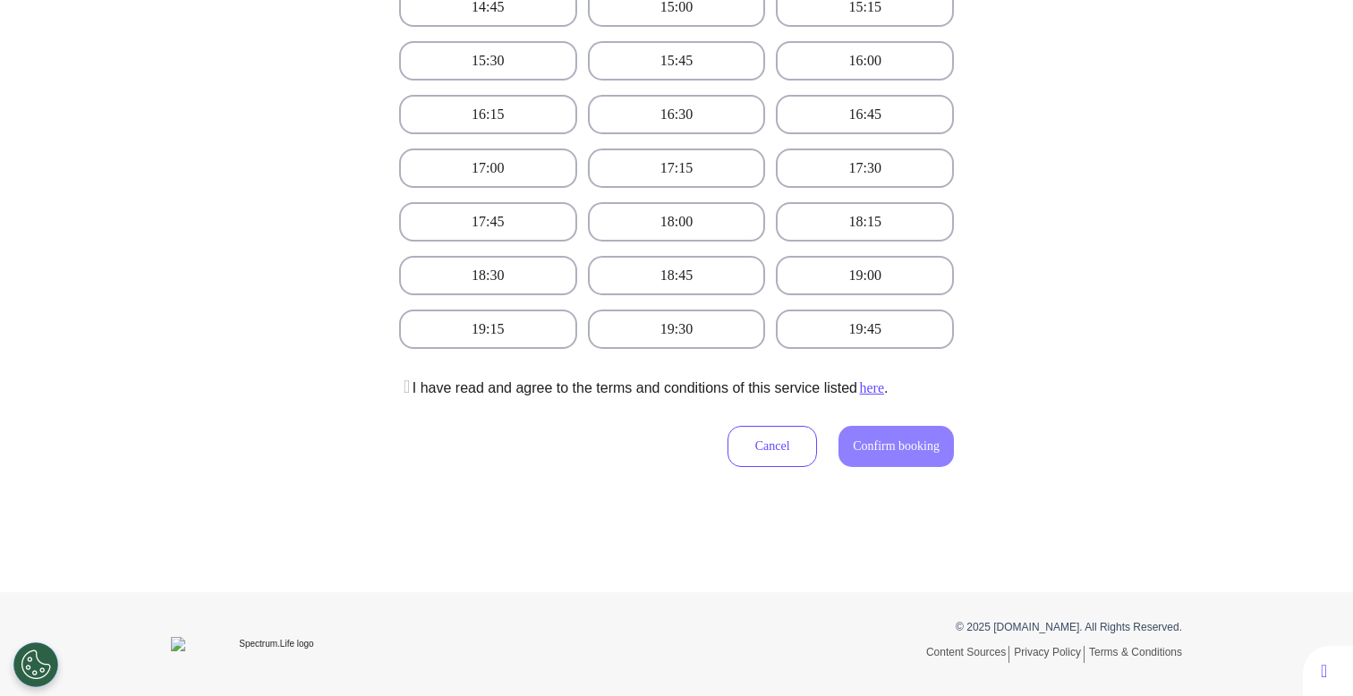
click at [718, 382] on p "I have read and agree to the terms and conditions of this service listed here ." at bounding box center [643, 388] width 489 height 21
click at [401, 389] on icon at bounding box center [404, 387] width 11 height 18
click at [879, 437] on button "Confirm booking" at bounding box center [896, 446] width 115 height 41
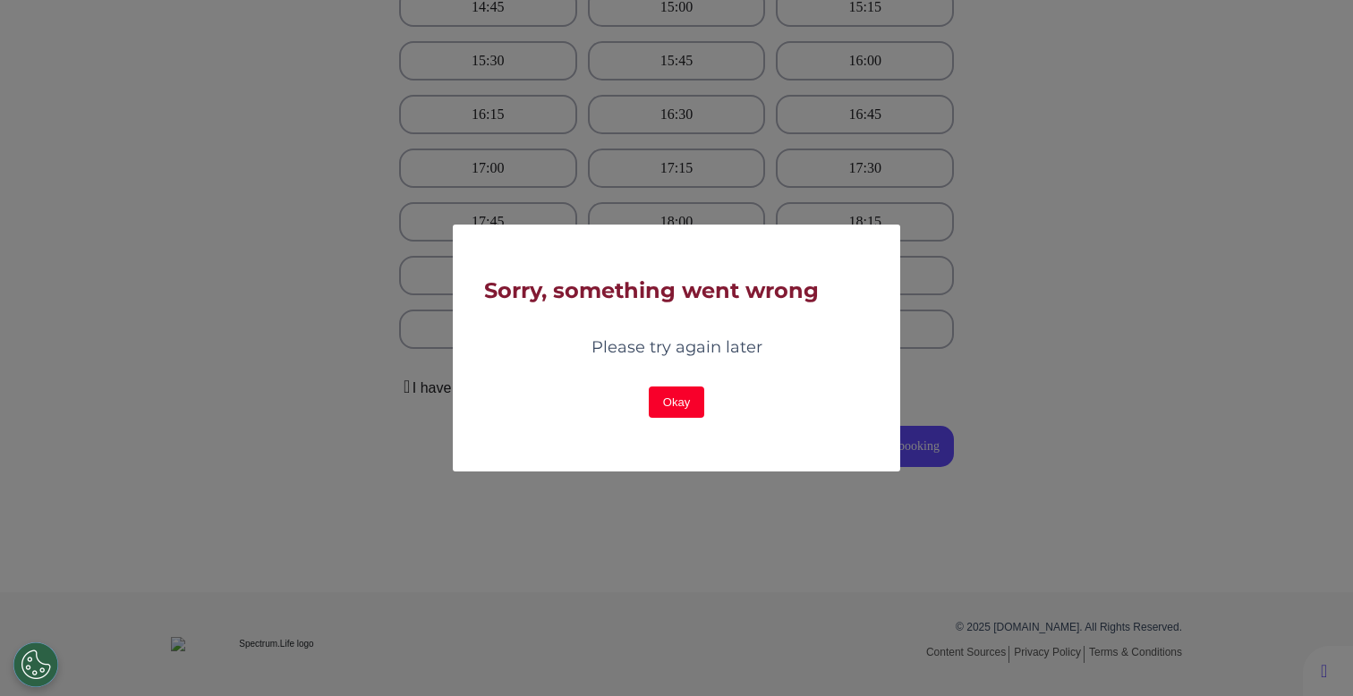
click at [665, 410] on button "Okay" at bounding box center [676, 402] width 55 height 31
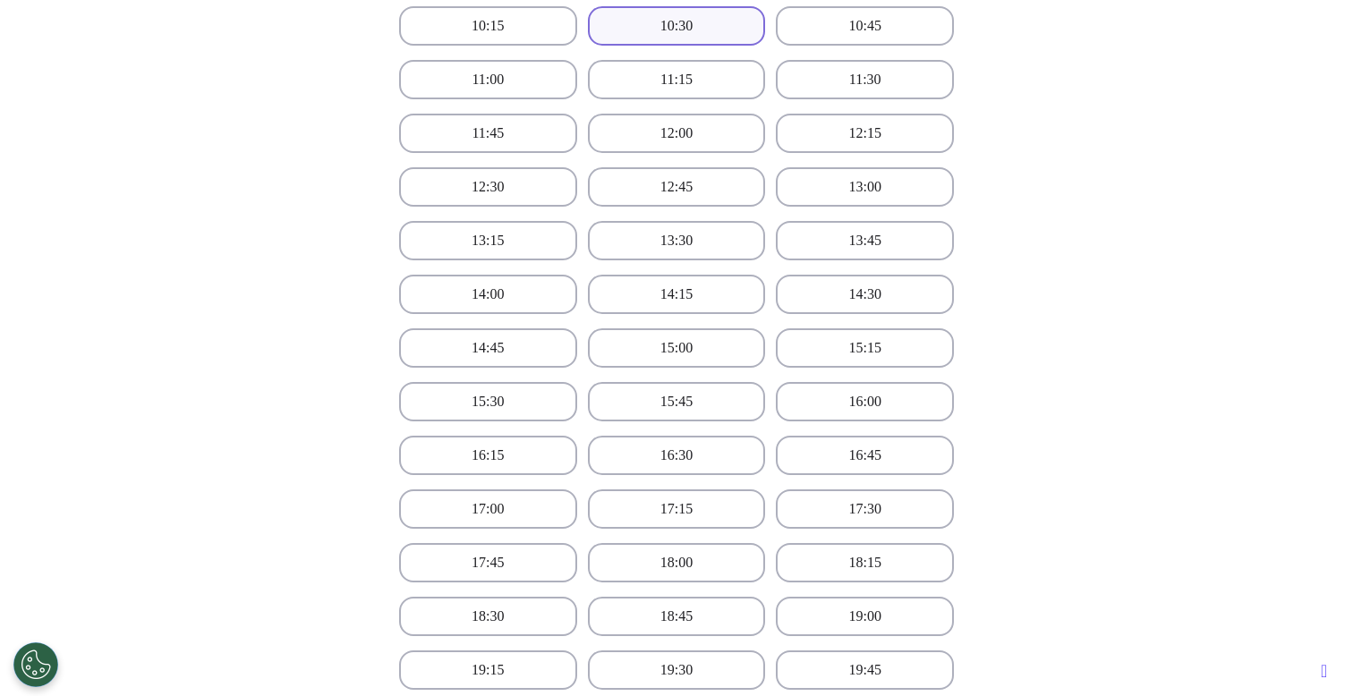
scroll to position [557, 0]
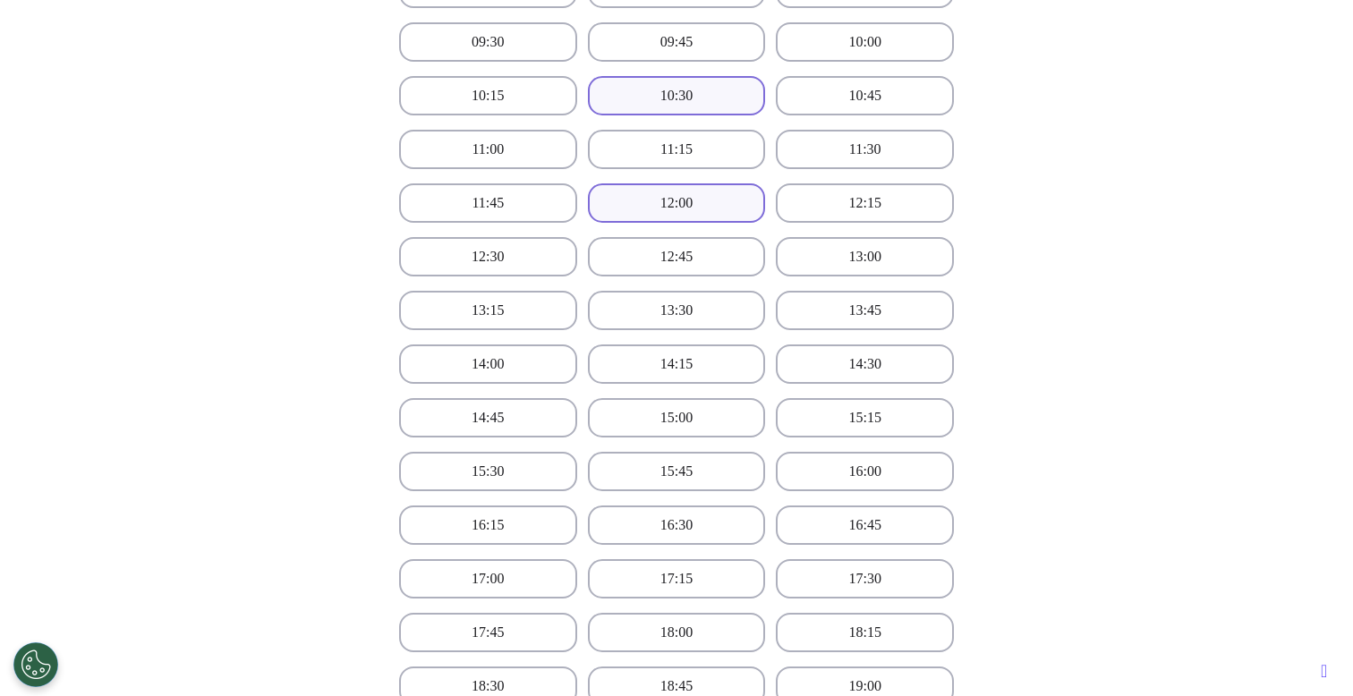
click at [670, 209] on button "12:00" at bounding box center [677, 202] width 178 height 39
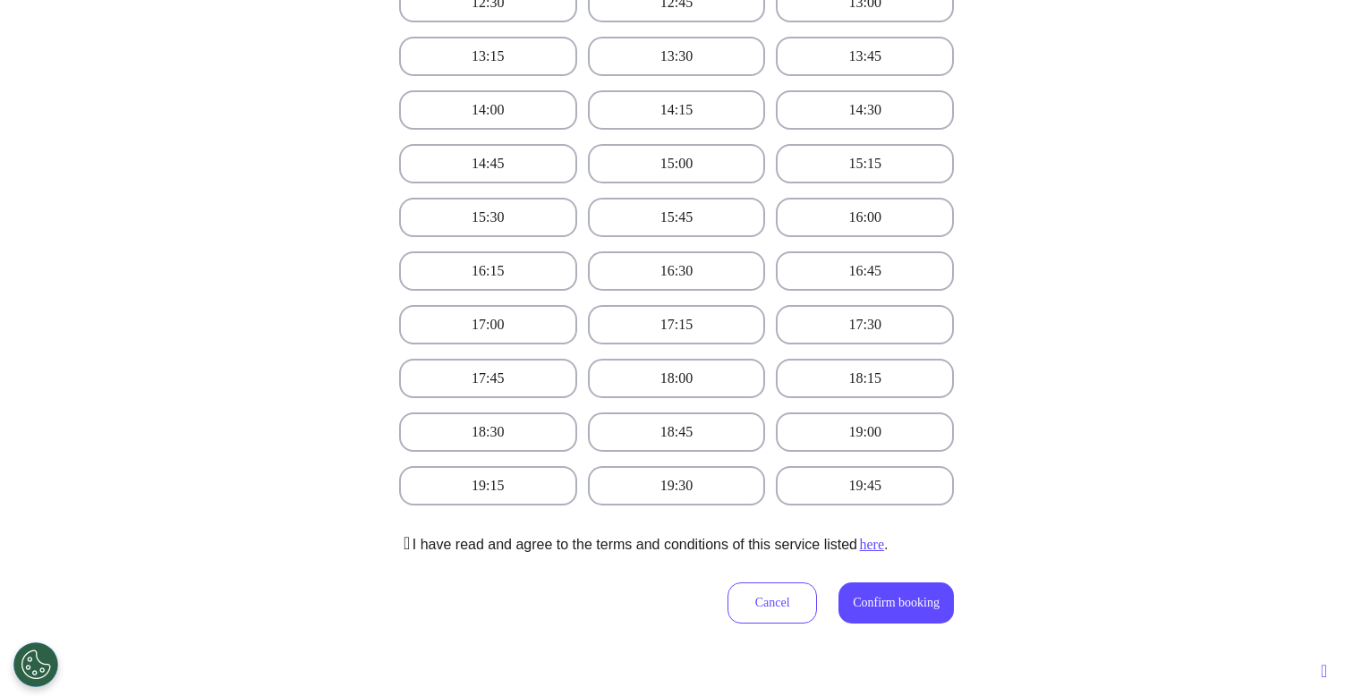
scroll to position [967, 0]
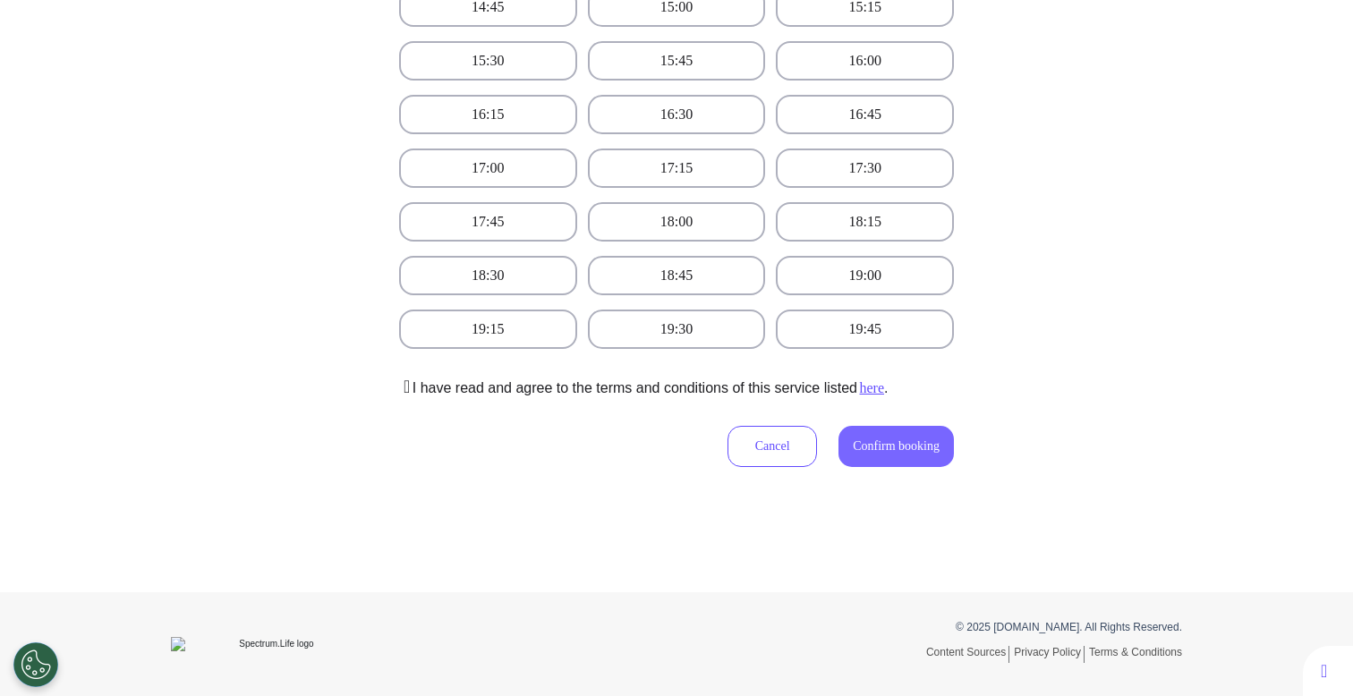
click at [891, 439] on span "Confirm booking" at bounding box center [896, 445] width 87 height 13
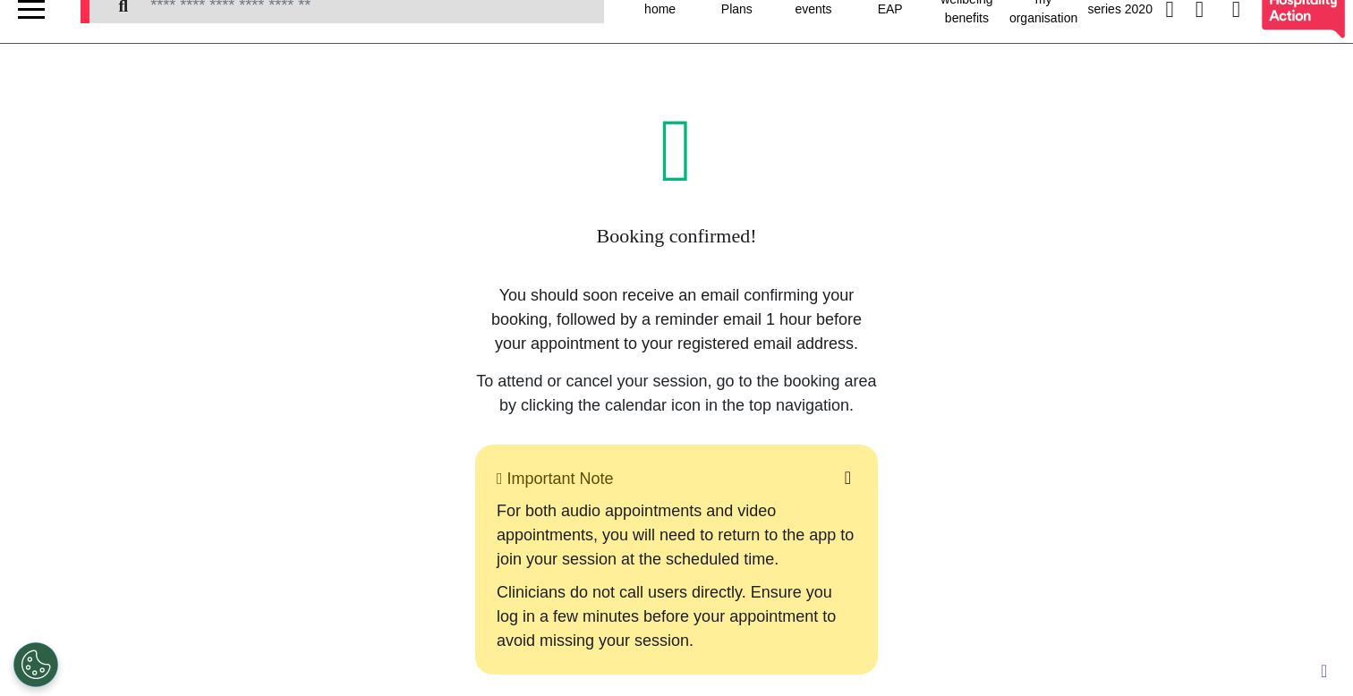
scroll to position [0, 0]
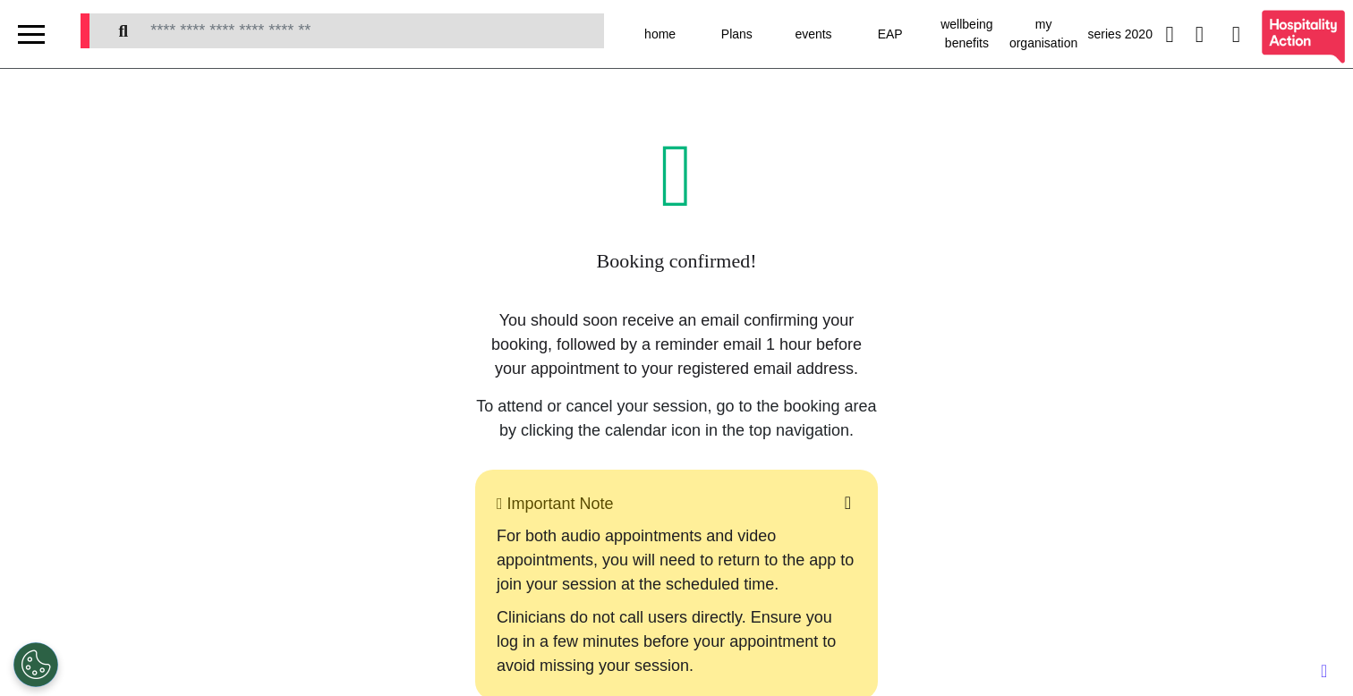
click at [33, 44] on div at bounding box center [31, 35] width 27 height 30
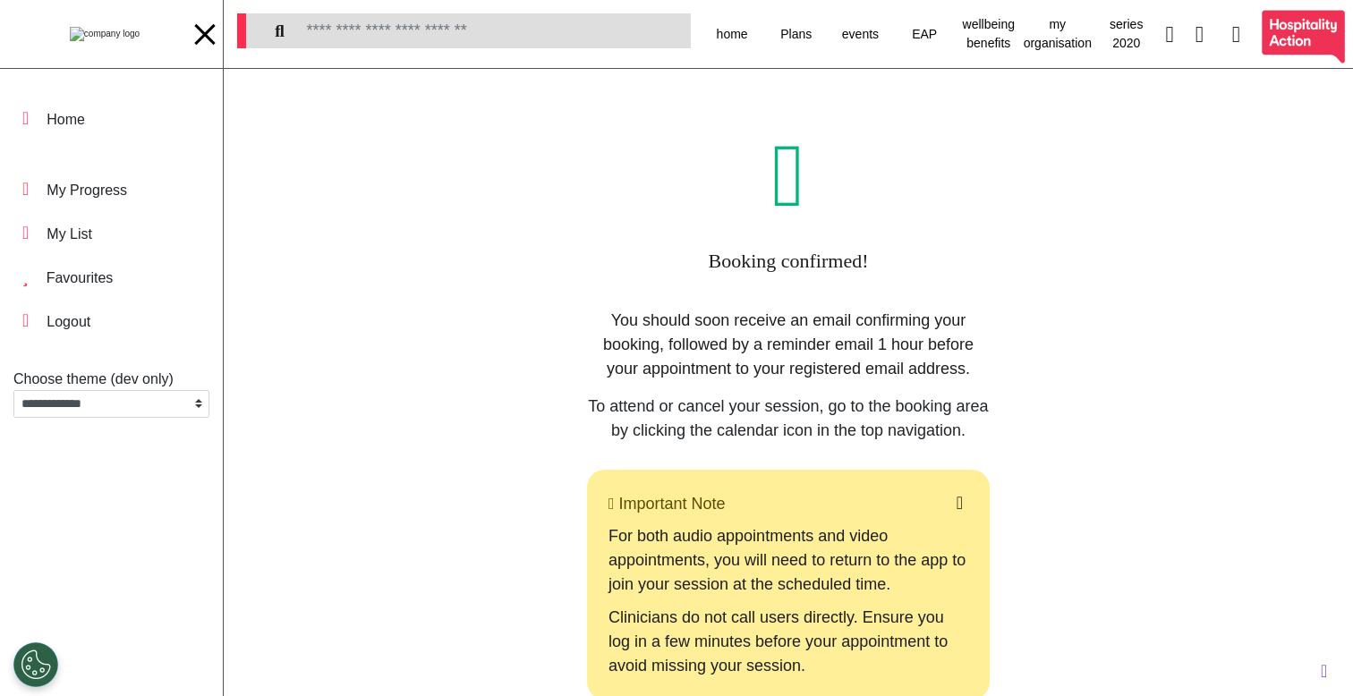
click at [88, 31] on img at bounding box center [105, 34] width 70 height 14
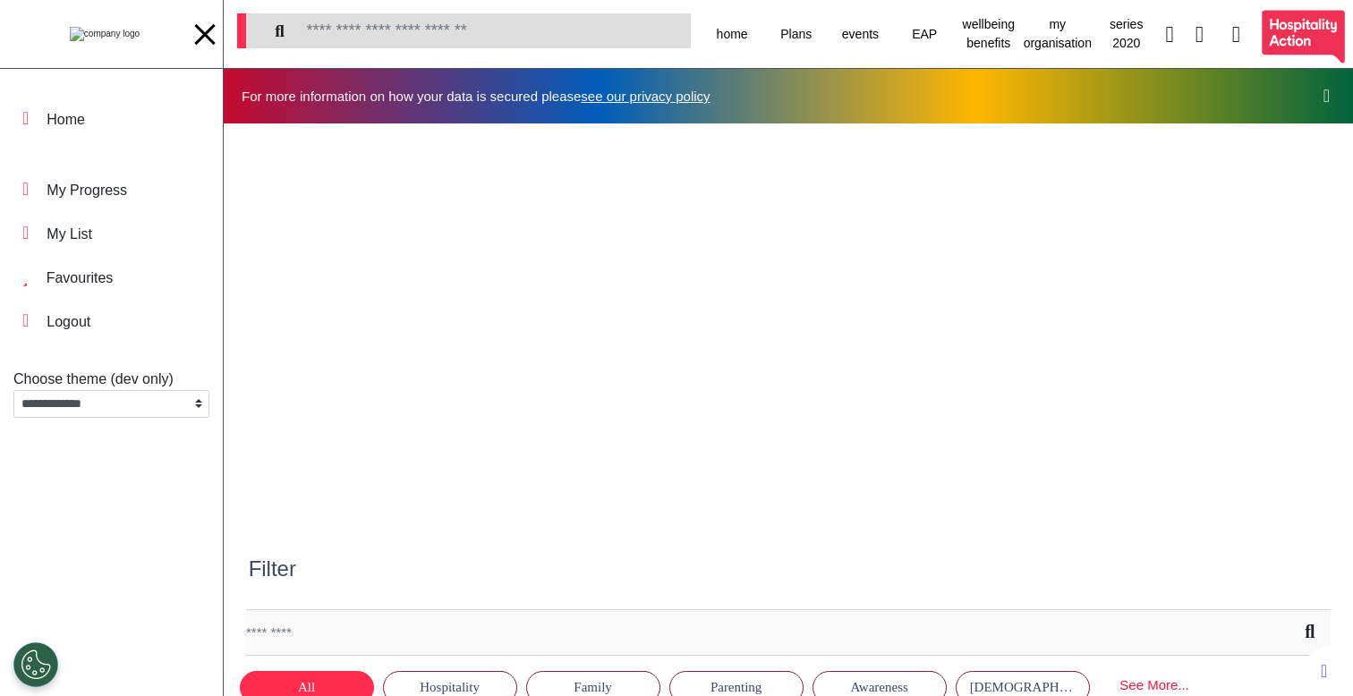
scroll to position [0, 676]
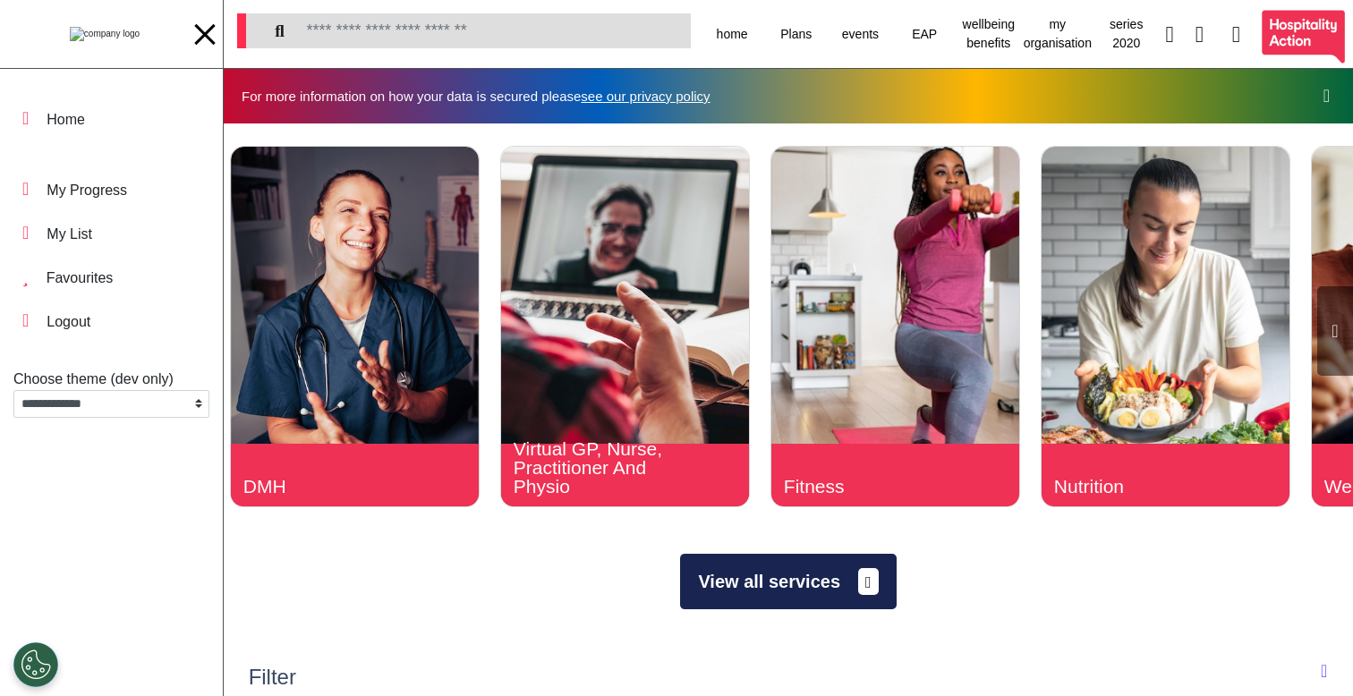
click at [722, 574] on button "View all services" at bounding box center [788, 581] width 216 height 55
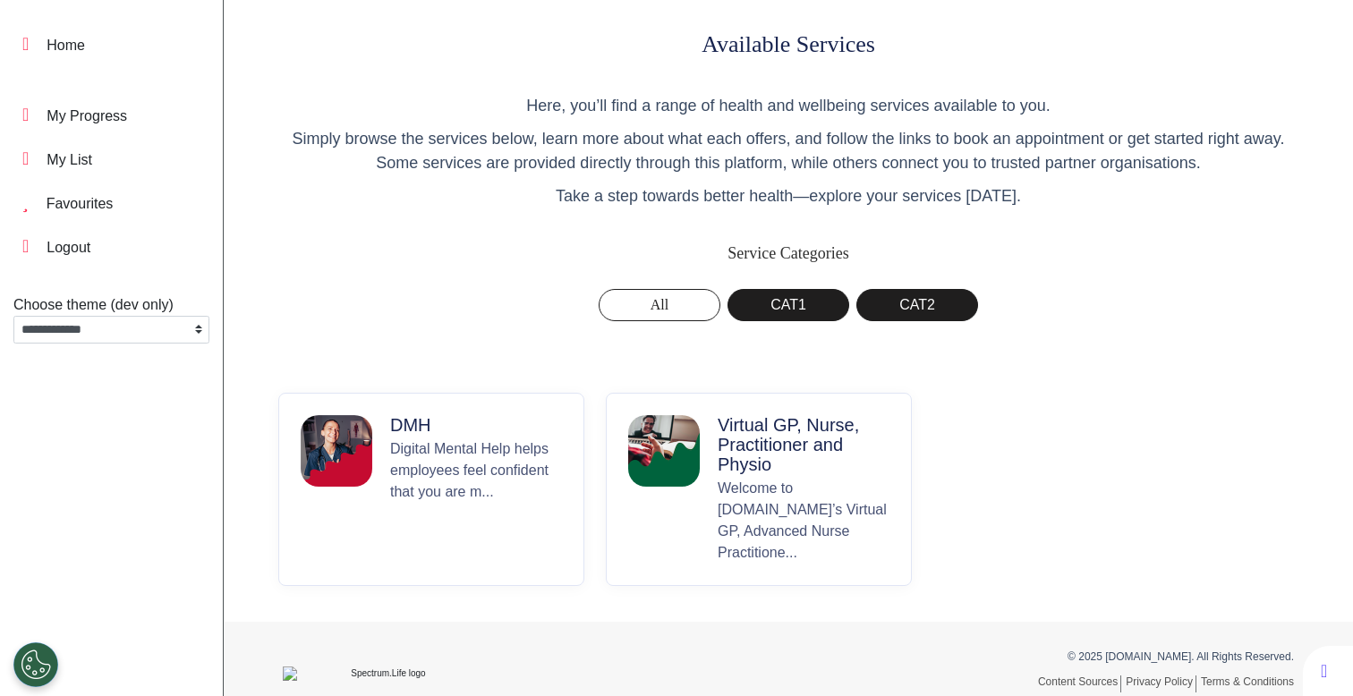
scroll to position [81, 0]
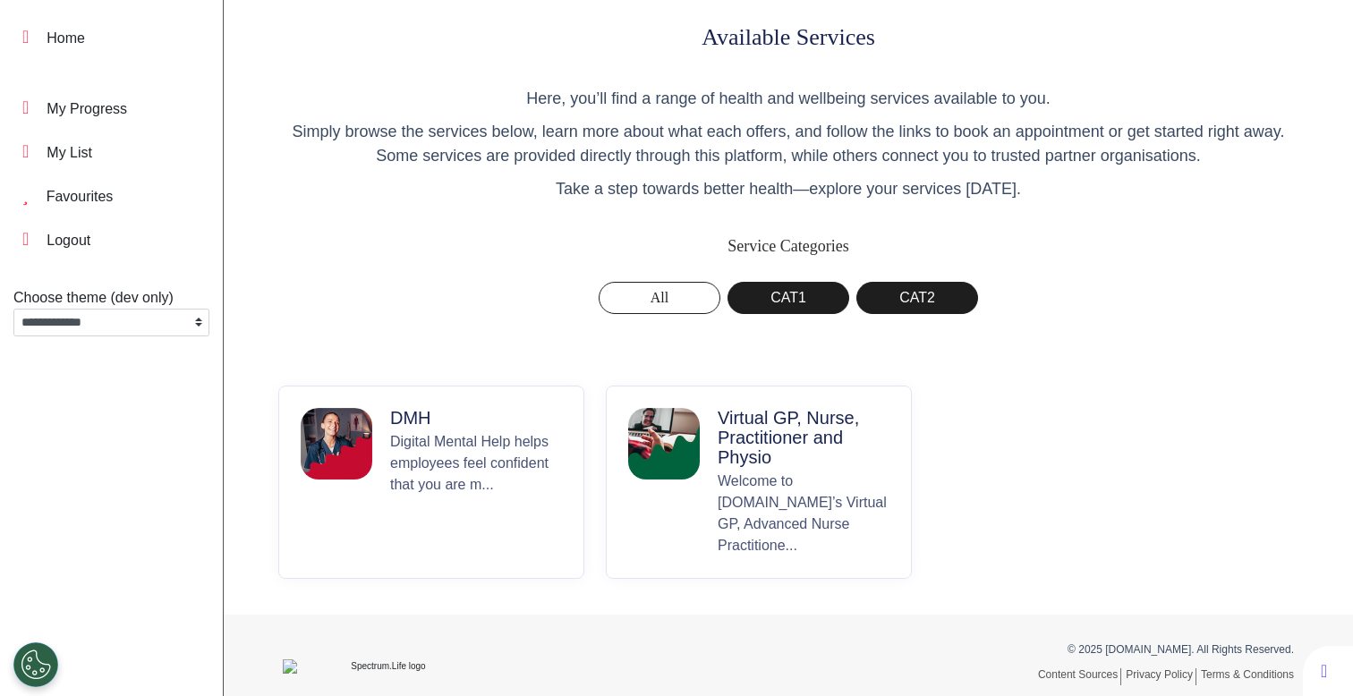
click at [752, 467] on p "Virtual GP, Nurse, Practitioner and Physio" at bounding box center [804, 437] width 172 height 59
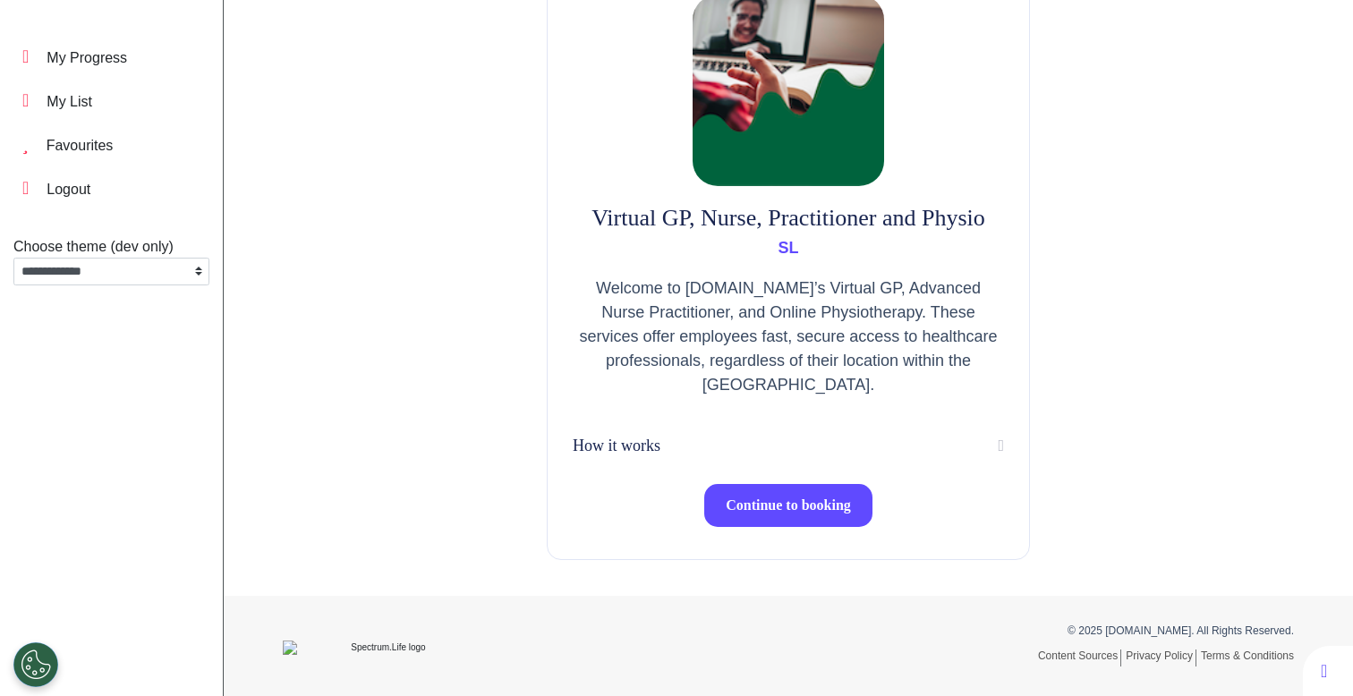
scroll to position [140, 0]
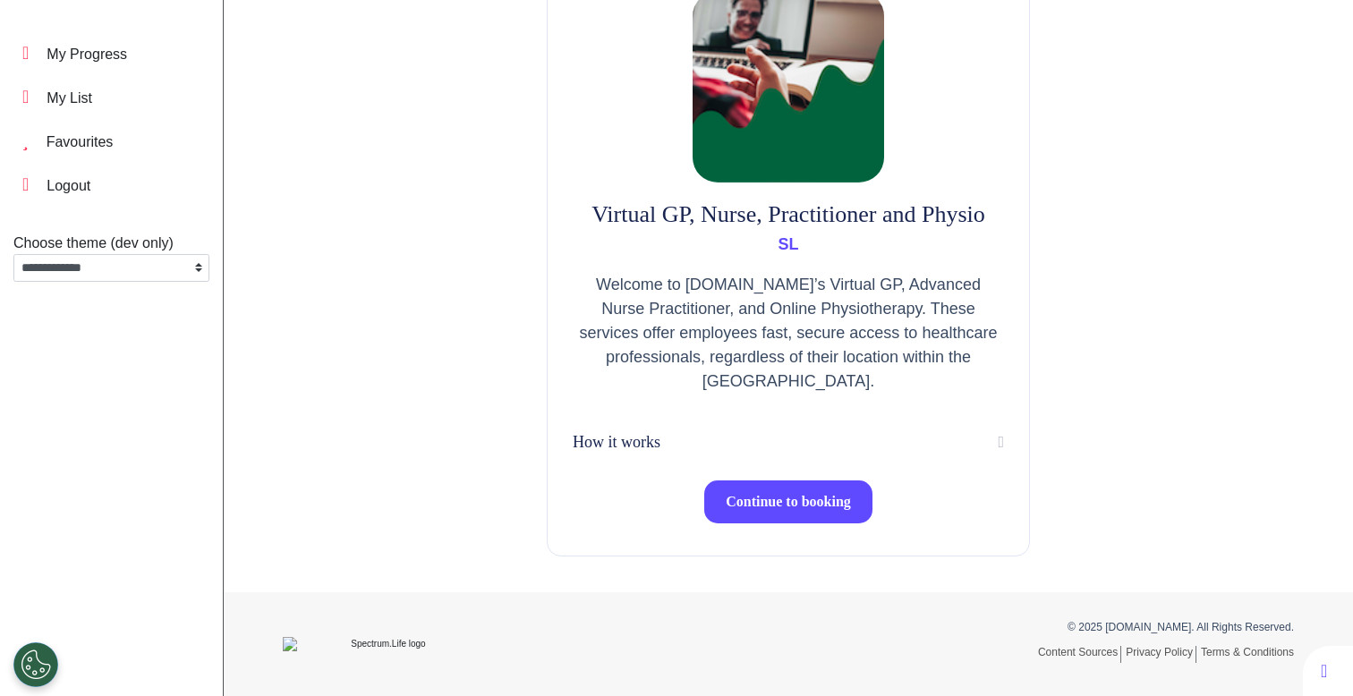
click at [771, 490] on button "Continue to booking" at bounding box center [788, 502] width 168 height 43
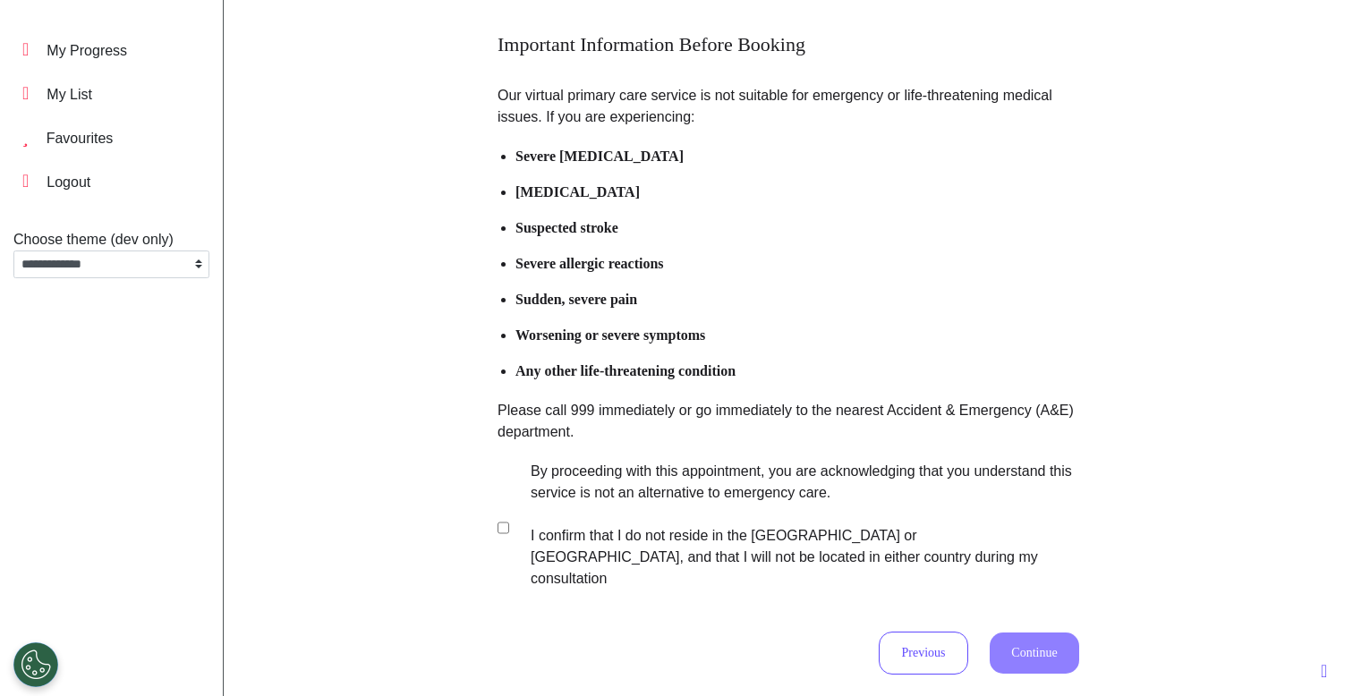
scroll to position [225, 0]
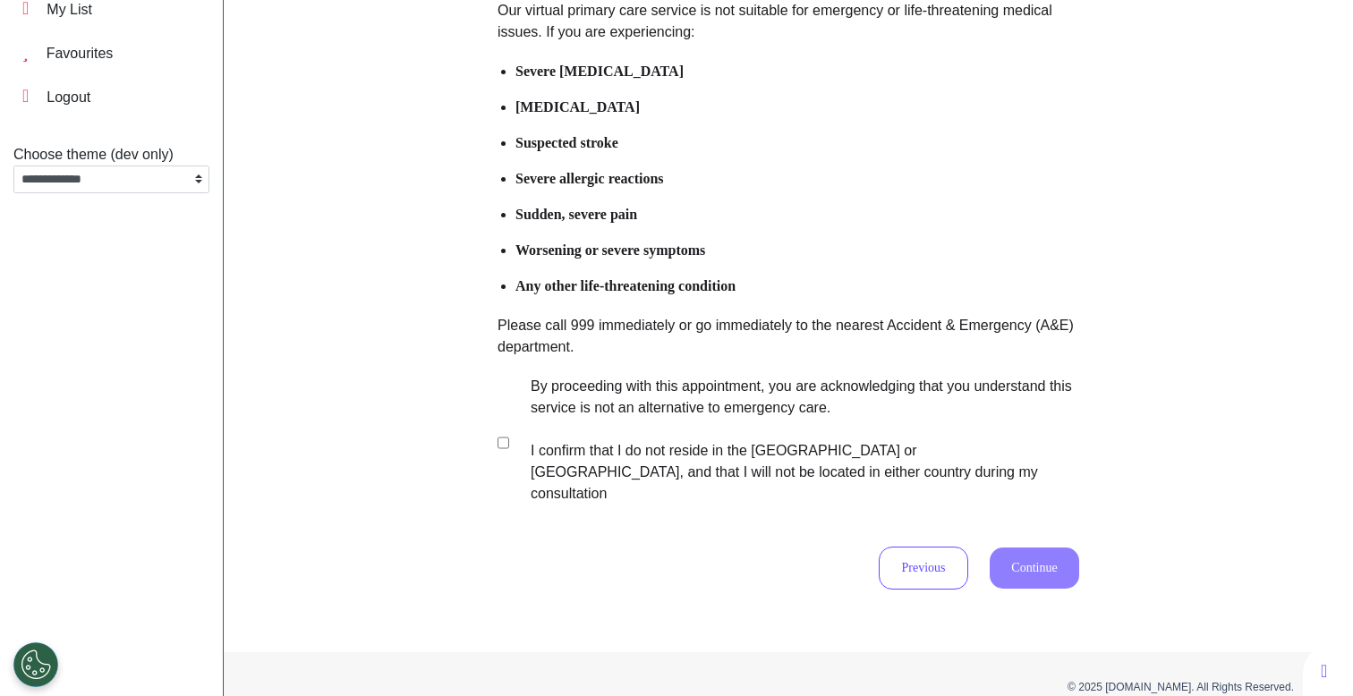
click at [614, 467] on label "By proceeding with this appointment, you are acknowledging that you understand …" at bounding box center [793, 440] width 560 height 129
click at [1055, 548] on button "Continue" at bounding box center [1034, 568] width 89 height 41
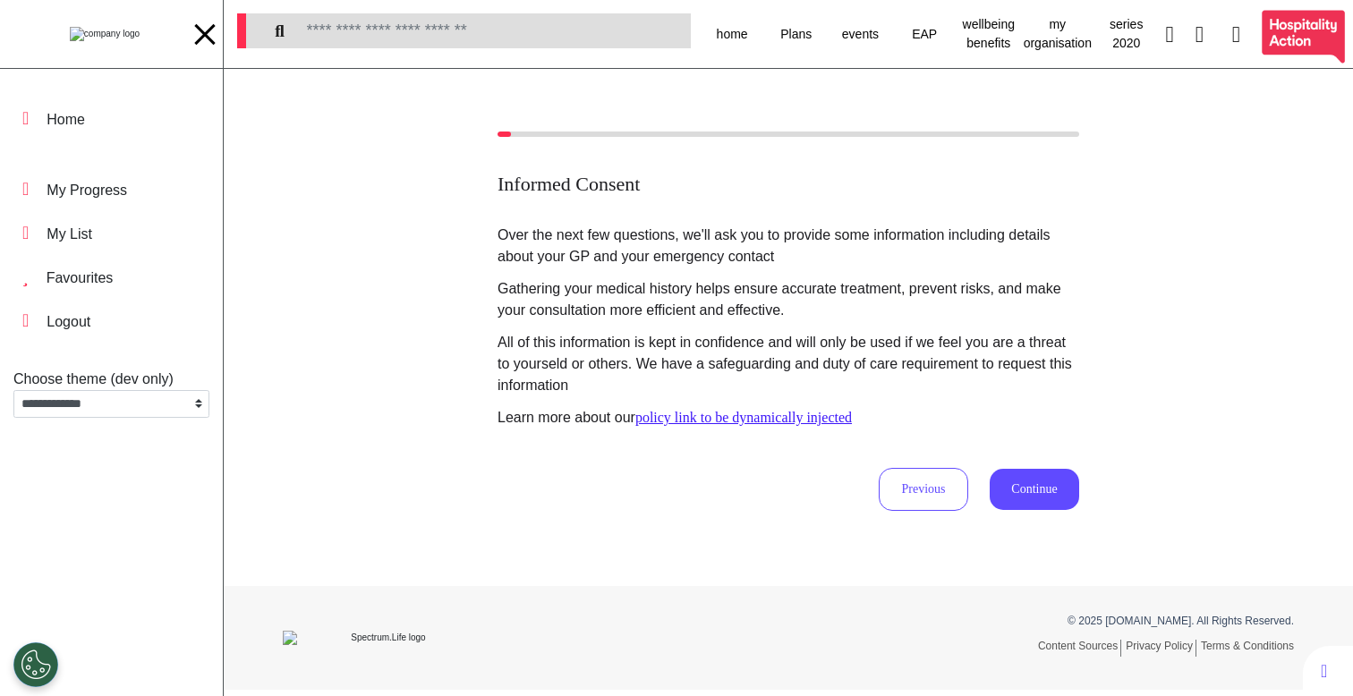
scroll to position [0, 0]
click at [1046, 496] on button "Continue" at bounding box center [1034, 489] width 89 height 41
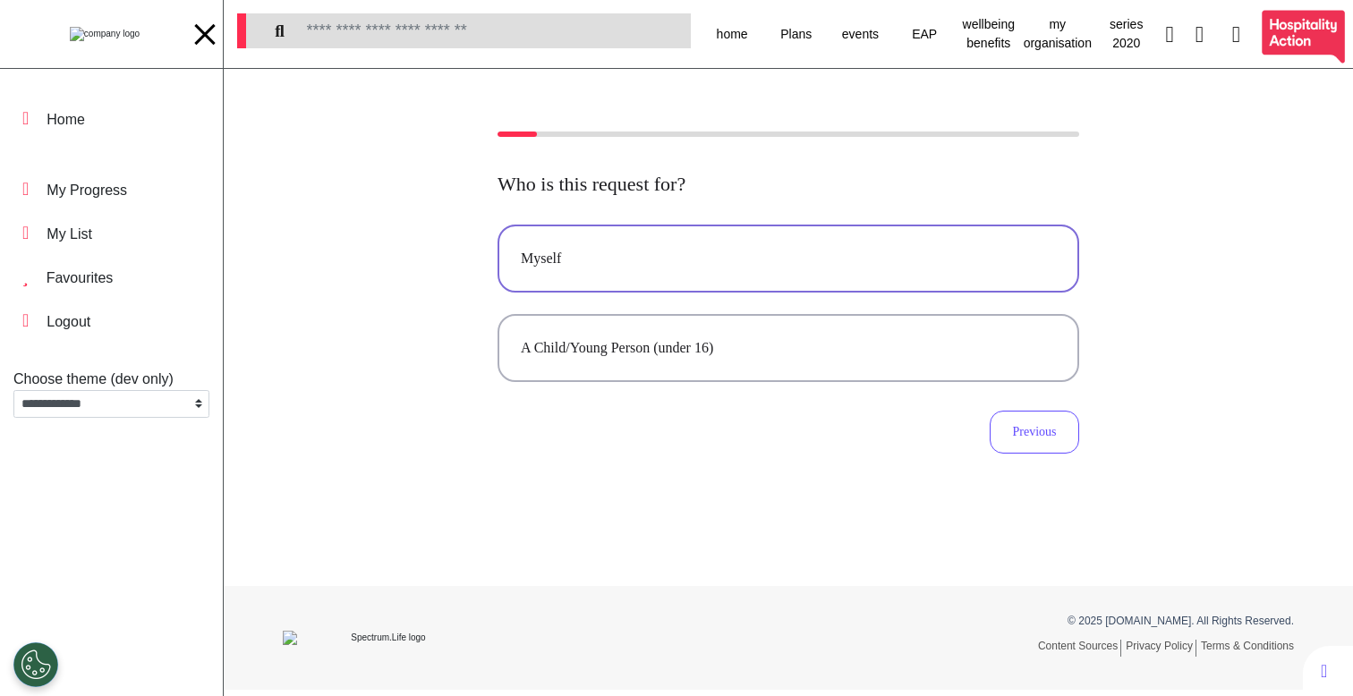
click at [695, 278] on button "Myself" at bounding box center [789, 259] width 582 height 68
select select "******"
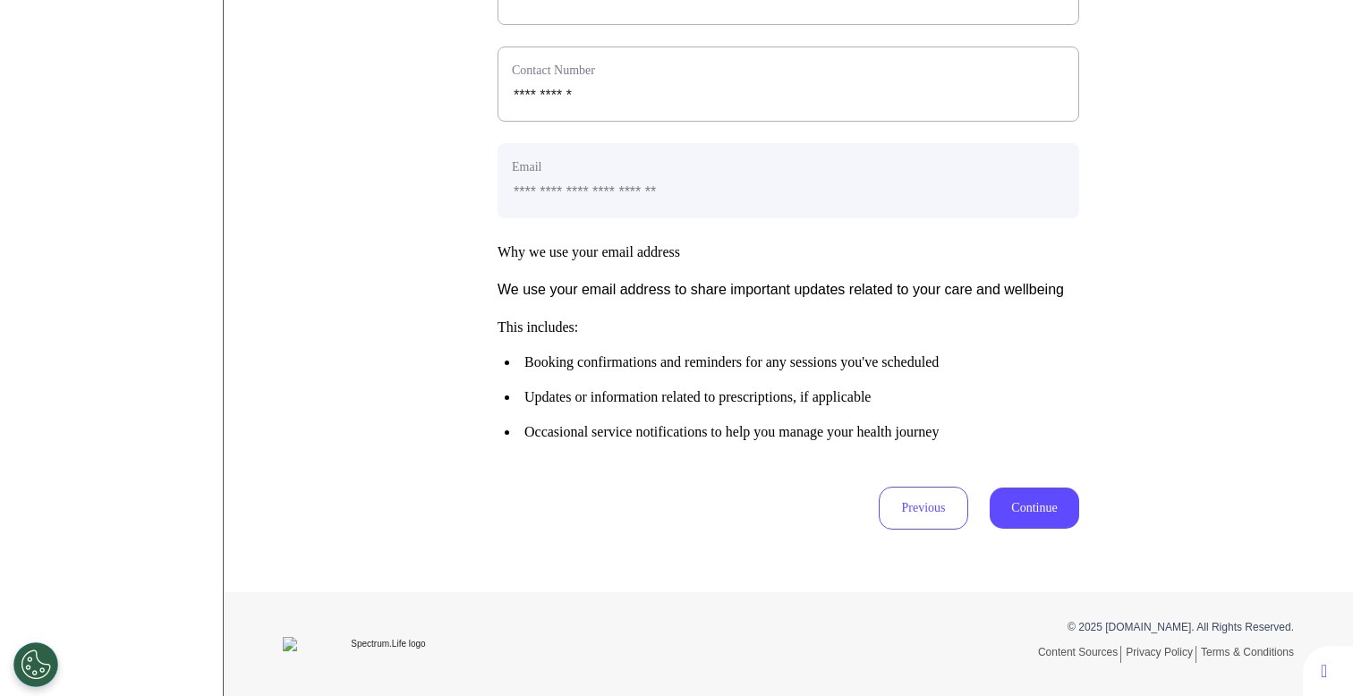
scroll to position [801, 0]
click at [1063, 504] on button "Continue" at bounding box center [1034, 508] width 89 height 41
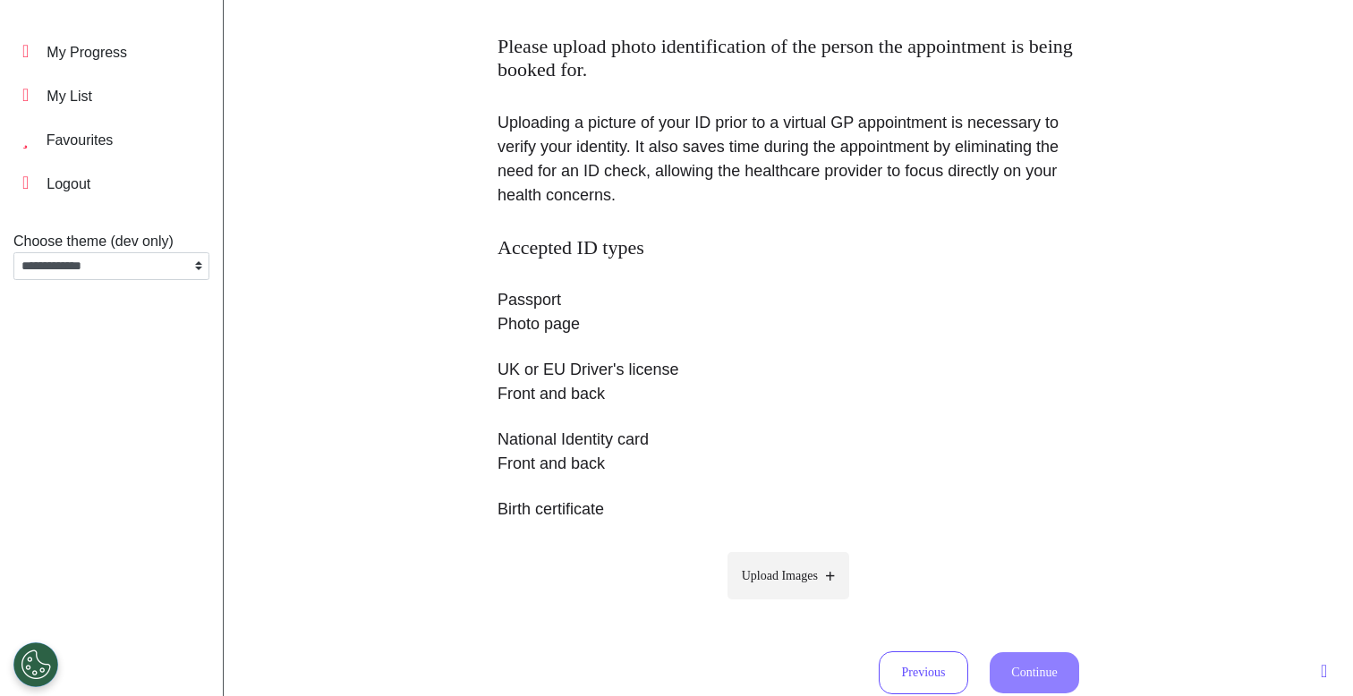
scroll to position [159, 0]
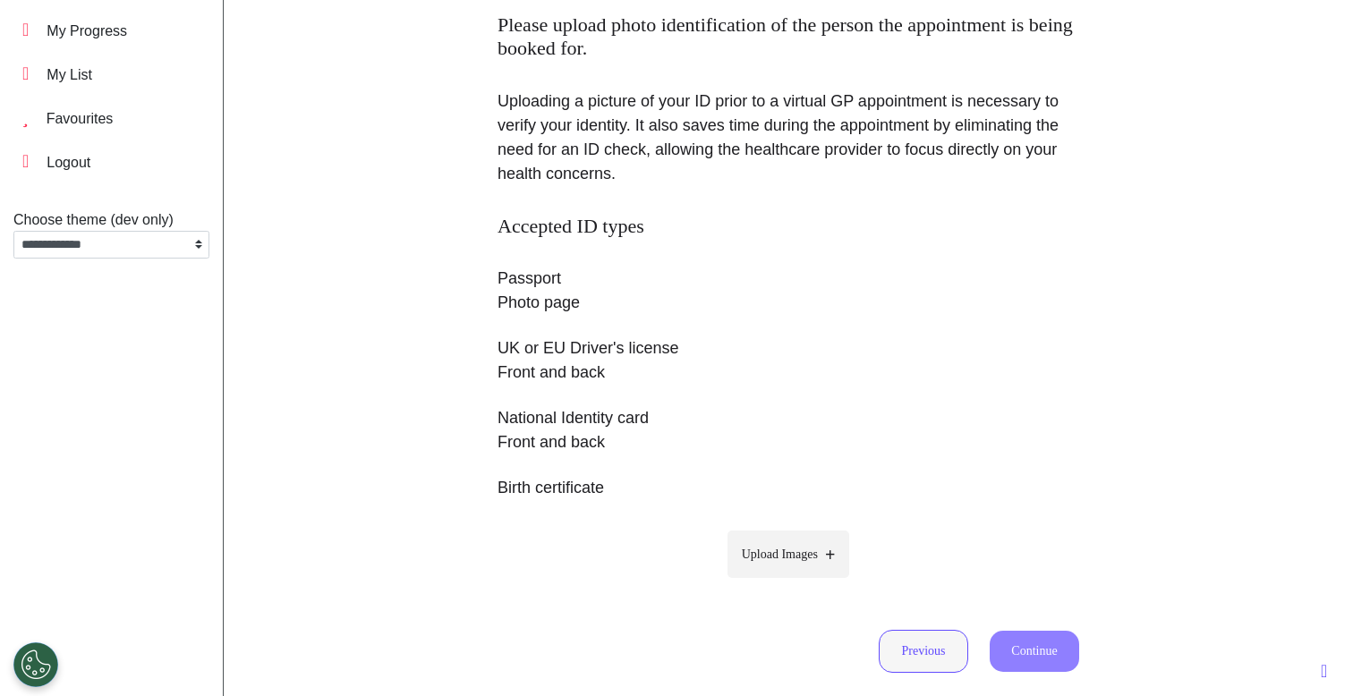
click at [895, 637] on button "Previous" at bounding box center [923, 651] width 89 height 43
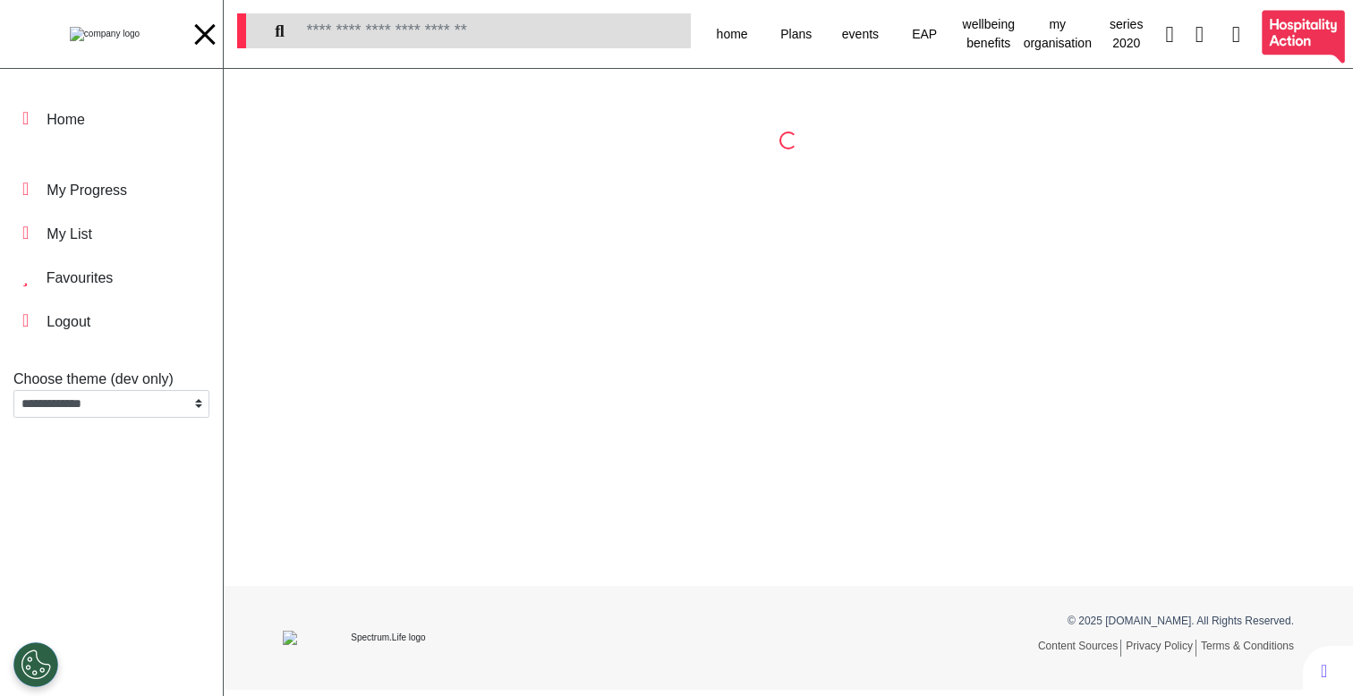
click at [206, 46] on div at bounding box center [205, 35] width 27 height 30
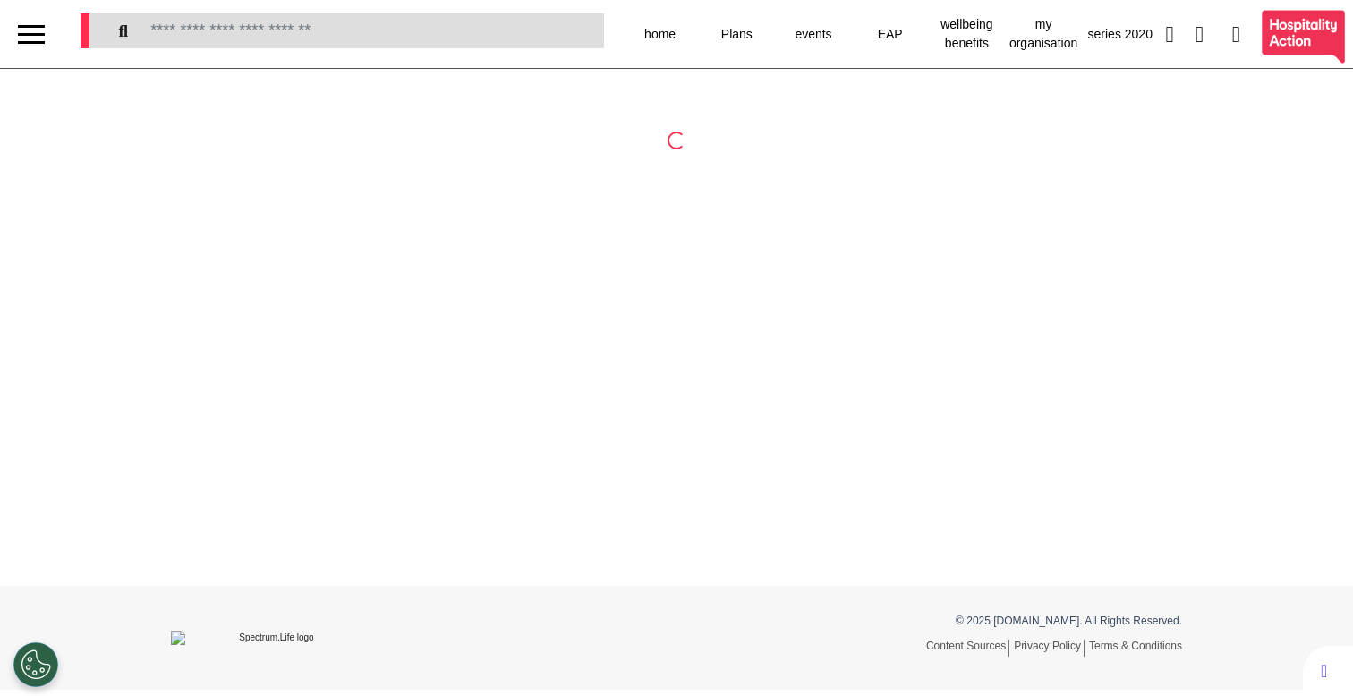
select select "******"
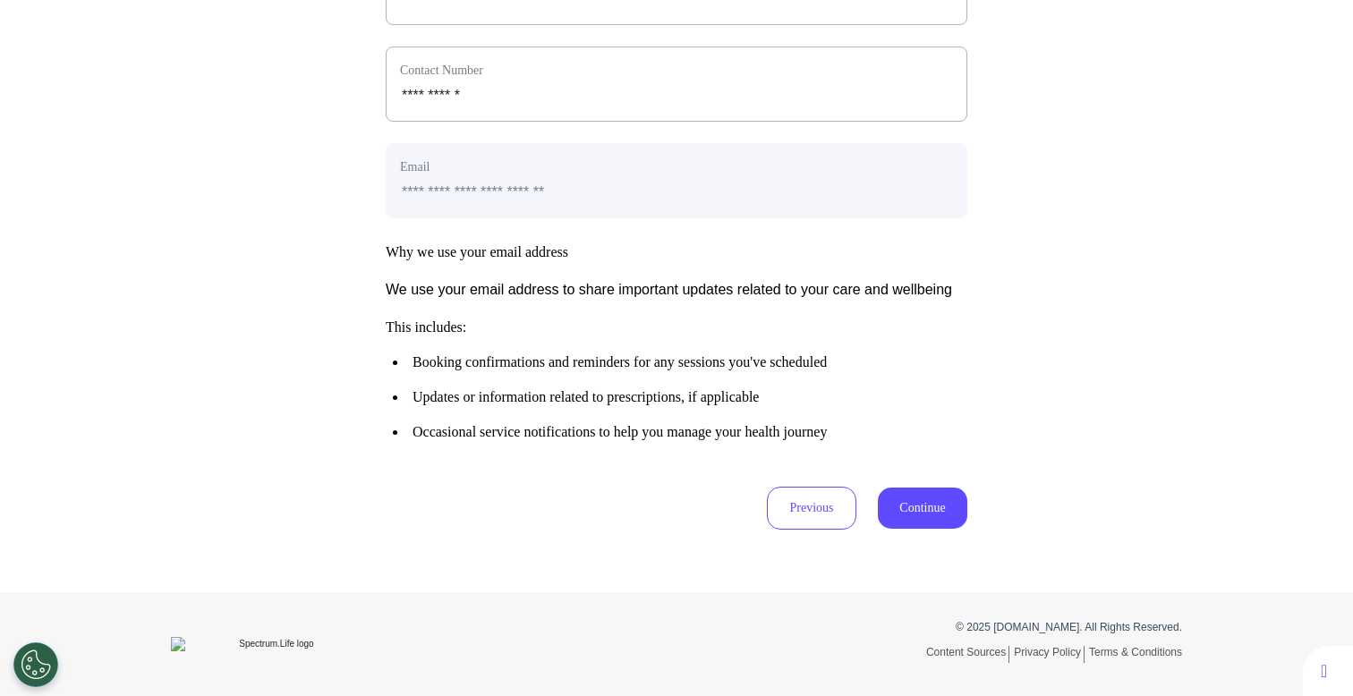
scroll to position [801, 0]
click at [867, 496] on div "Previous Continue" at bounding box center [677, 508] width 582 height 43
click at [936, 521] on button "Continue" at bounding box center [922, 508] width 89 height 41
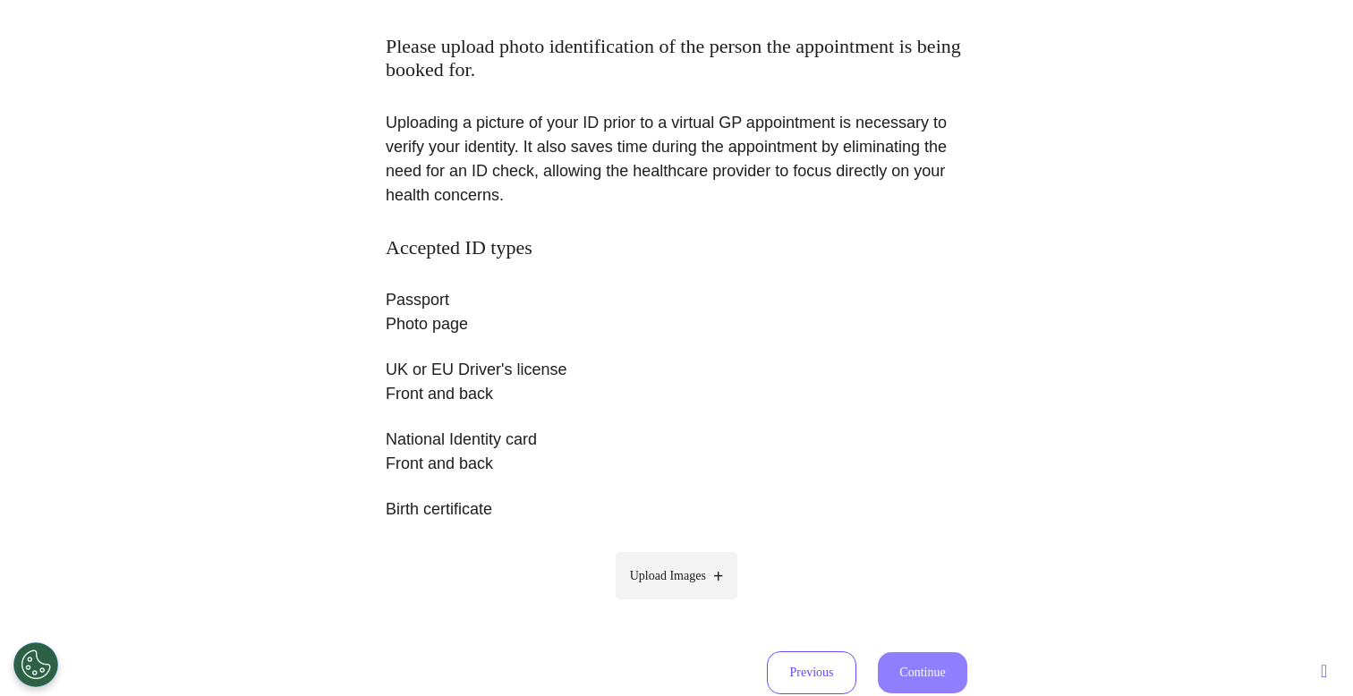
scroll to position [303, 0]
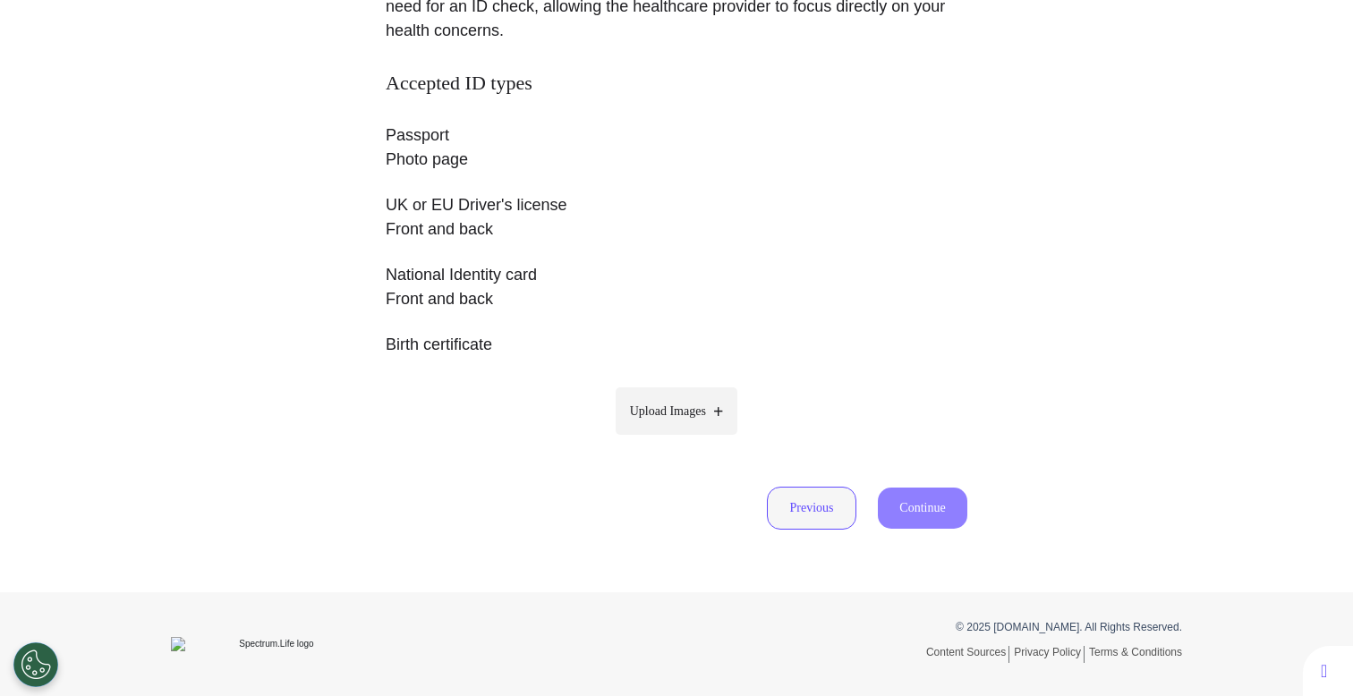
click at [822, 516] on button "Previous" at bounding box center [811, 508] width 89 height 43
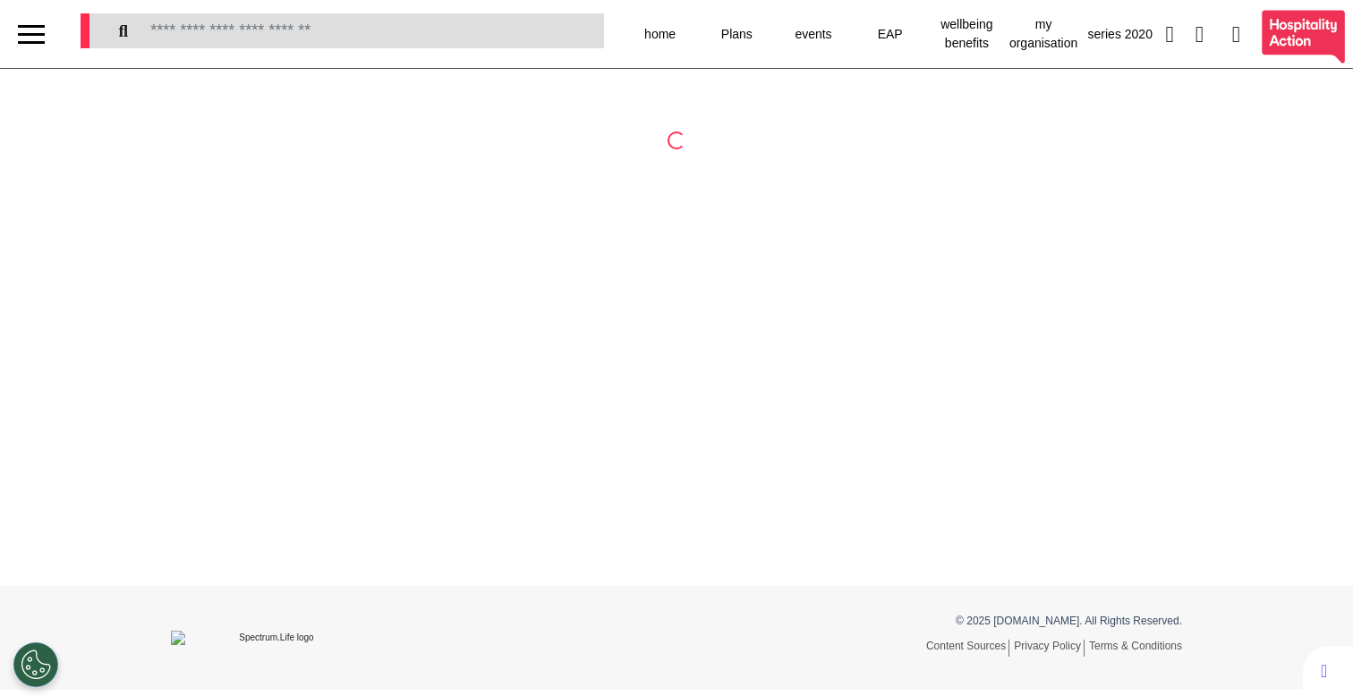
scroll to position [0, 0]
select select "******"
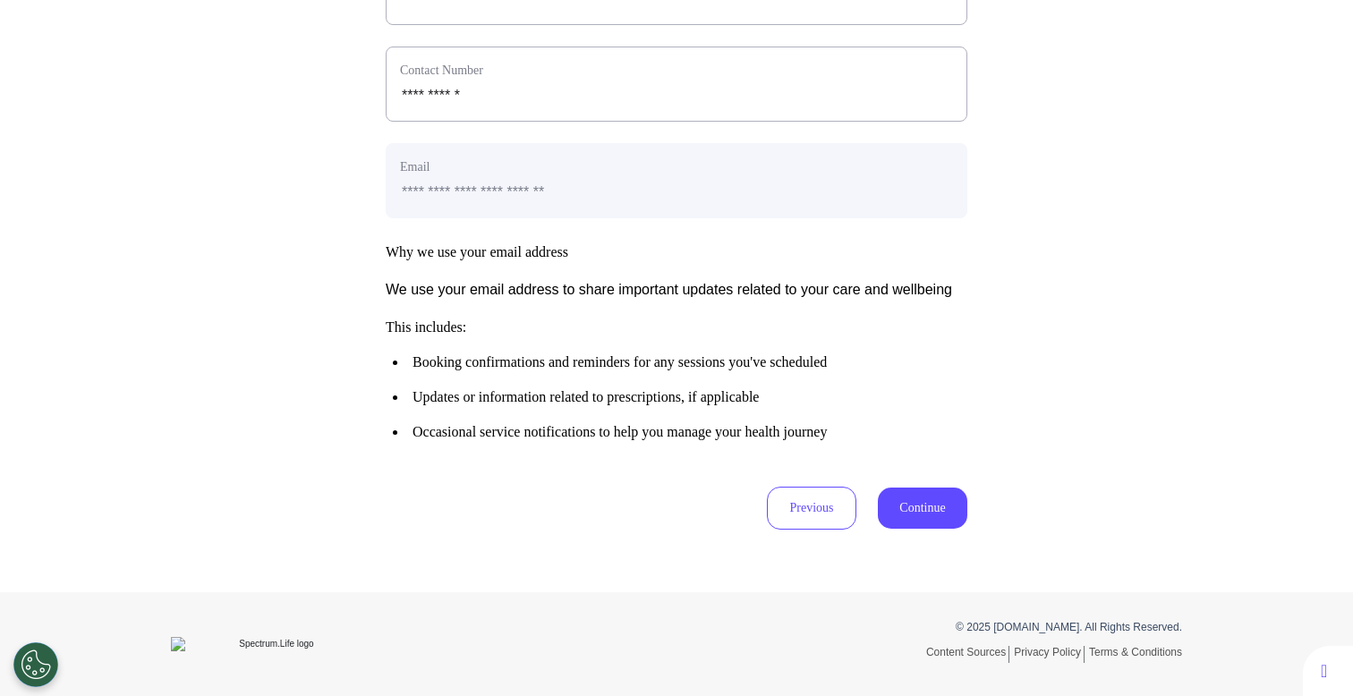
scroll to position [801, 0]
click at [916, 512] on button "Continue" at bounding box center [922, 508] width 89 height 41
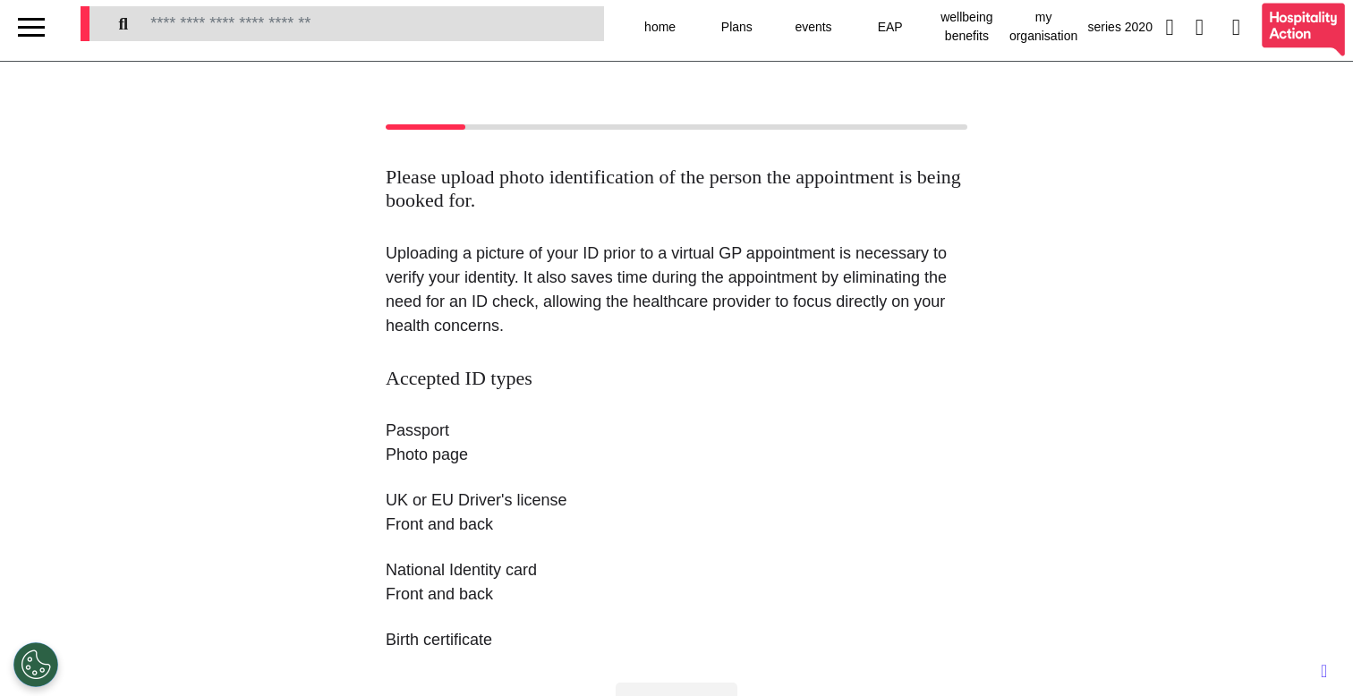
scroll to position [0, 0]
